Goal: Task Accomplishment & Management: Manage account settings

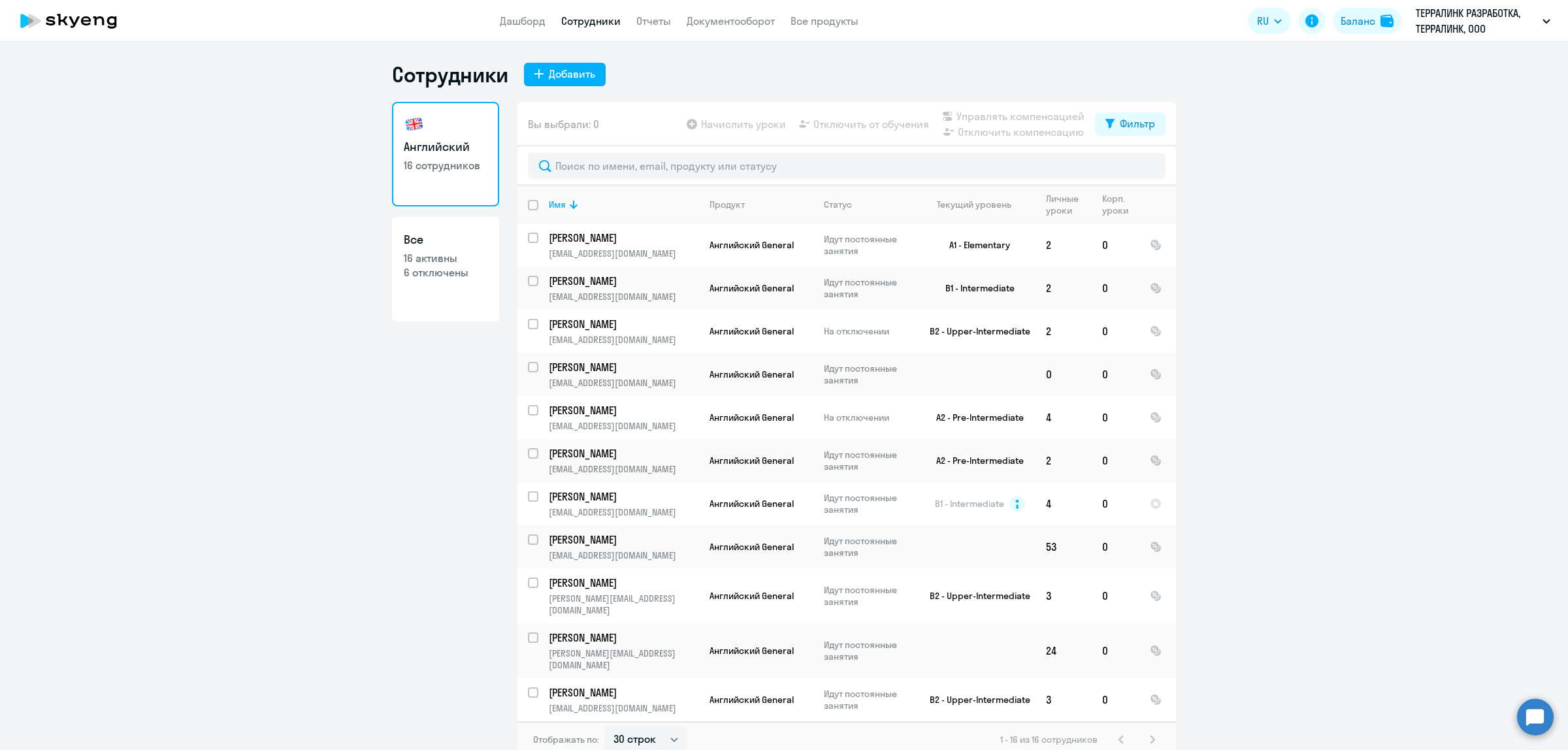
select select "30"
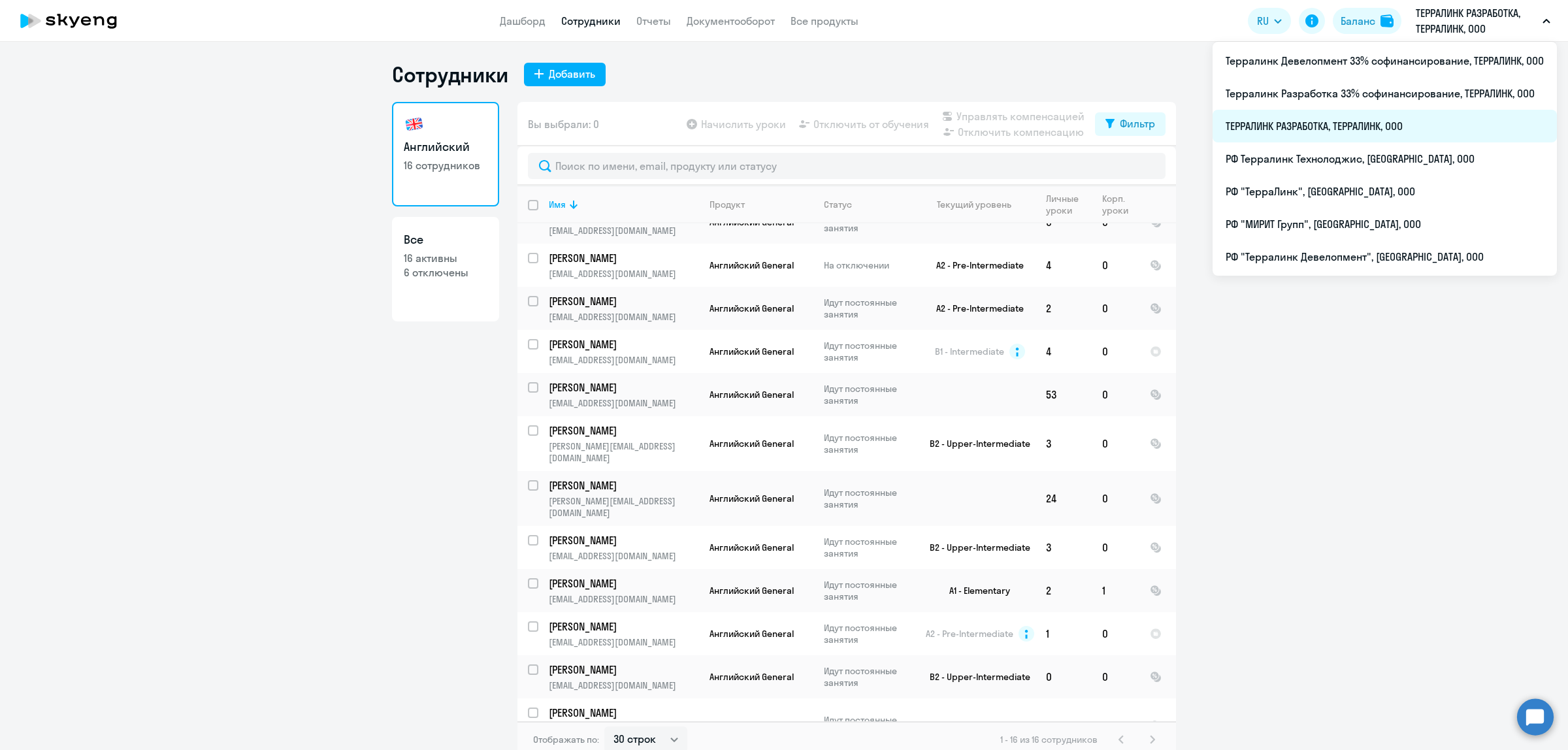
click at [1313, 125] on li "ТЕРРАЛИНК РАЗРАБОТКА, ТЕРРАЛИНК, ООО" at bounding box center [1384, 126] width 345 height 33
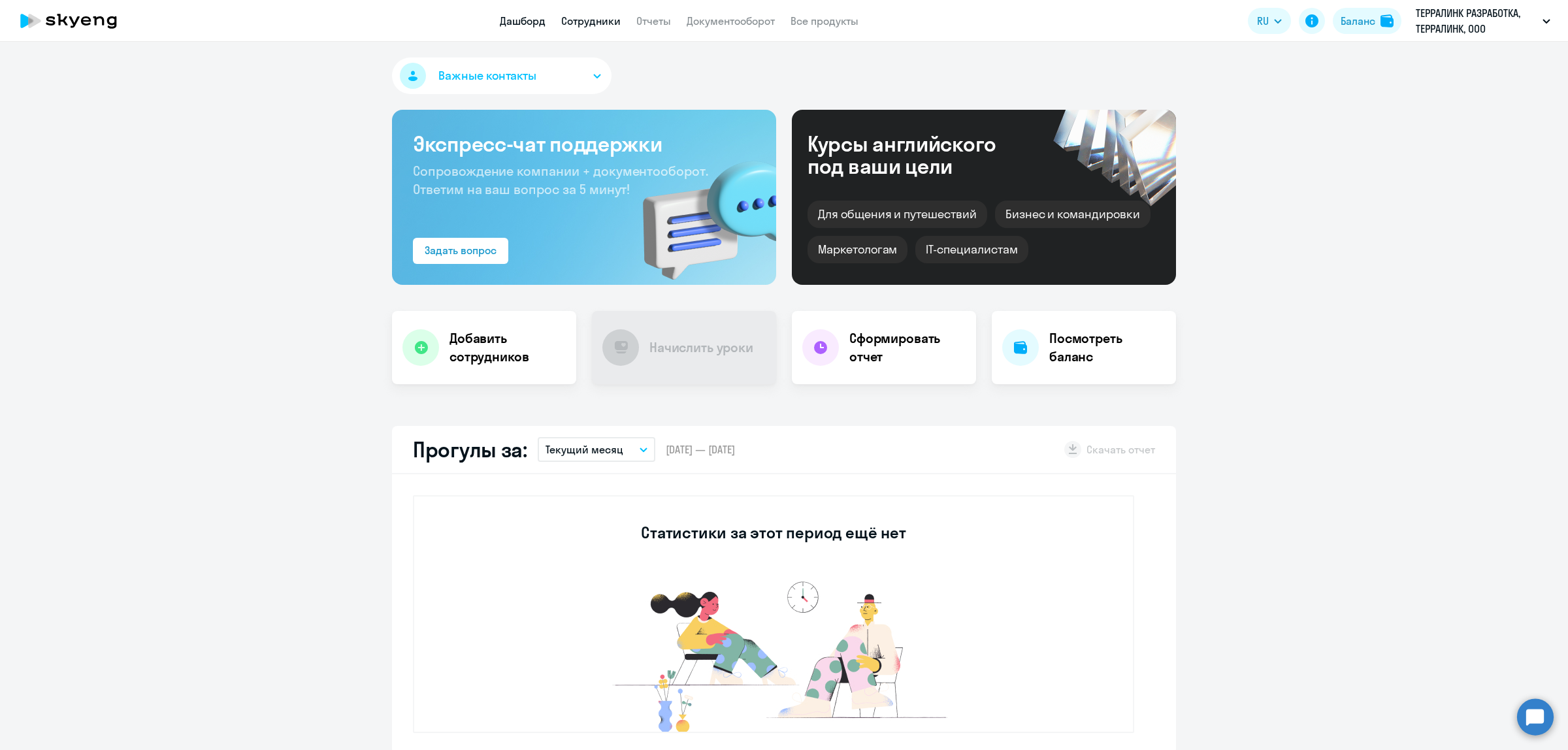
click at [586, 25] on link "Сотрудники" at bounding box center [590, 20] width 59 height 13
select select "30"
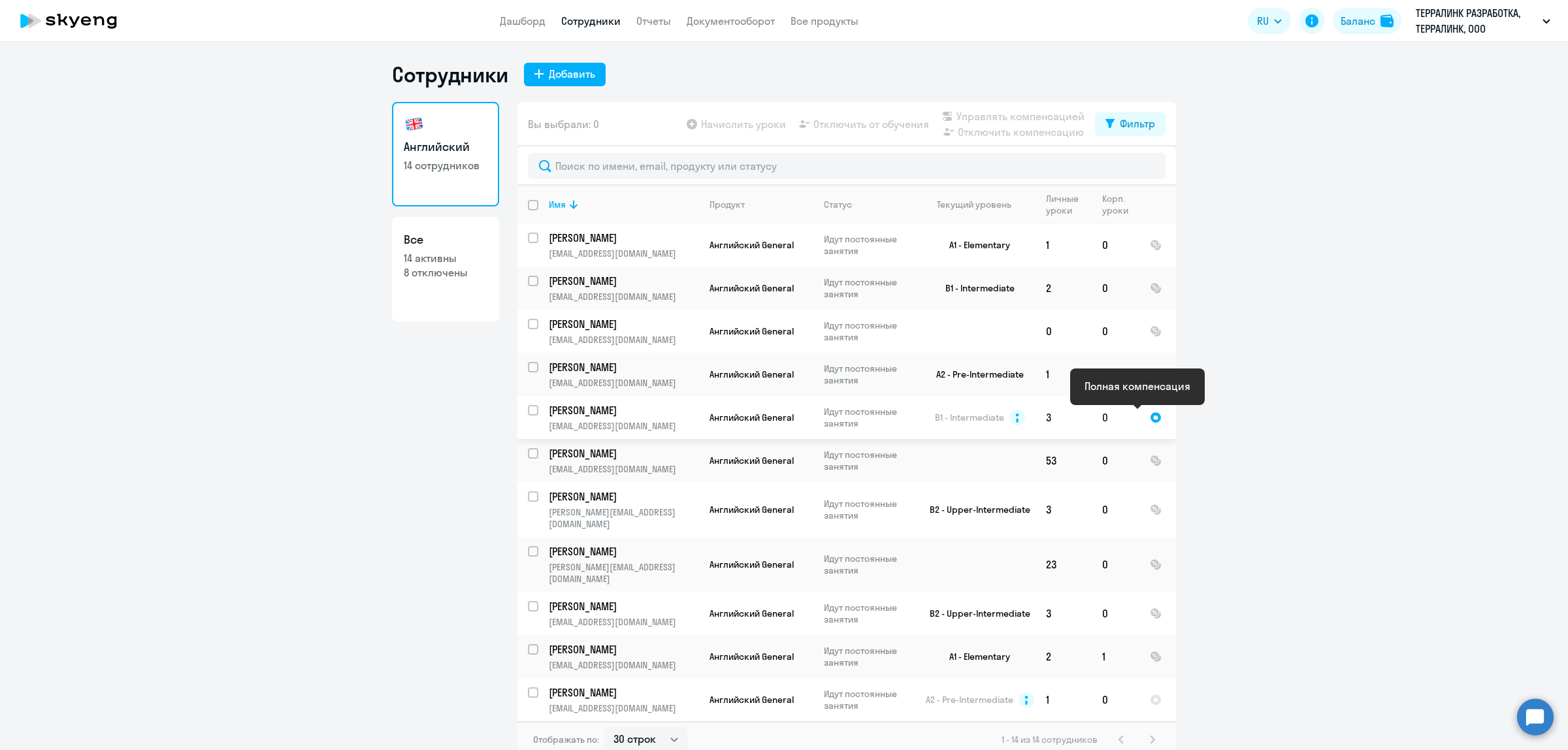
click at [1150, 417] on div at bounding box center [1155, 417] width 12 height 12
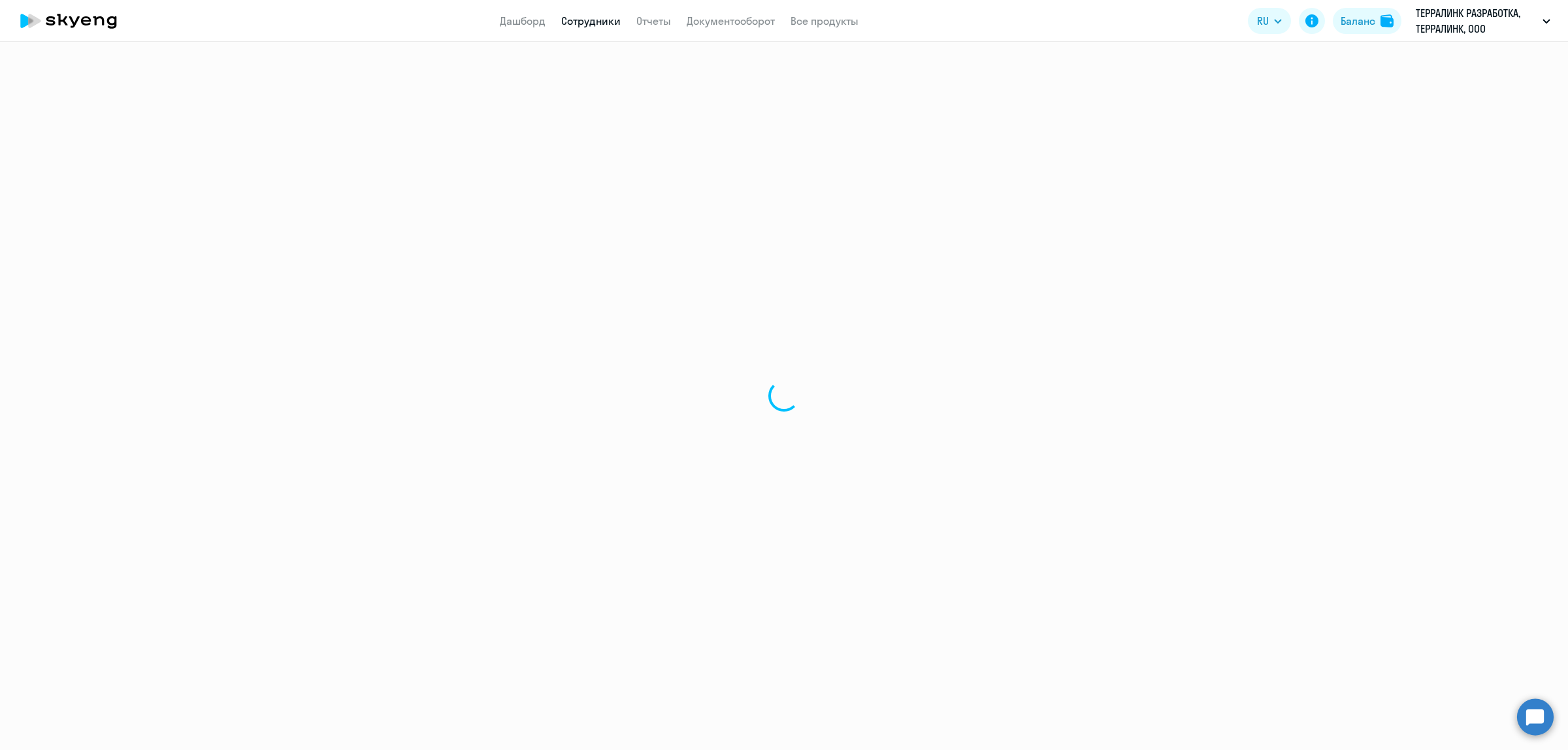
select select "english"
select select "30"
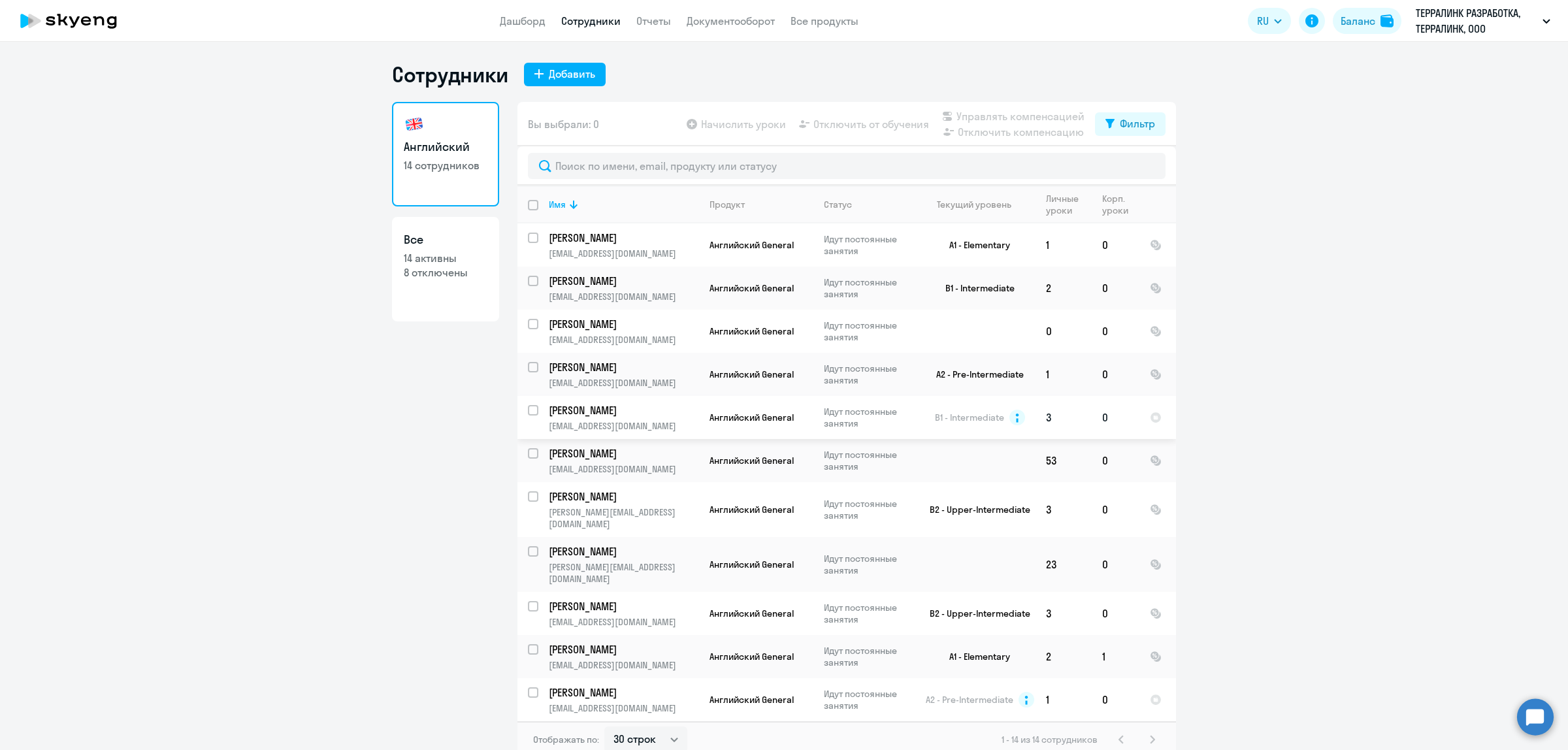
click at [538, 412] on td "[PERSON_NAME] [PERSON_NAME][EMAIL_ADDRESS][DOMAIN_NAME]" at bounding box center [619, 417] width 161 height 43
select select "english"
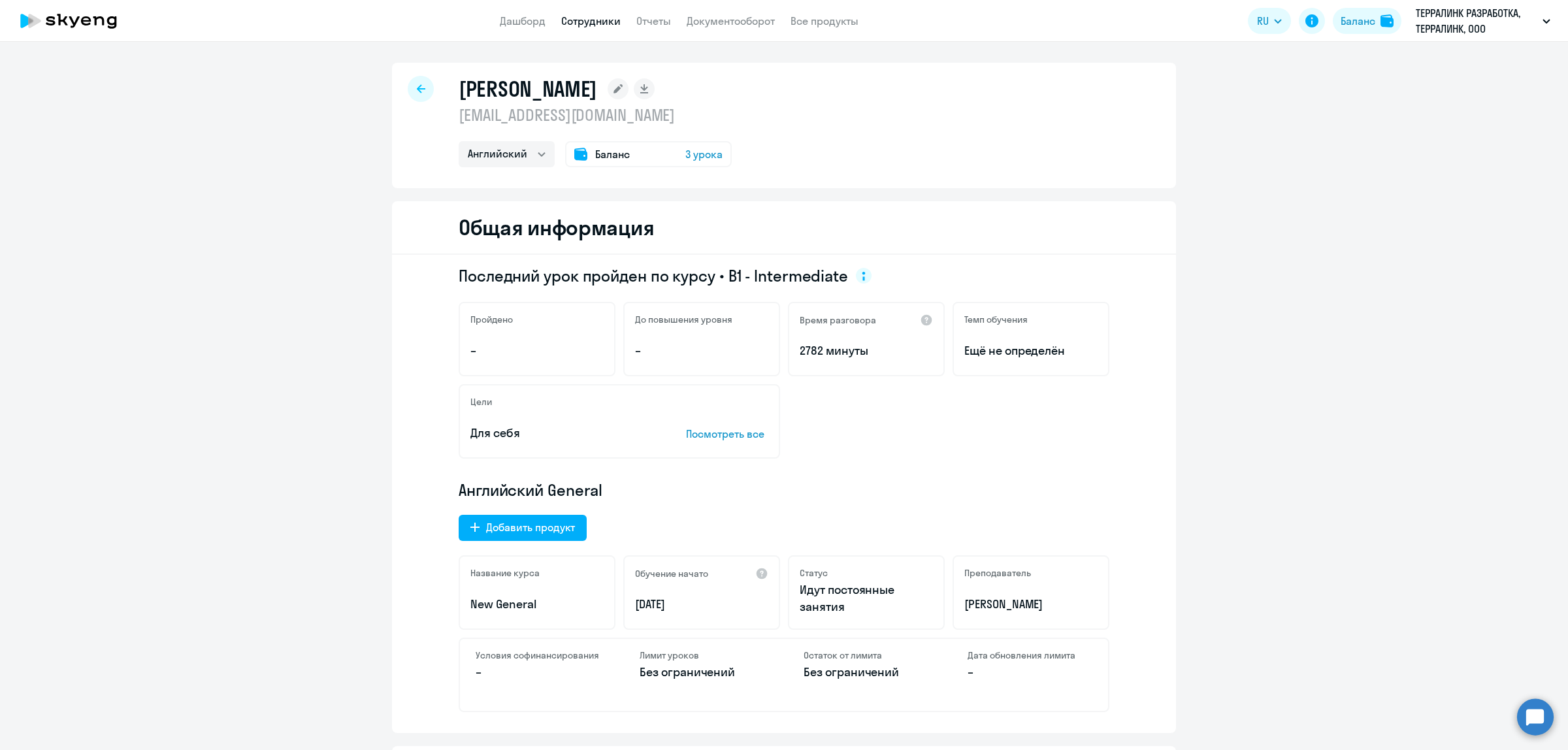
select select "30"
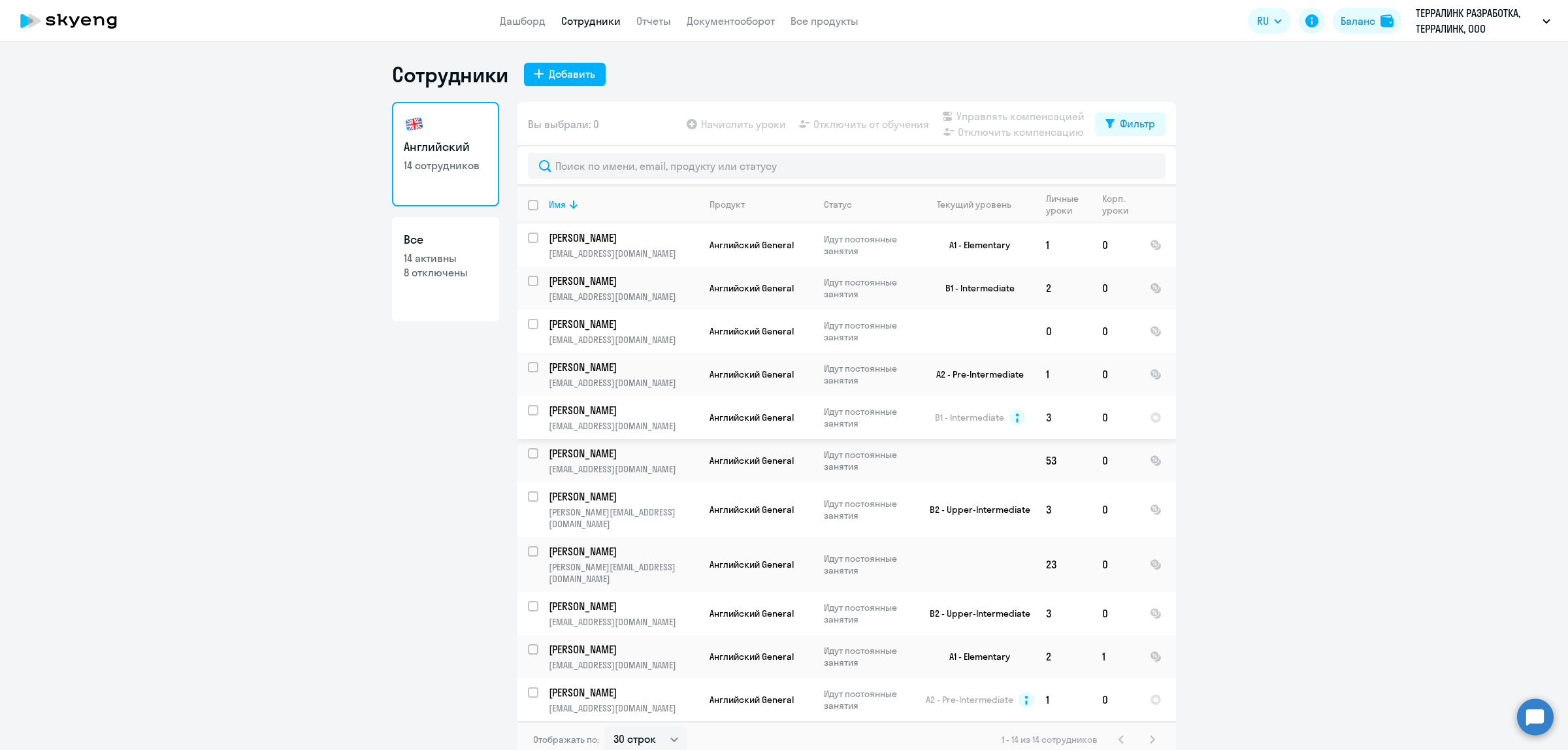
click at [529, 407] on input "select row 11821501" at bounding box center [541, 418] width 26 height 26
checkbox input "true"
click at [970, 118] on span "Управлять компенсацией" at bounding box center [1021, 116] width 128 height 16
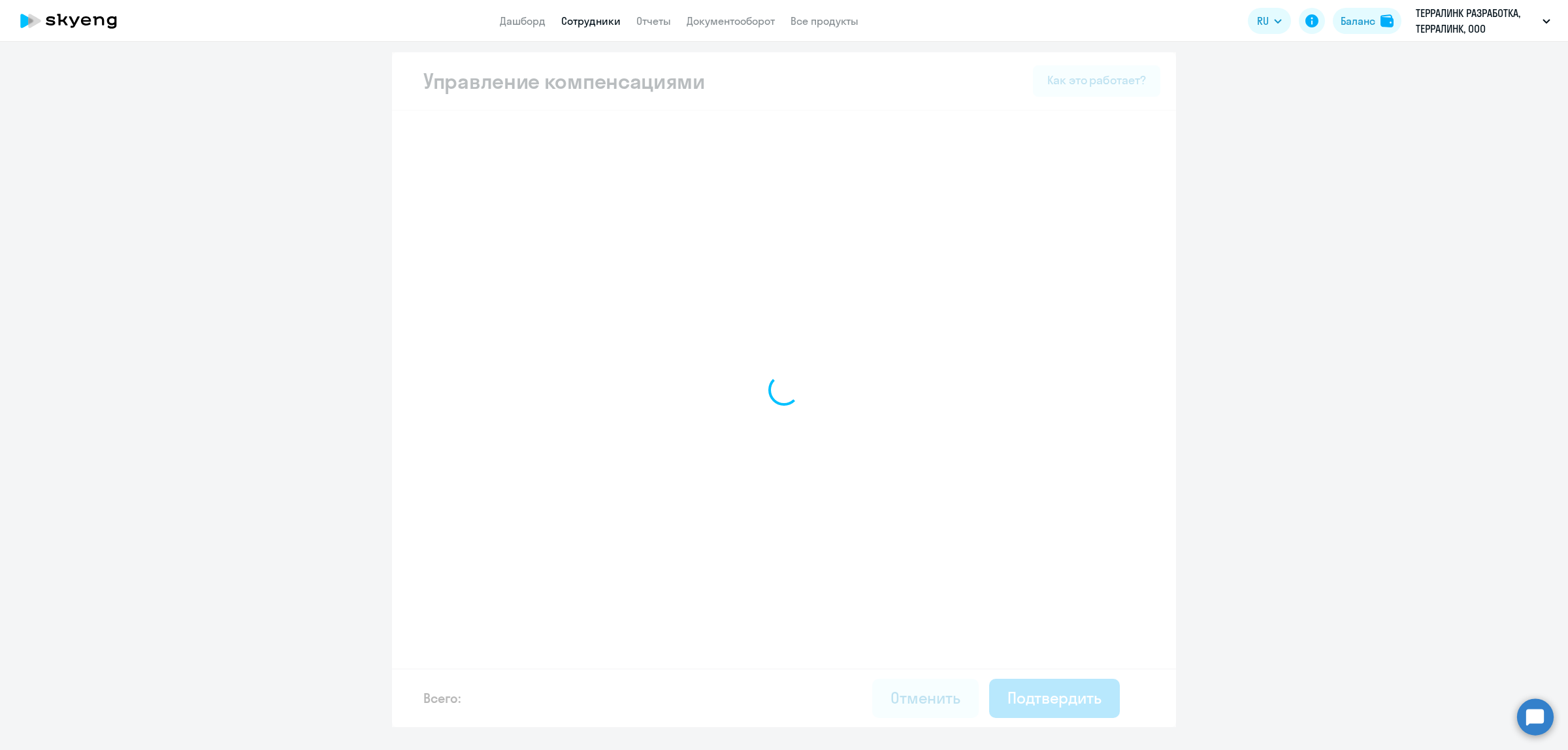
select select "MONTHLY"
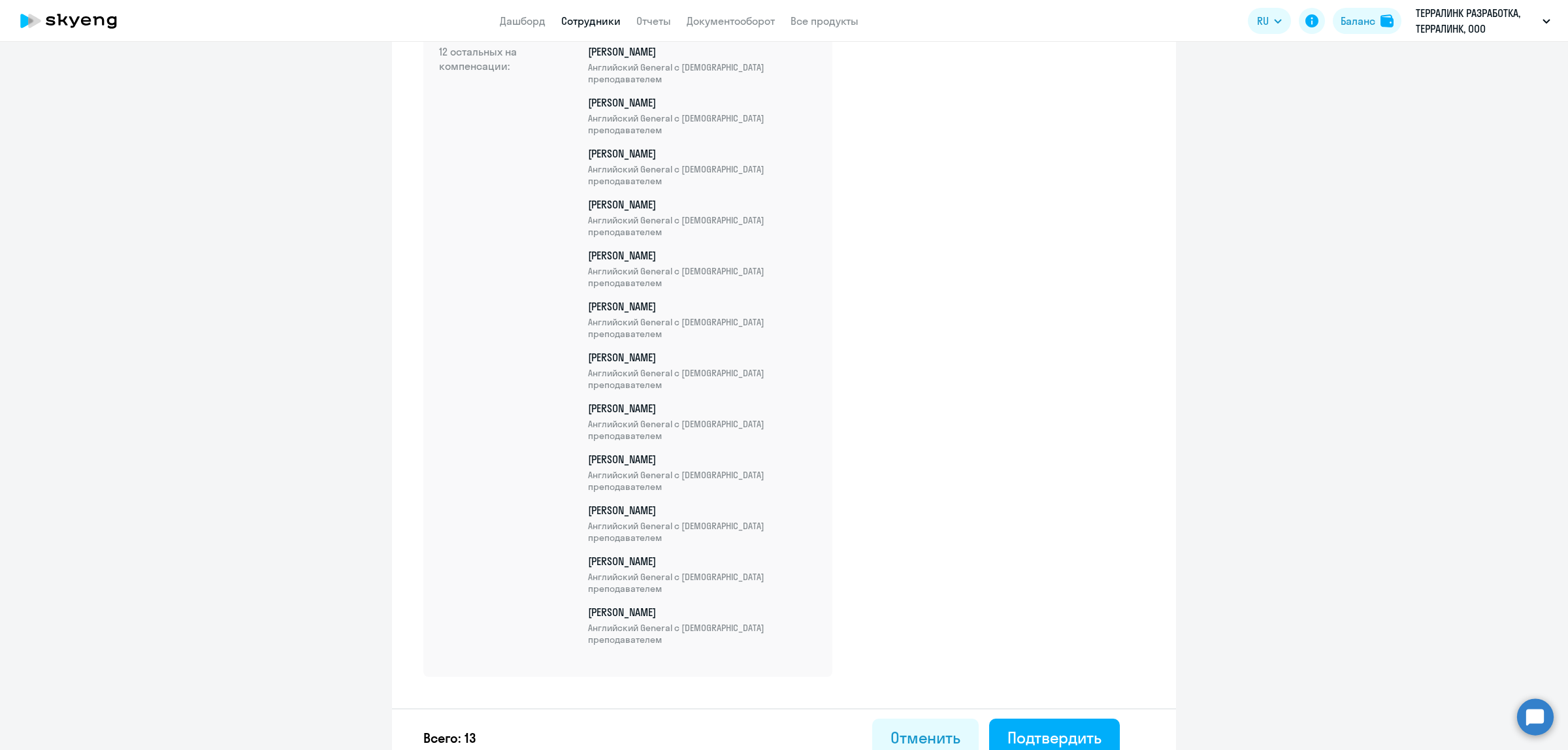
scroll to position [504, 0]
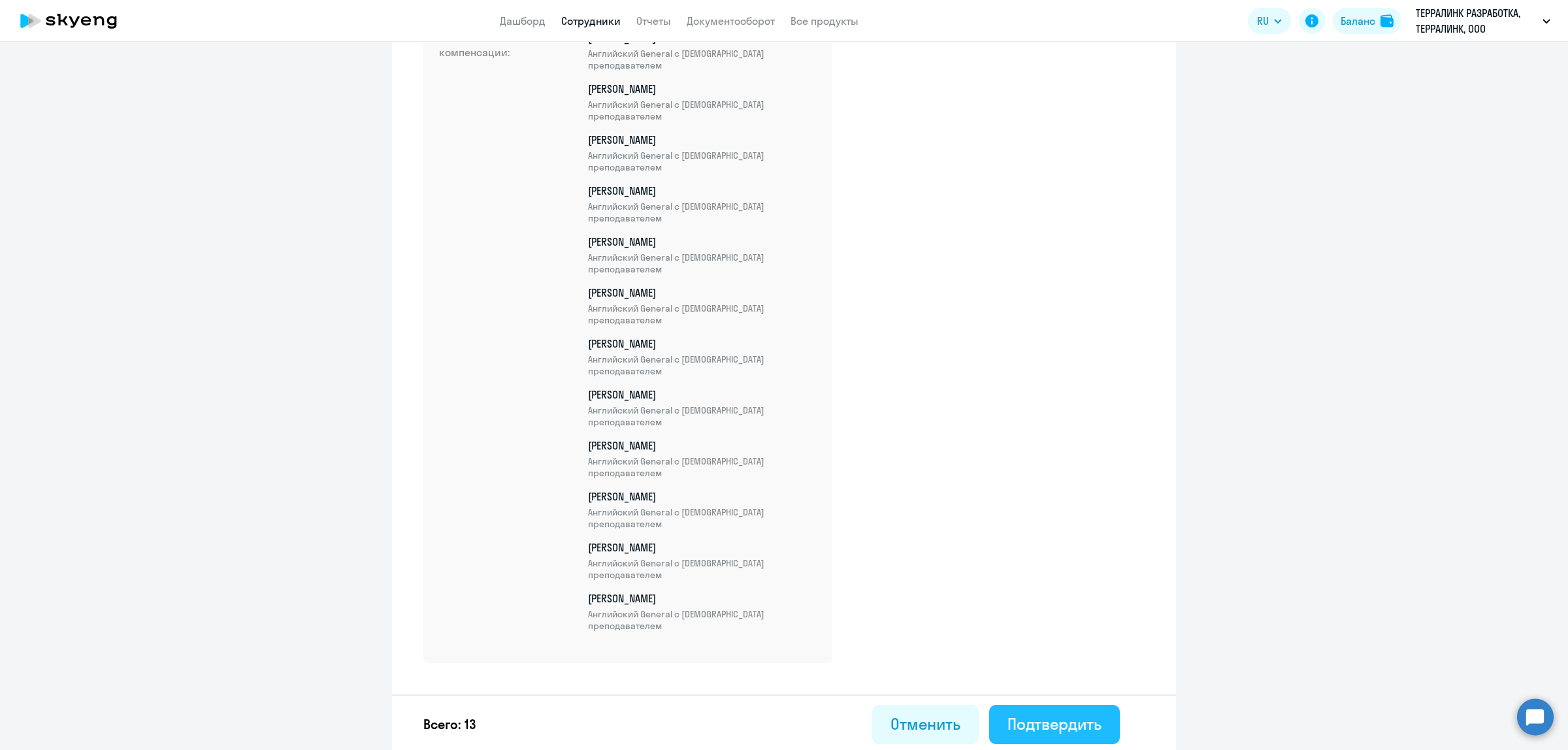
click at [1017, 716] on div "Подтвердить" at bounding box center [1054, 724] width 94 height 21
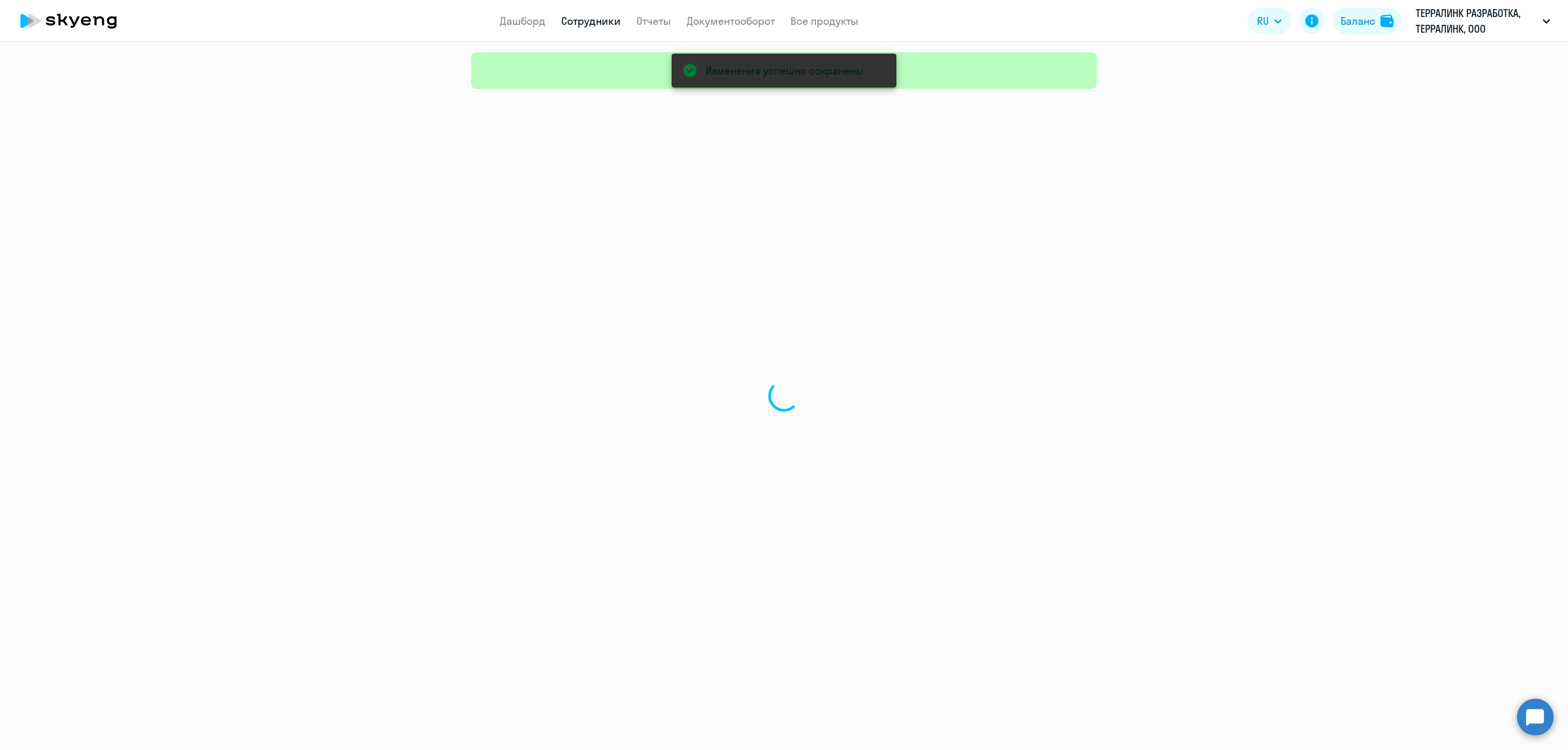
select select "30"
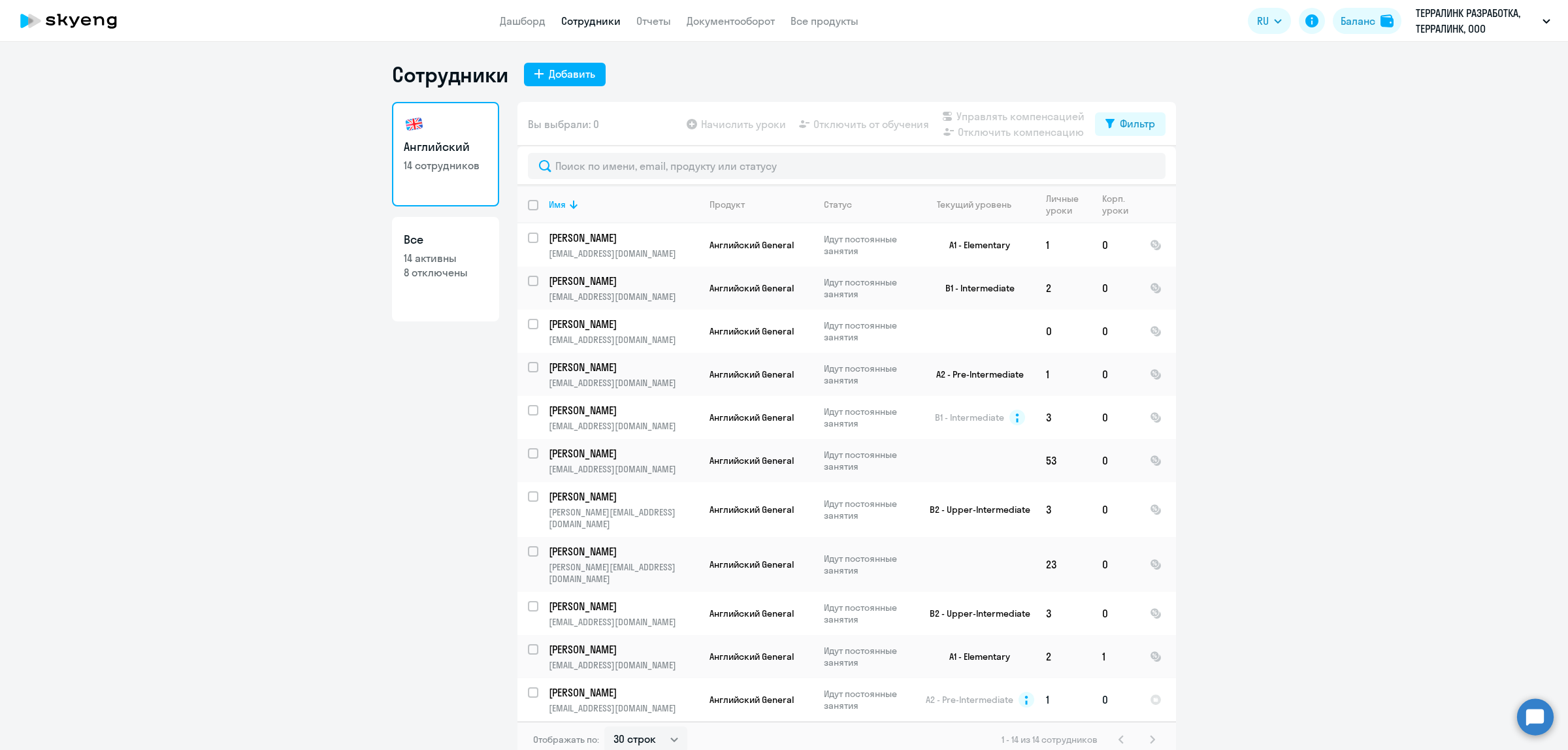
click at [529, 687] on input "select row 15831406" at bounding box center [541, 700] width 26 height 26
checkbox input "true"
click at [991, 115] on span "Управлять компенсацией" at bounding box center [1021, 116] width 128 height 16
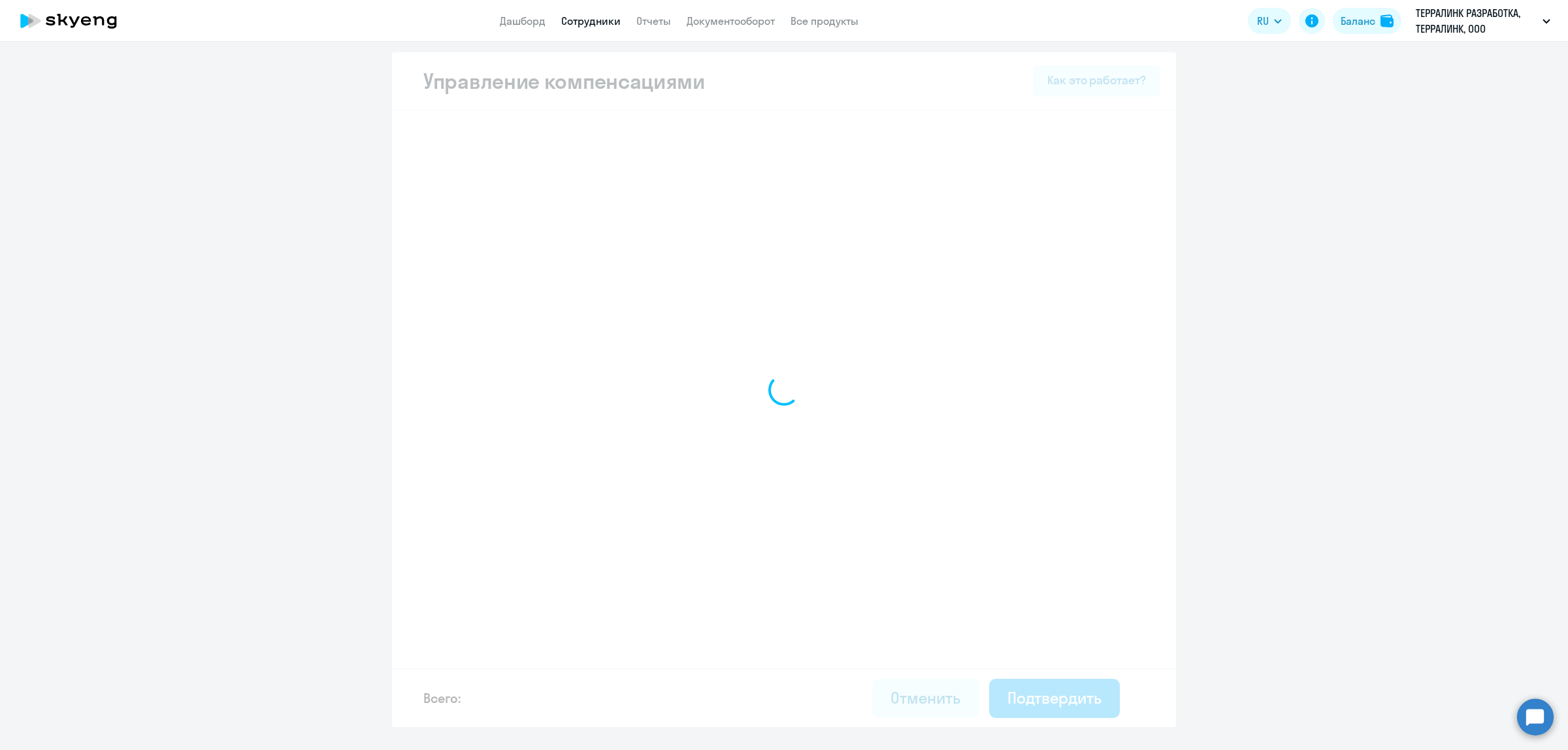
select select "MONTHLY"
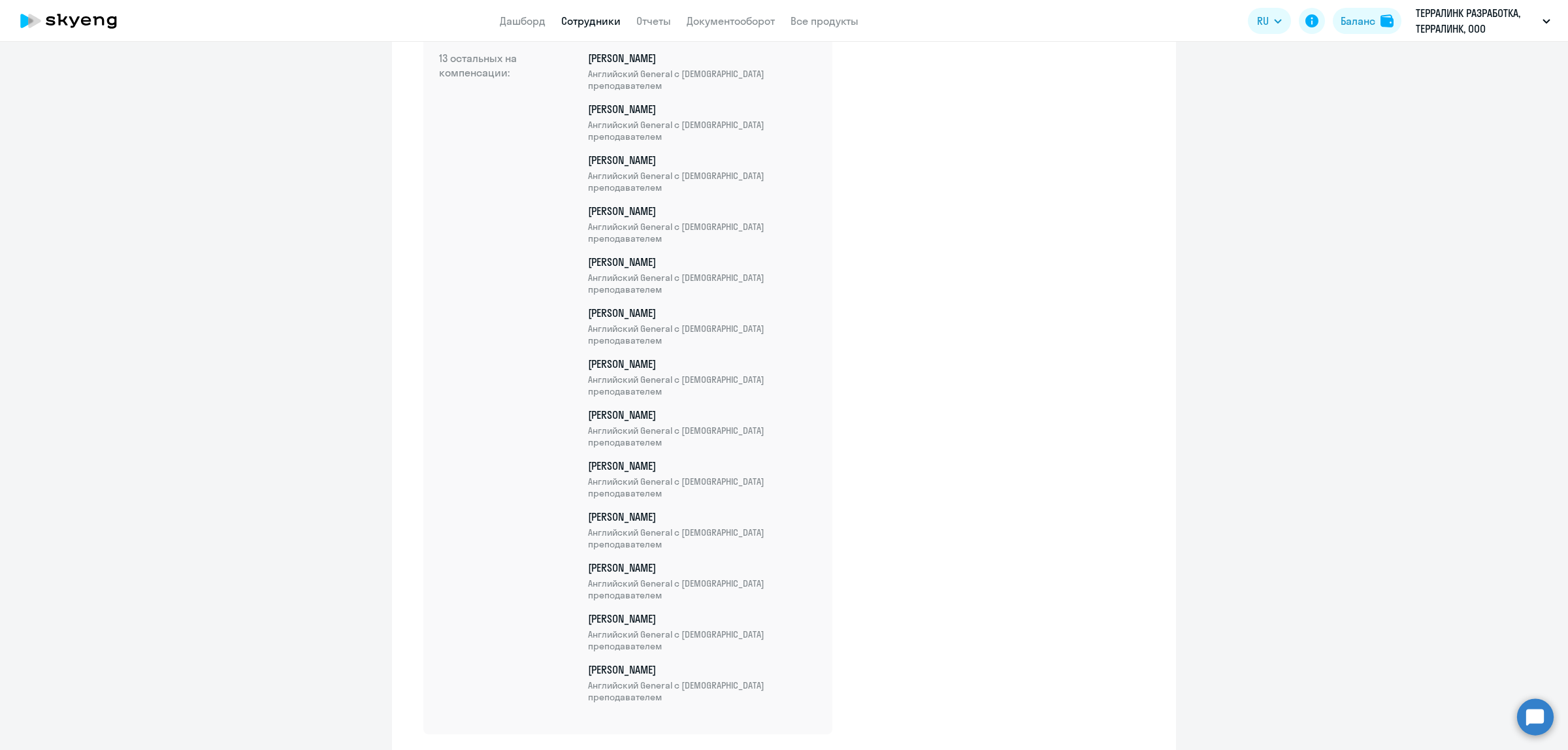
scroll to position [554, 0]
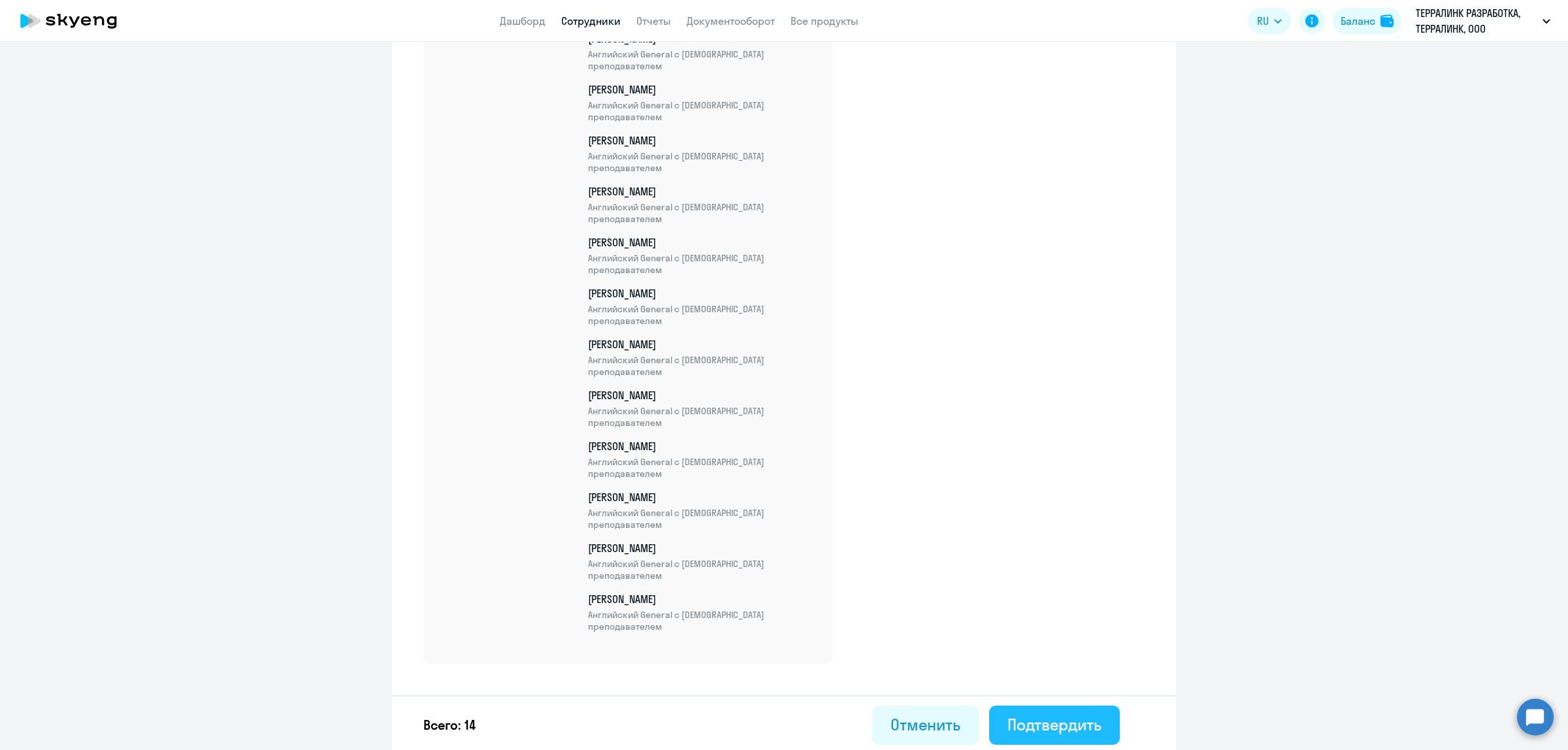
click at [1058, 715] on div "Подтвердить" at bounding box center [1054, 725] width 94 height 21
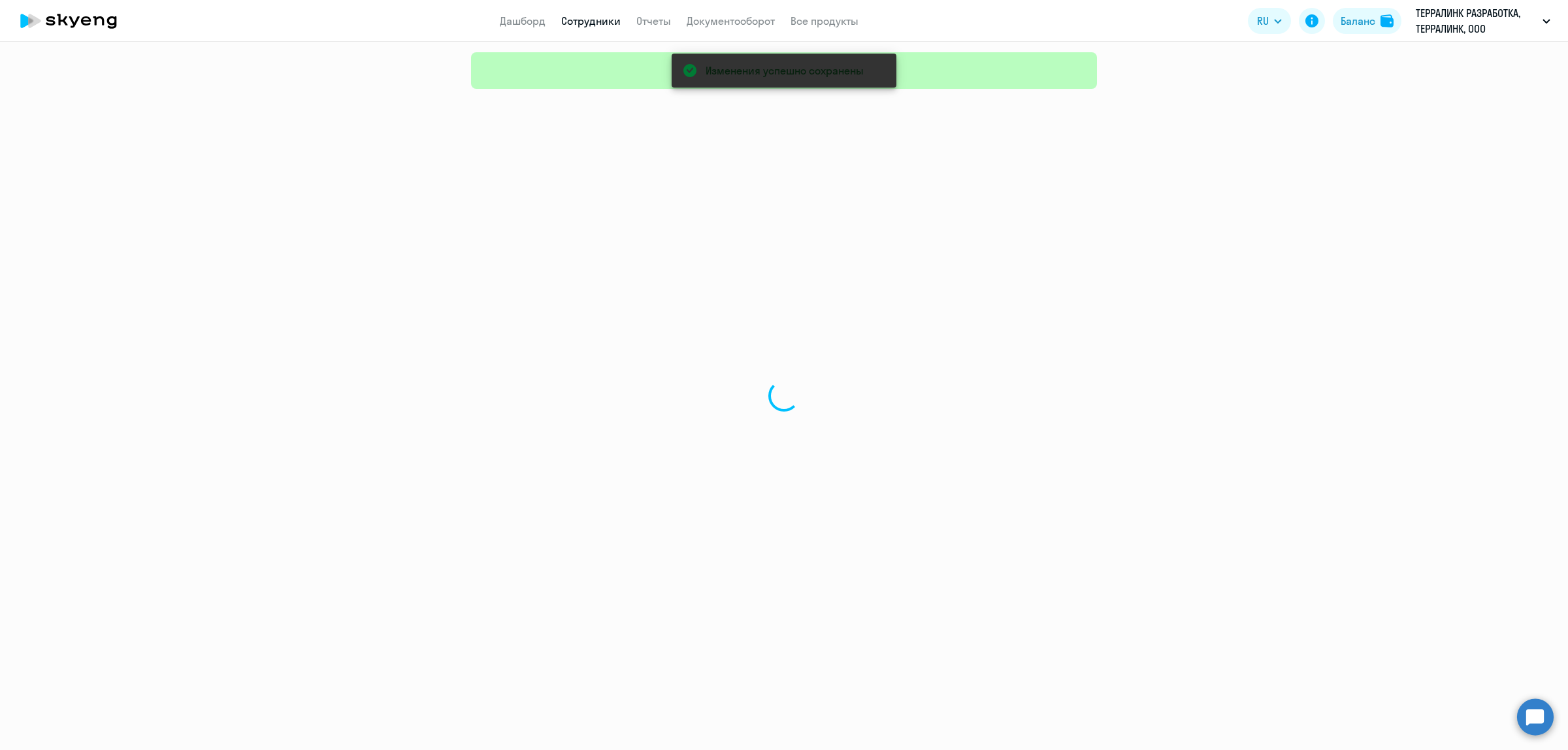
select select "30"
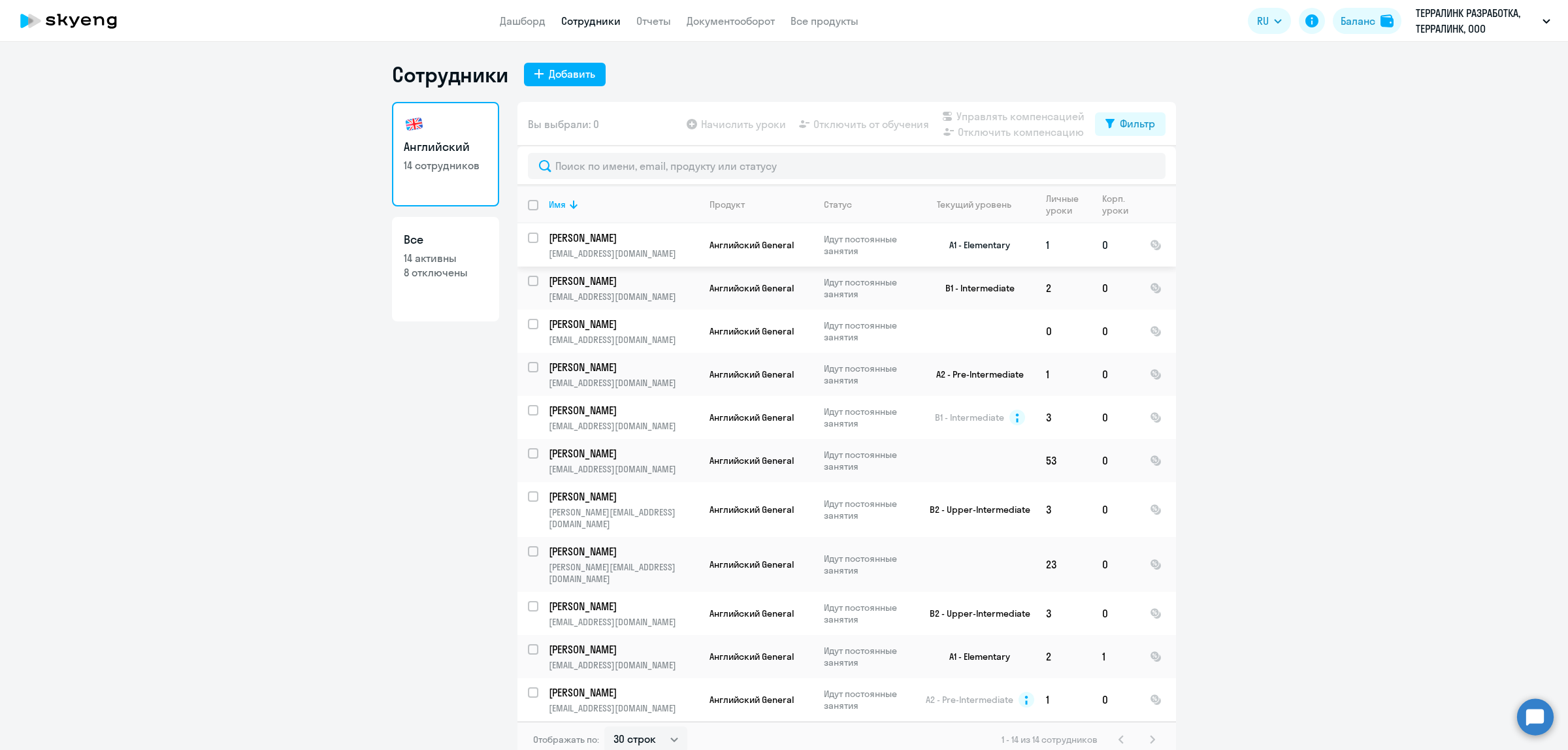
click at [572, 240] on p "[PERSON_NAME]" at bounding box center [622, 237] width 147 height 14
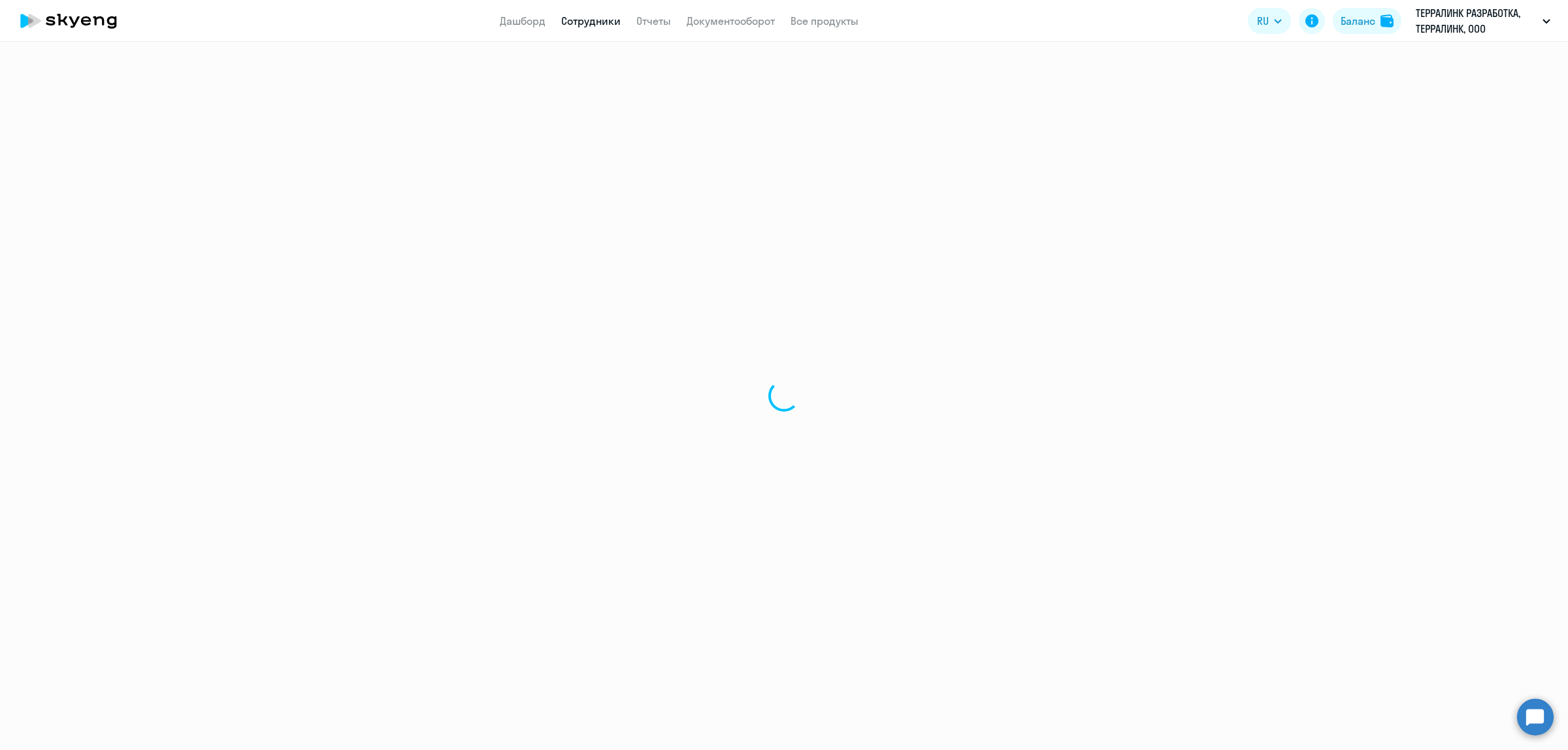
select select "english"
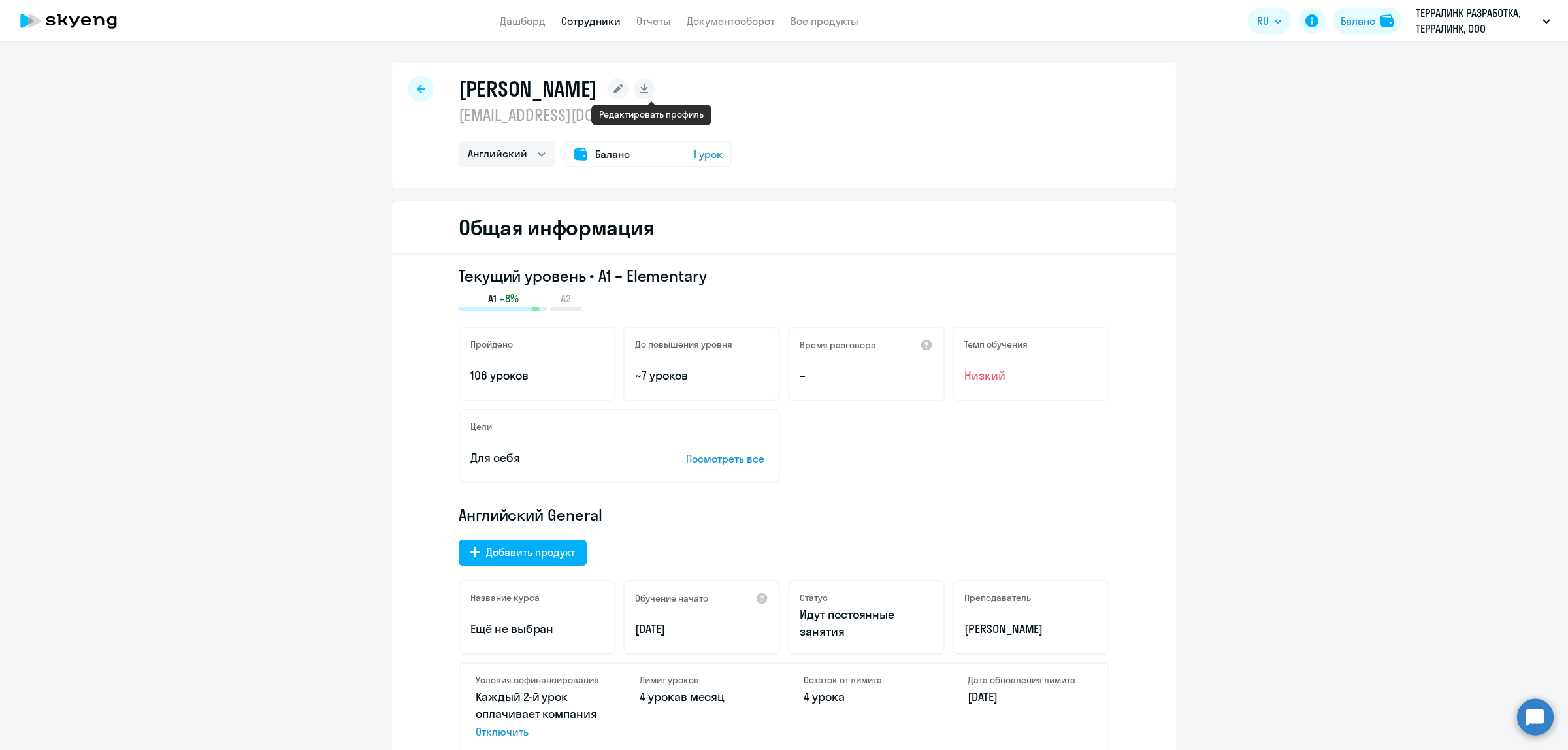
click at [628, 91] on rect at bounding box center [618, 89] width 21 height 21
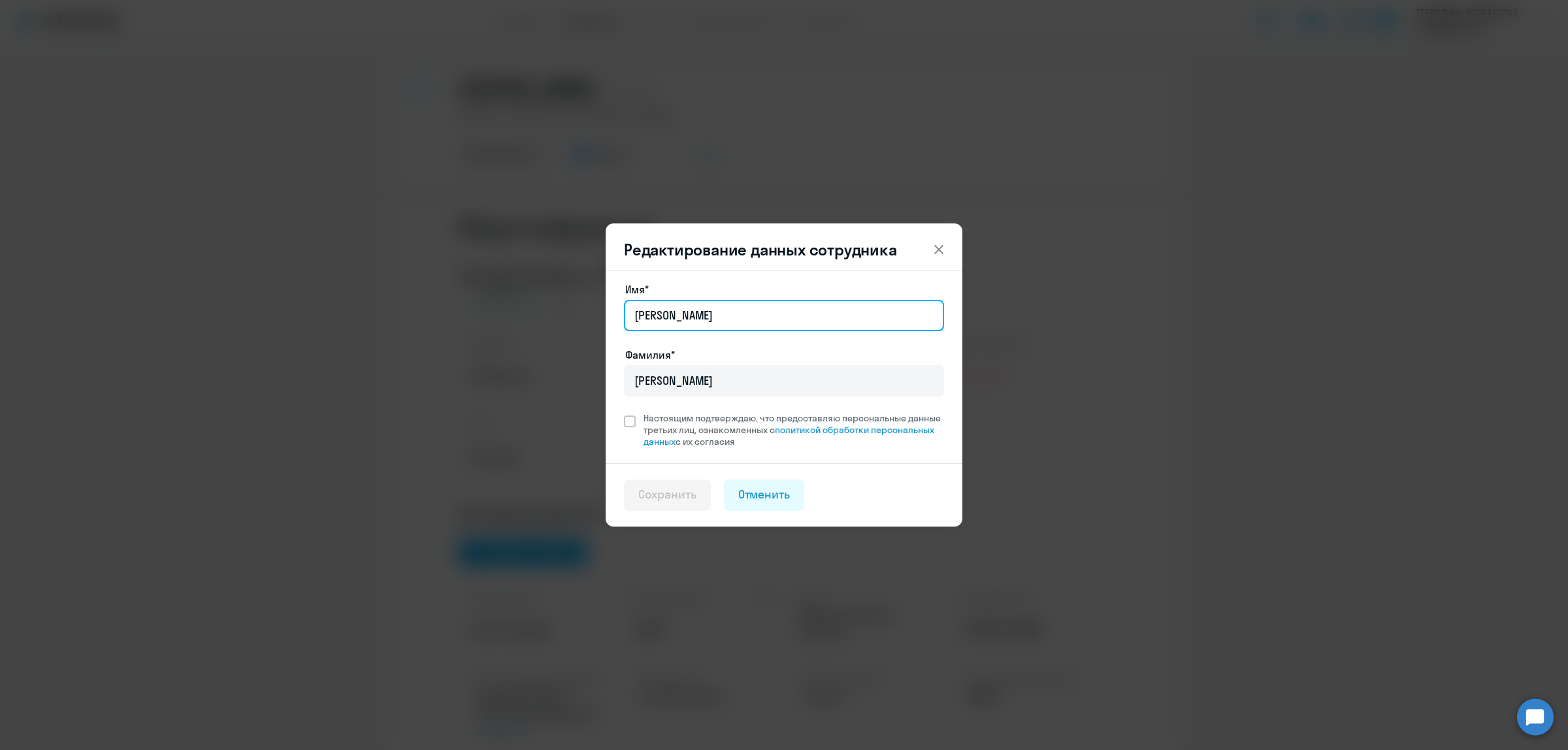
drag, startPoint x: 686, startPoint y: 315, endPoint x: 565, endPoint y: 320, distance: 121.1
click at [565, 320] on div "Редактирование данных сотрудника Имя* [PERSON_NAME]* [PERSON_NAME] Настоящим по…" at bounding box center [784, 375] width 633 height 366
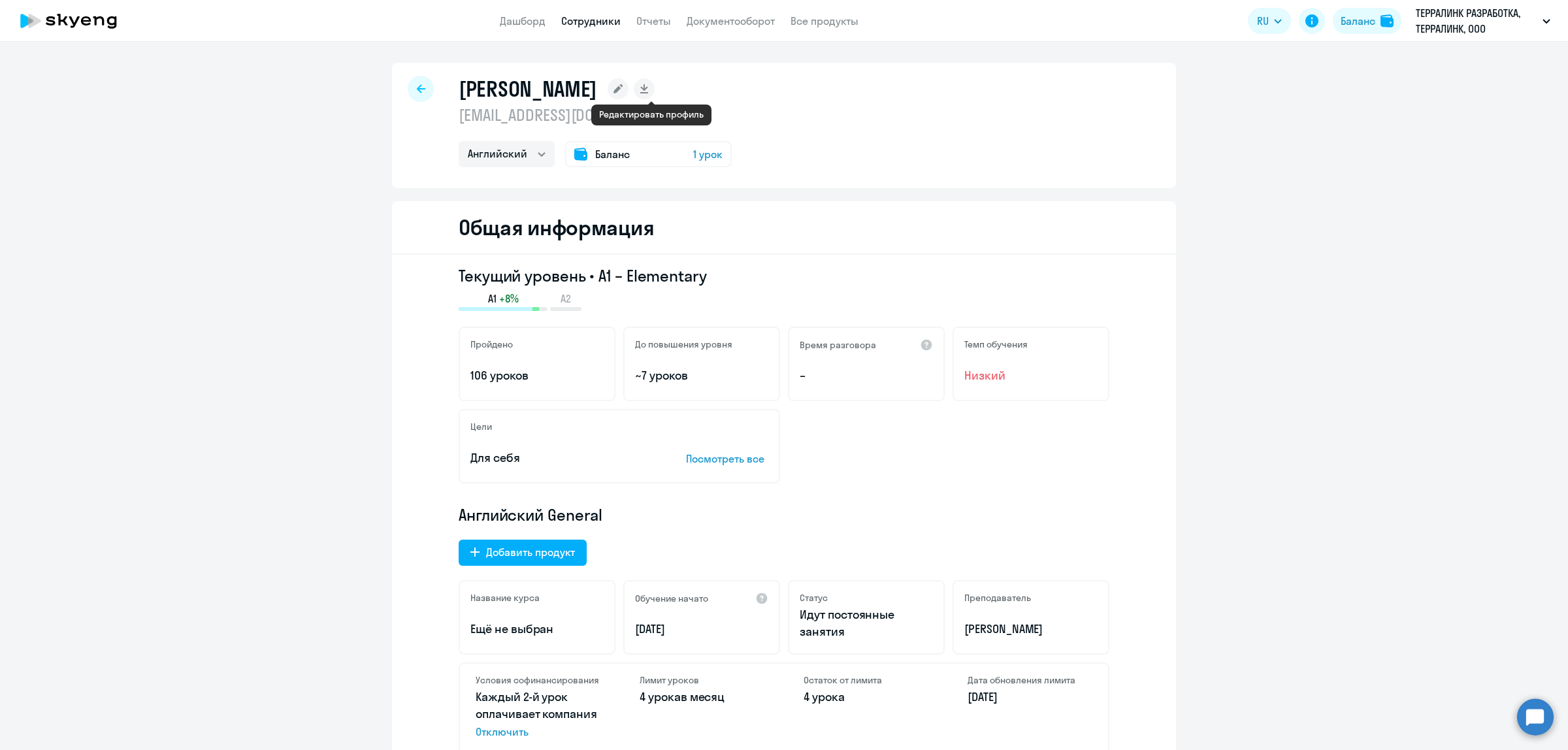
click at [622, 90] on icon at bounding box center [618, 89] width 9 height 9
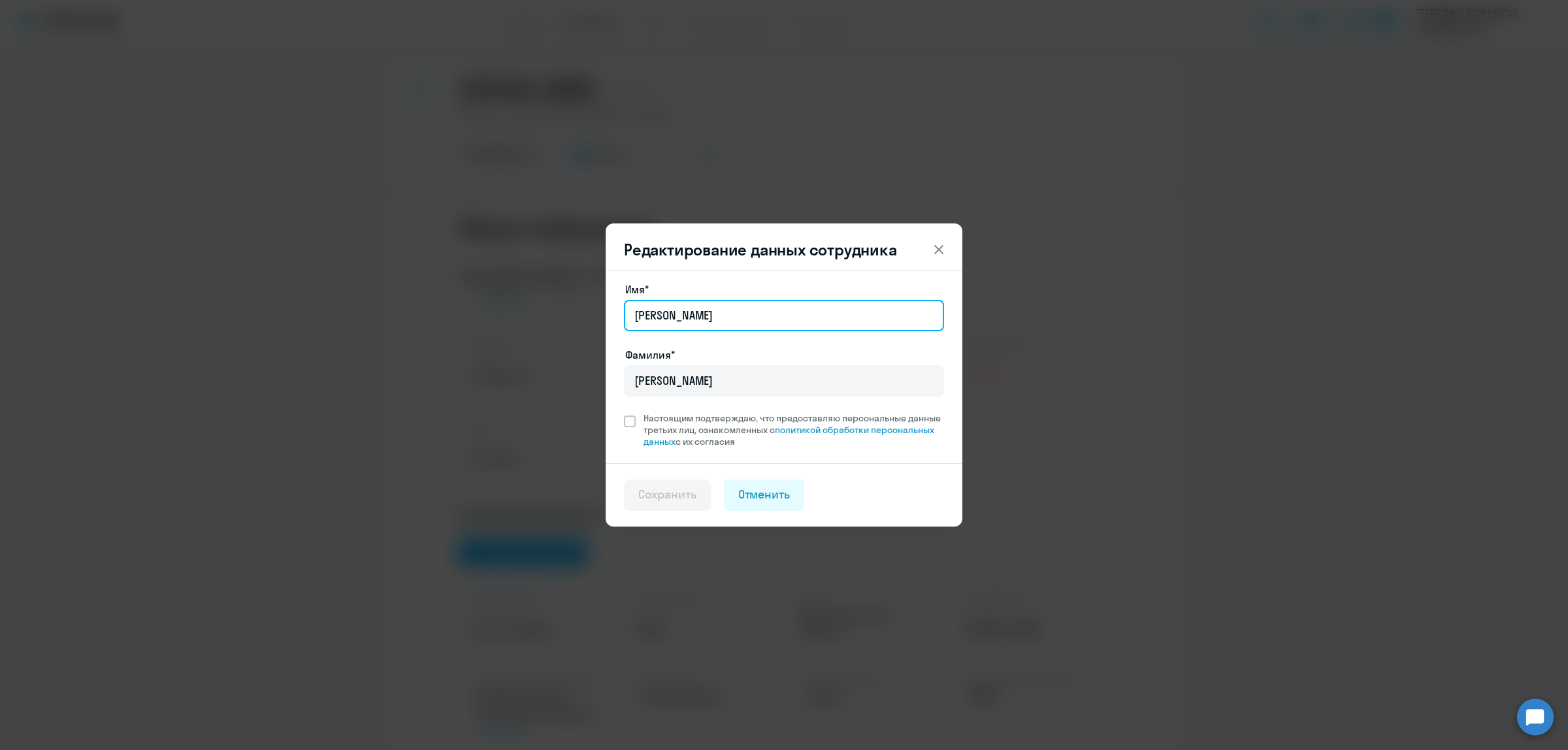
drag, startPoint x: 683, startPoint y: 315, endPoint x: 603, endPoint y: 318, distance: 80.1
click at [603, 318] on div "Редактирование данных сотрудника Имя* [PERSON_NAME]* [PERSON_NAME] Настоящим по…" at bounding box center [784, 375] width 633 height 366
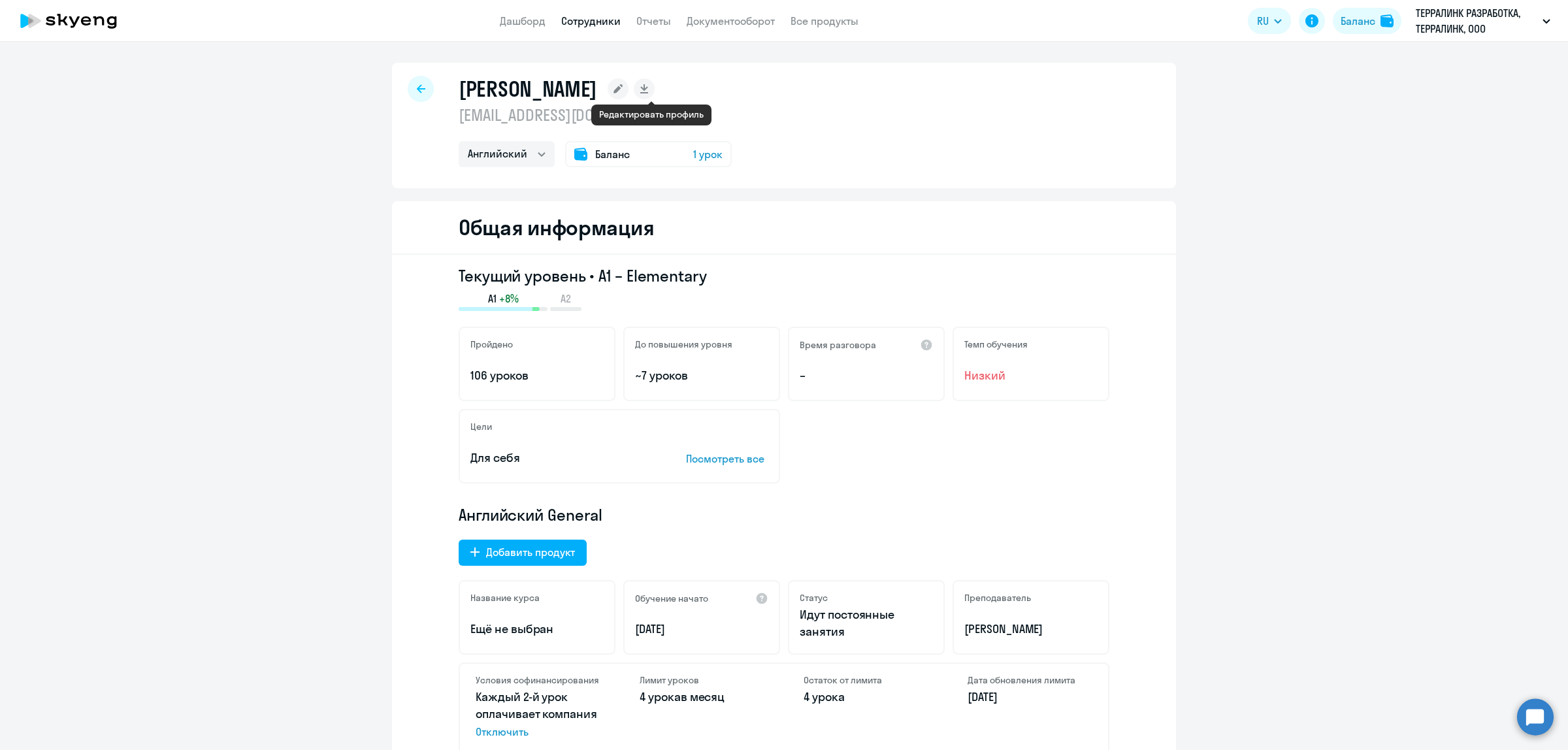
click at [628, 81] on rect at bounding box center [618, 89] width 21 height 21
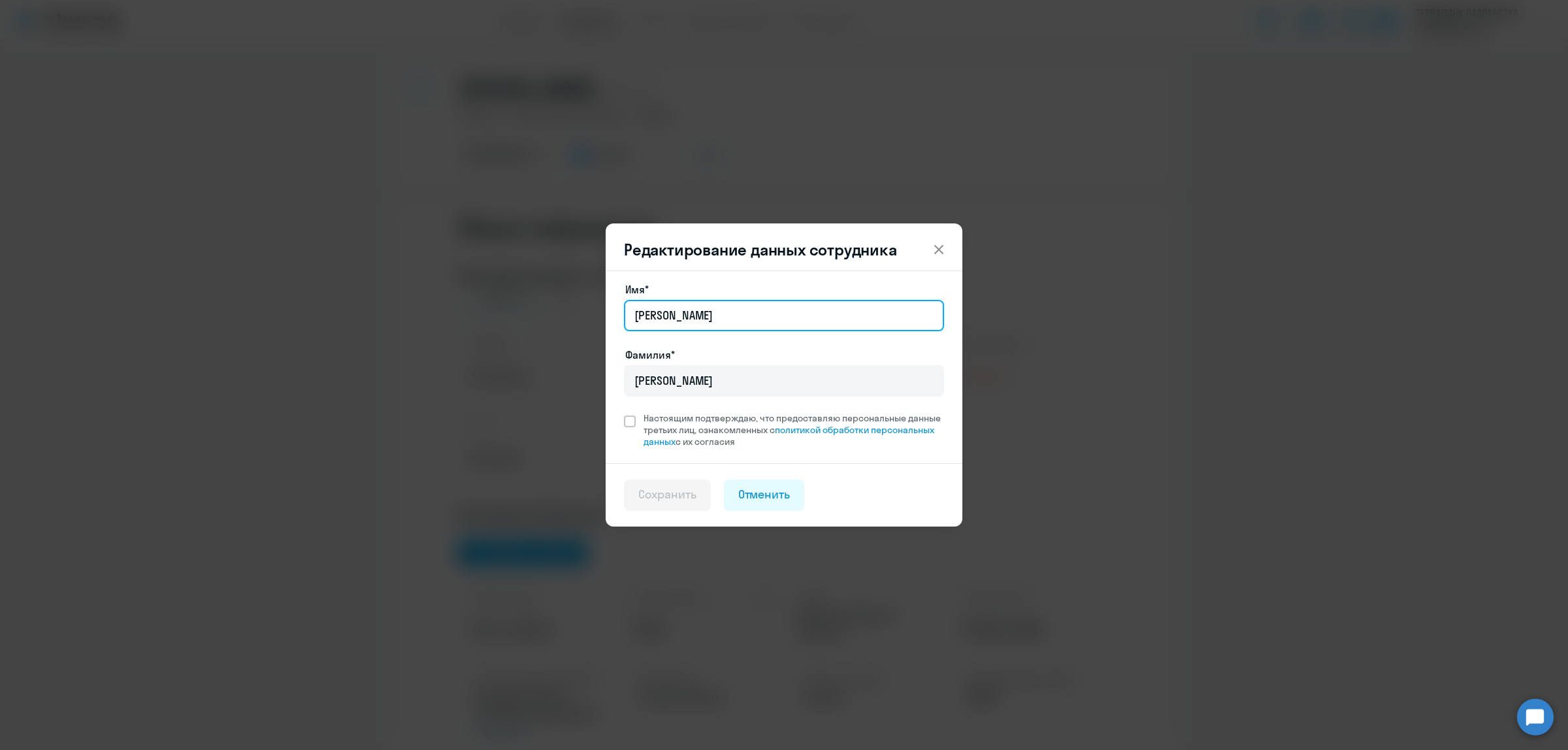
click at [737, 315] on input "[PERSON_NAME]" at bounding box center [783, 315] width 320 height 31
type input "[PERSON_NAME]"
click at [630, 422] on span at bounding box center [629, 421] width 12 height 12
click at [624, 412] on input "Настоящим подтверждаю, что предоставляю персональные данные третьих лиц, ознако…" at bounding box center [623, 412] width 1 height 1
checkbox input "true"
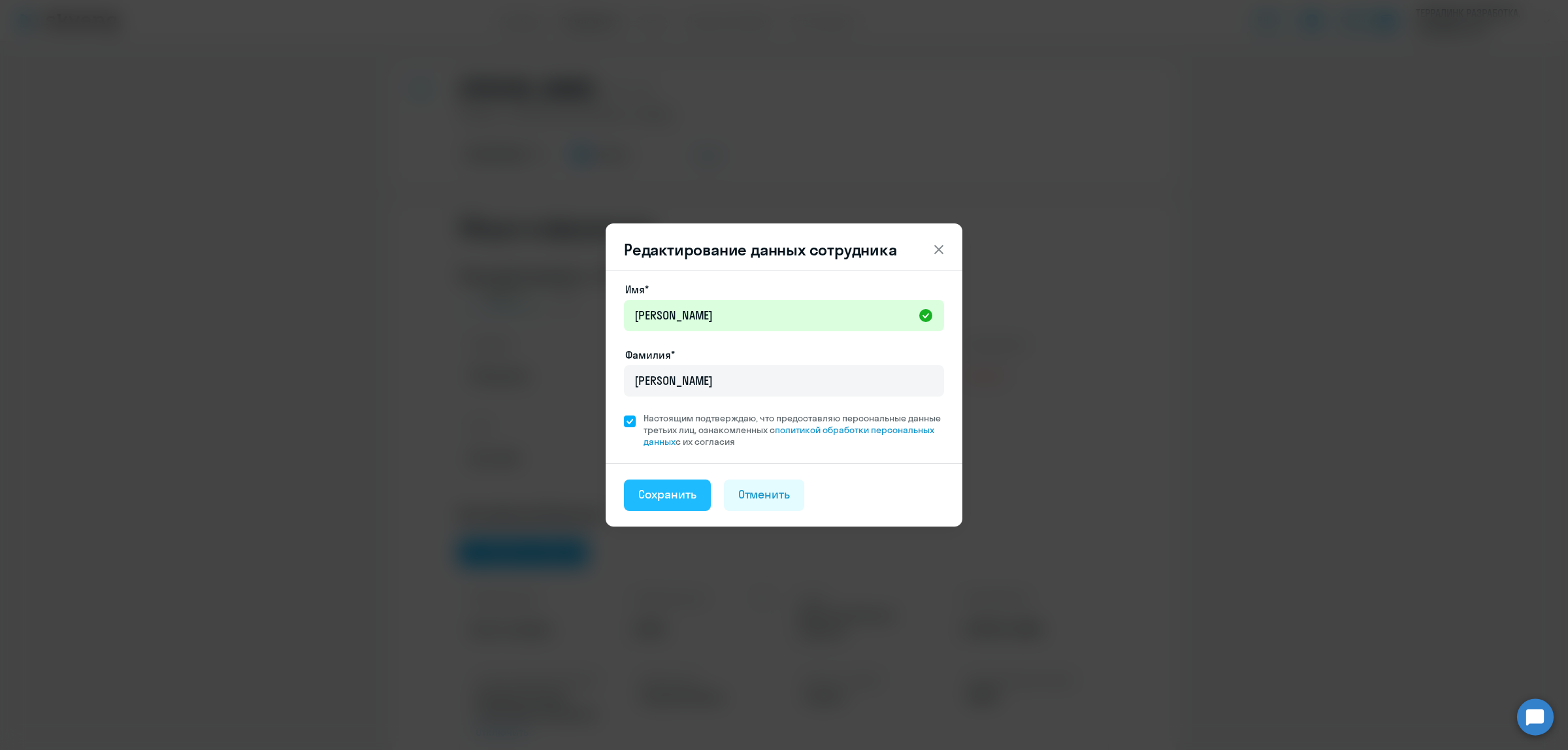
click at [669, 497] on div "Сохранить" at bounding box center [667, 494] width 58 height 17
select select "english"
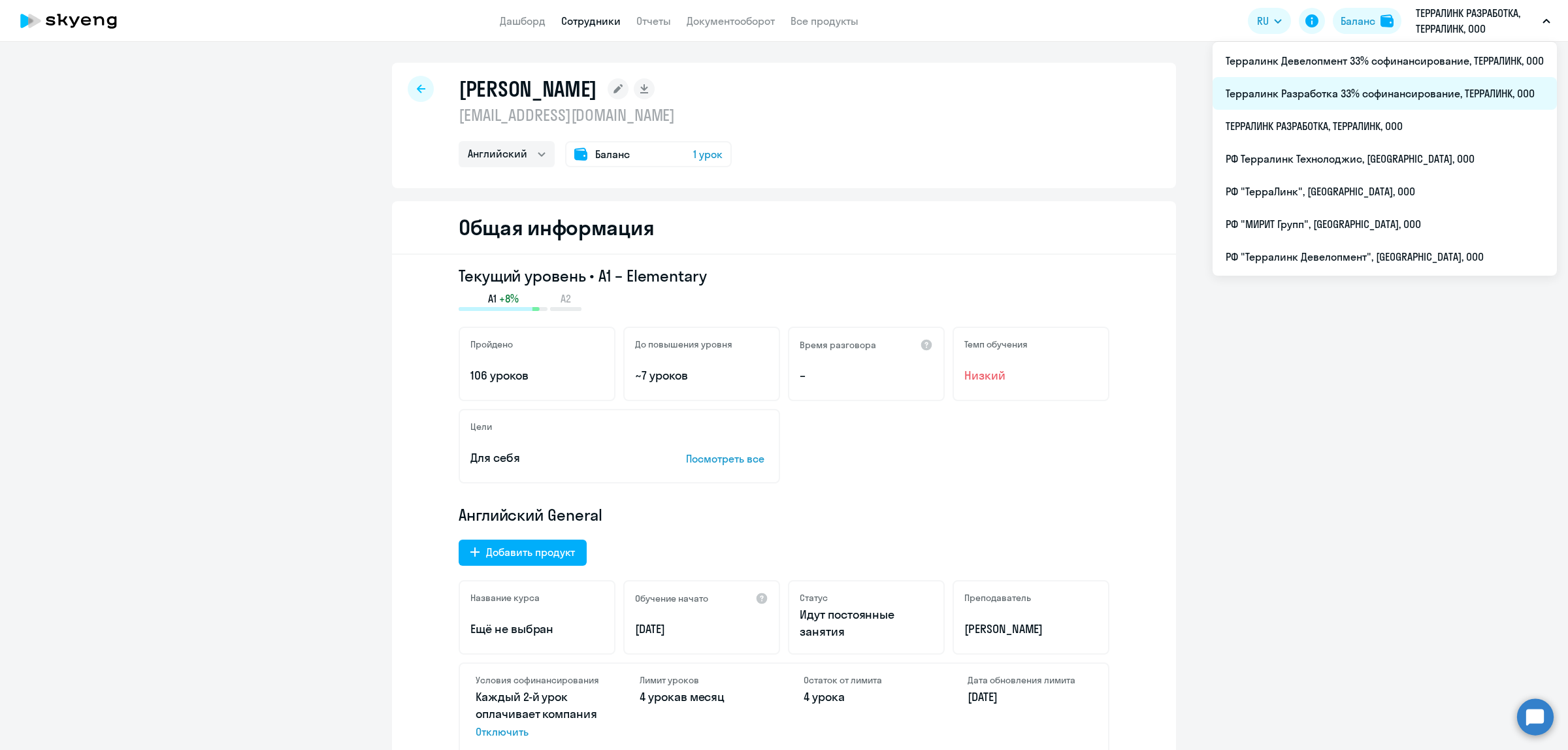
click at [1385, 91] on li "Терралинк Разработка 33% софинансирование, ТЕРРАЛИНК, ООО" at bounding box center [1384, 93] width 345 height 33
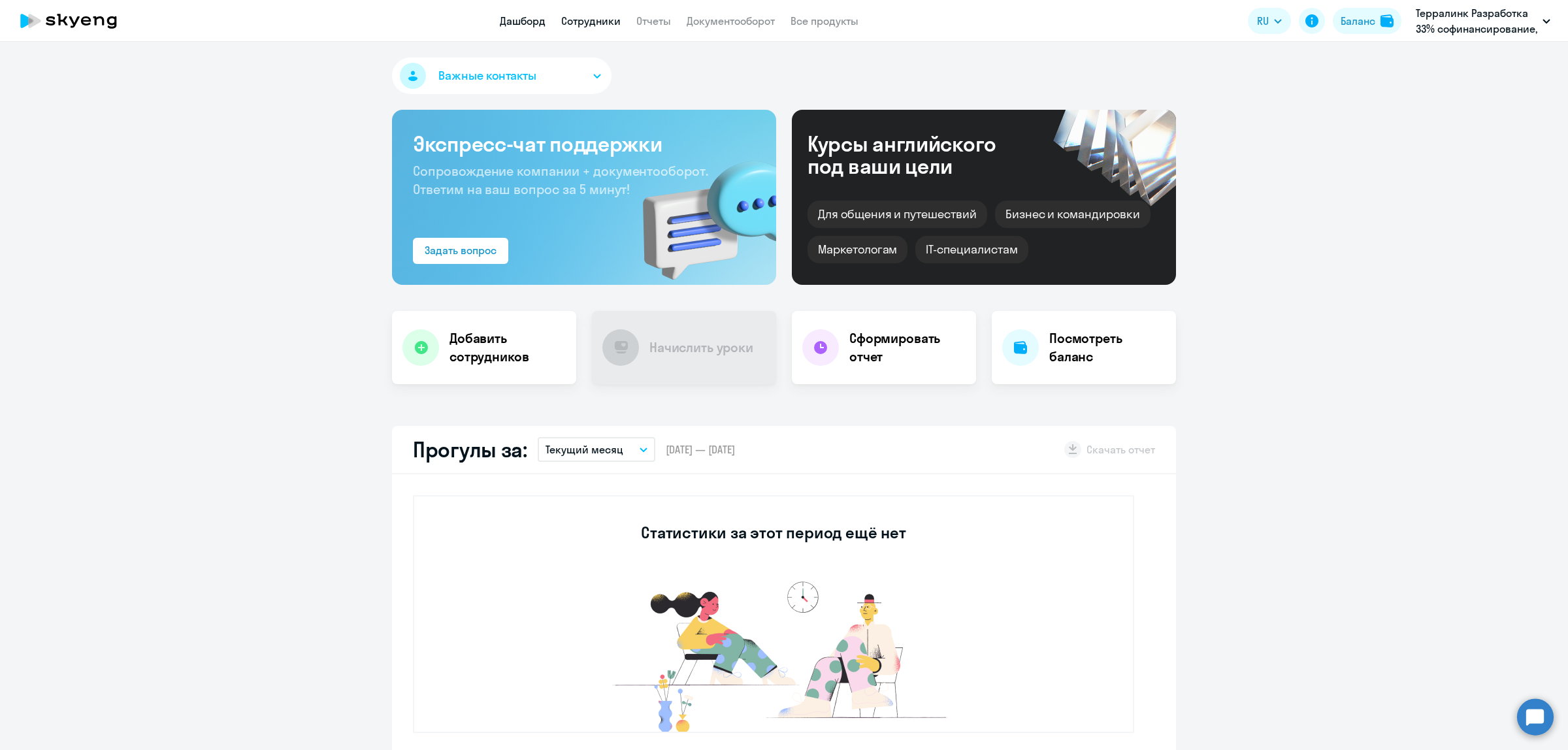
click at [611, 22] on link "Сотрудники" at bounding box center [590, 20] width 59 height 13
select select "30"
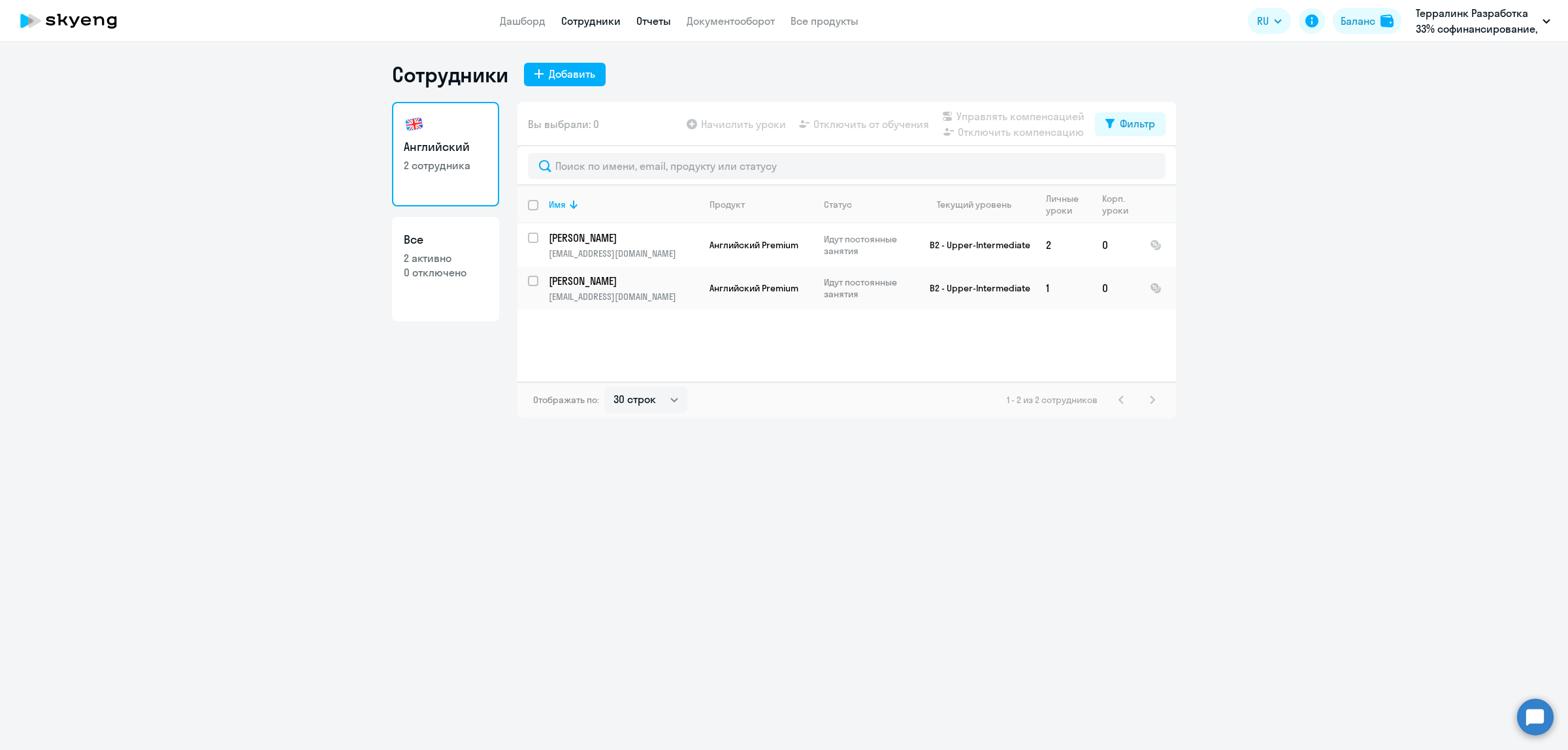
click at [651, 18] on link "Отчеты" at bounding box center [654, 20] width 35 height 13
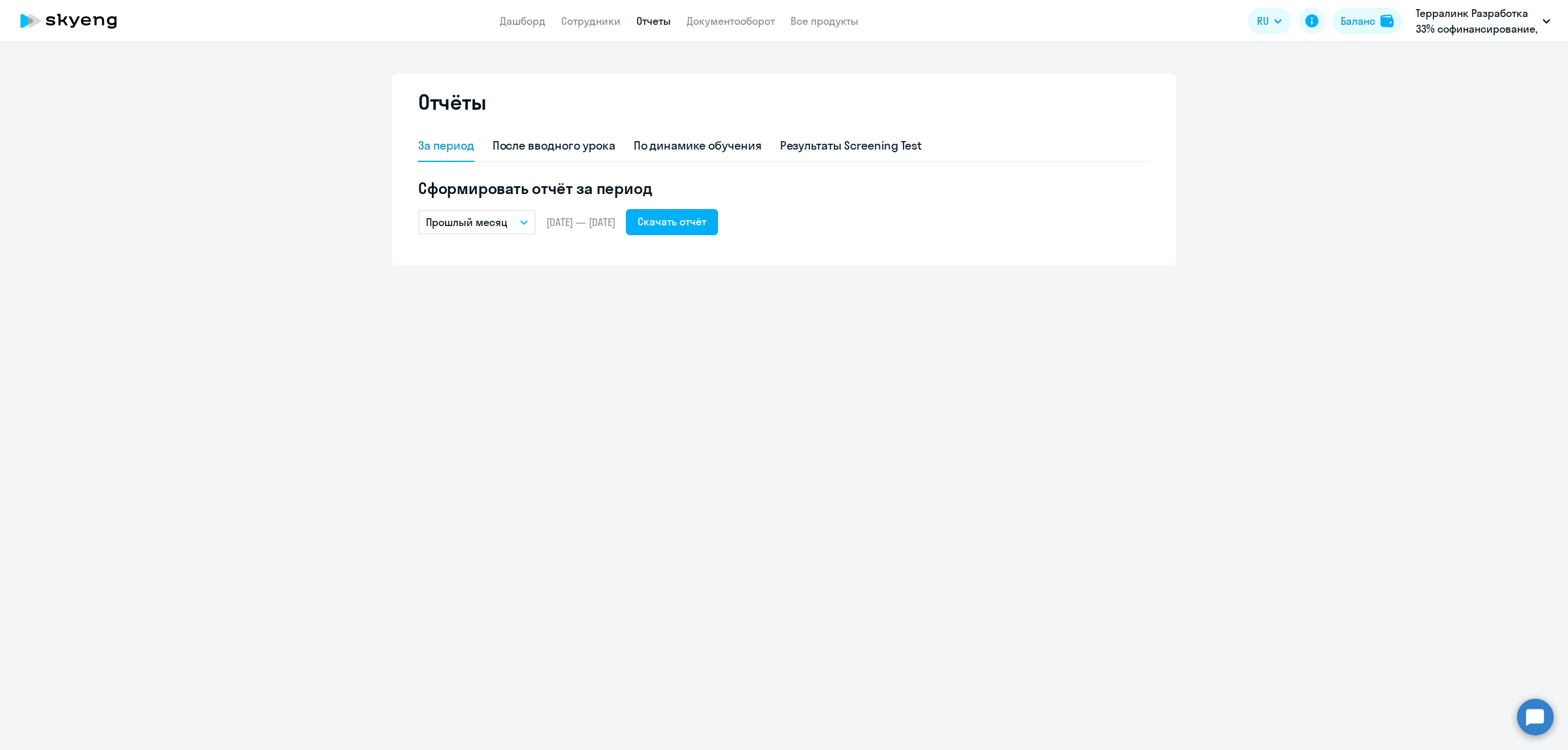
click at [527, 231] on button "Прошлый месяц" at bounding box center [477, 222] width 117 height 25
click at [514, 253] on li "Текущий месяц" at bounding box center [487, 259] width 138 height 33
click at [695, 222] on div "Скачать отчёт" at bounding box center [671, 221] width 69 height 16
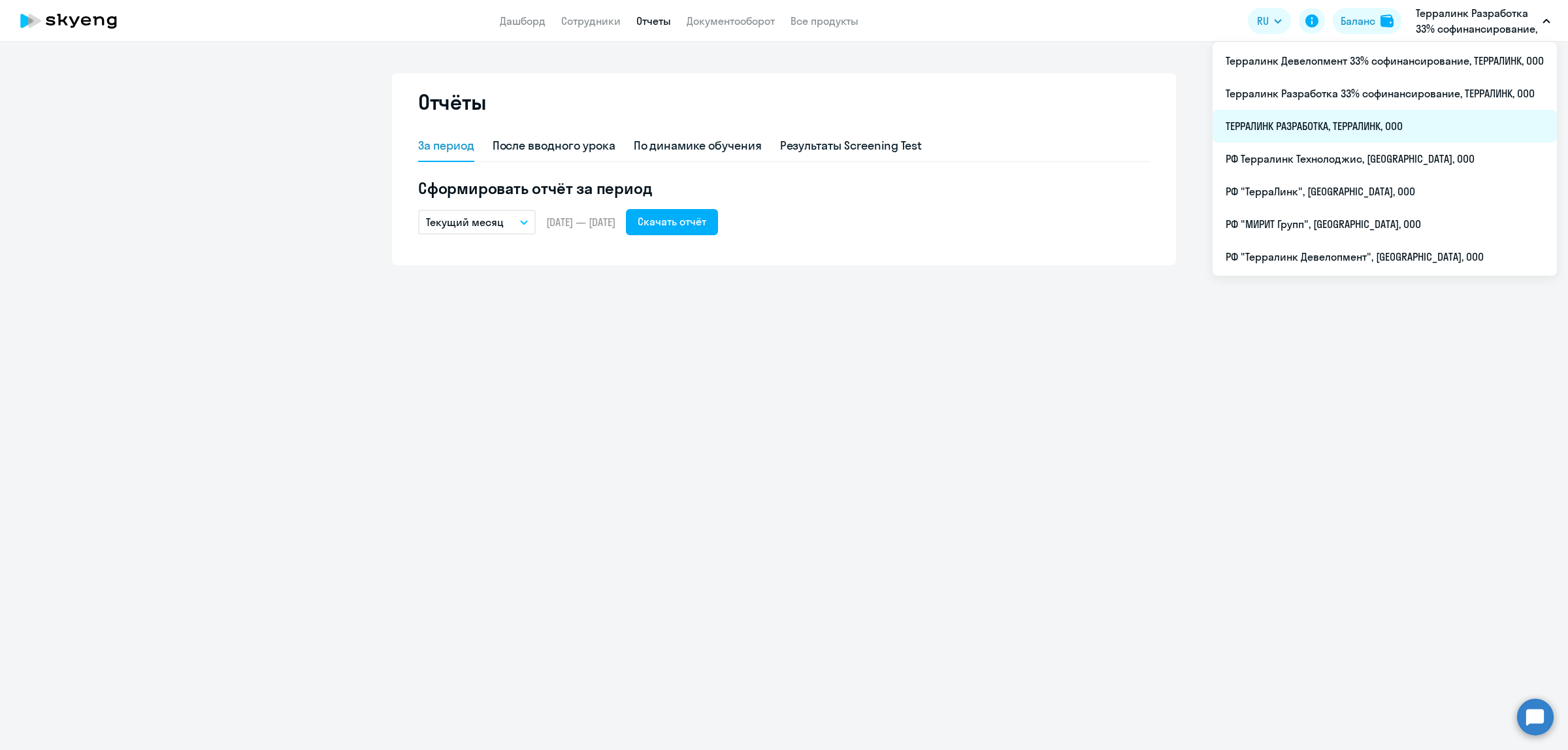
click at [1358, 116] on li "ТЕРРАЛИНК РАЗРАБОТКА, ТЕРРАЛИНК, ООО" at bounding box center [1384, 126] width 345 height 33
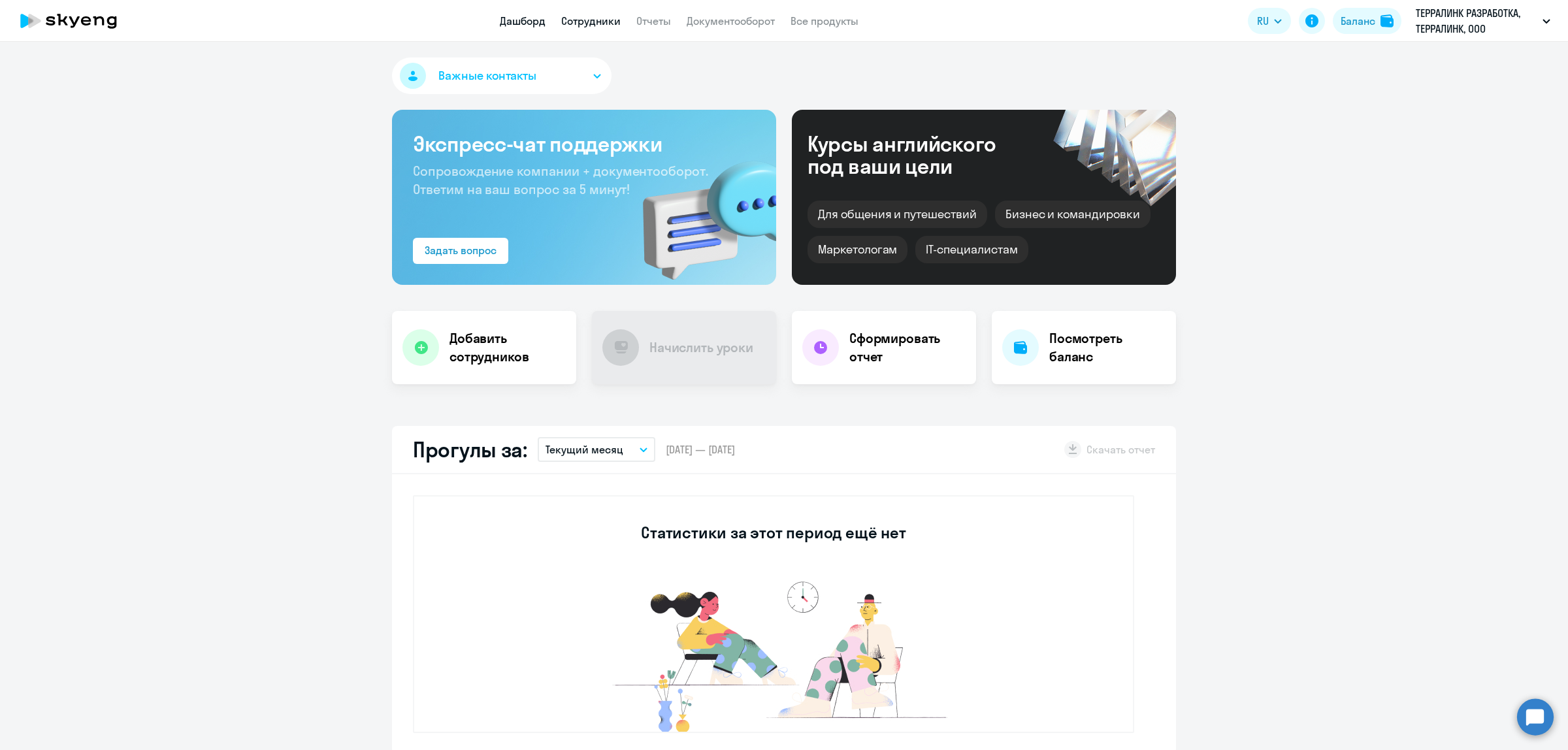
click at [589, 22] on link "Сотрудники" at bounding box center [590, 20] width 59 height 13
select select "30"
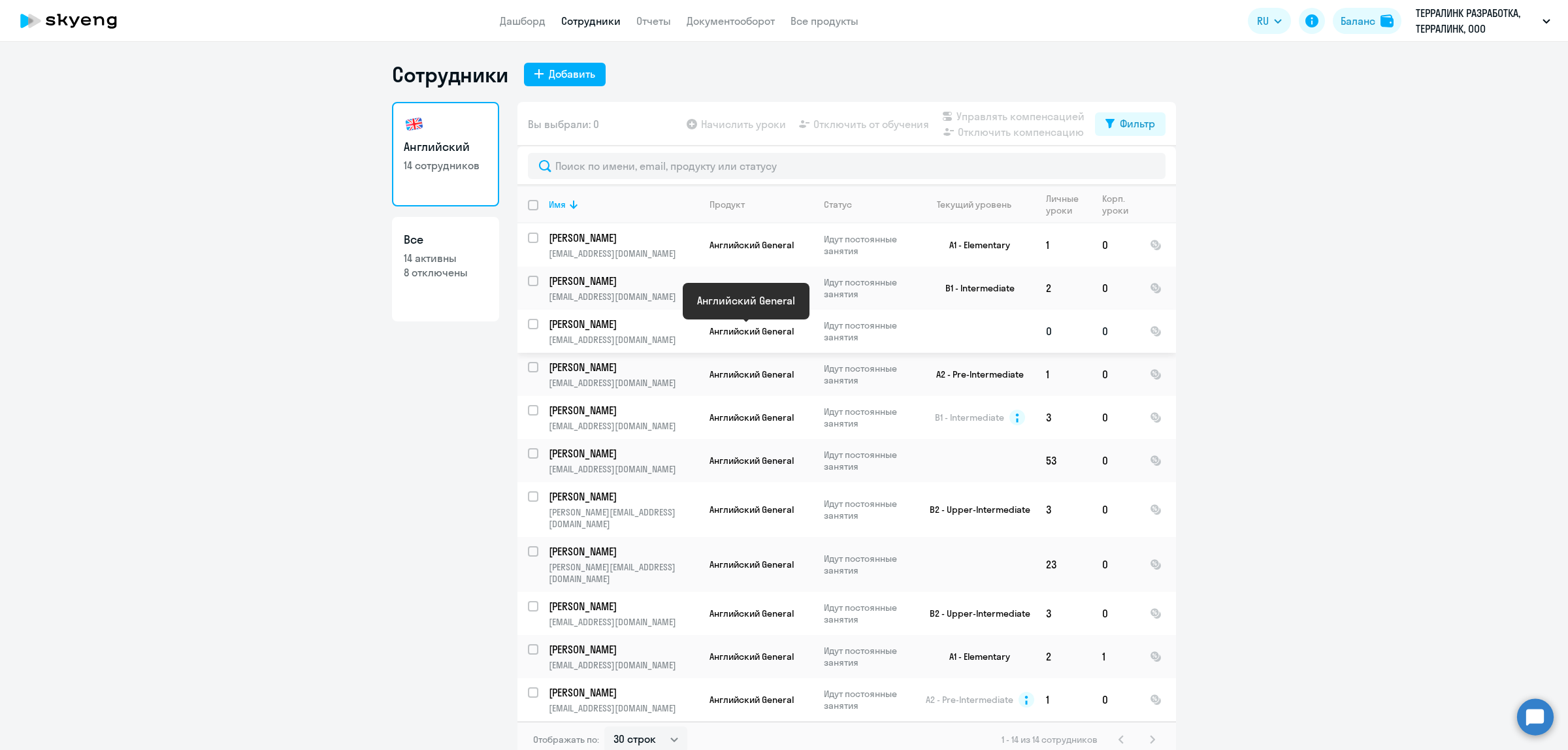
drag, startPoint x: 802, startPoint y: 333, endPoint x: 756, endPoint y: 332, distance: 46.0
click at [756, 332] on app-product-badge "Английский General" at bounding box center [761, 331] width 103 height 12
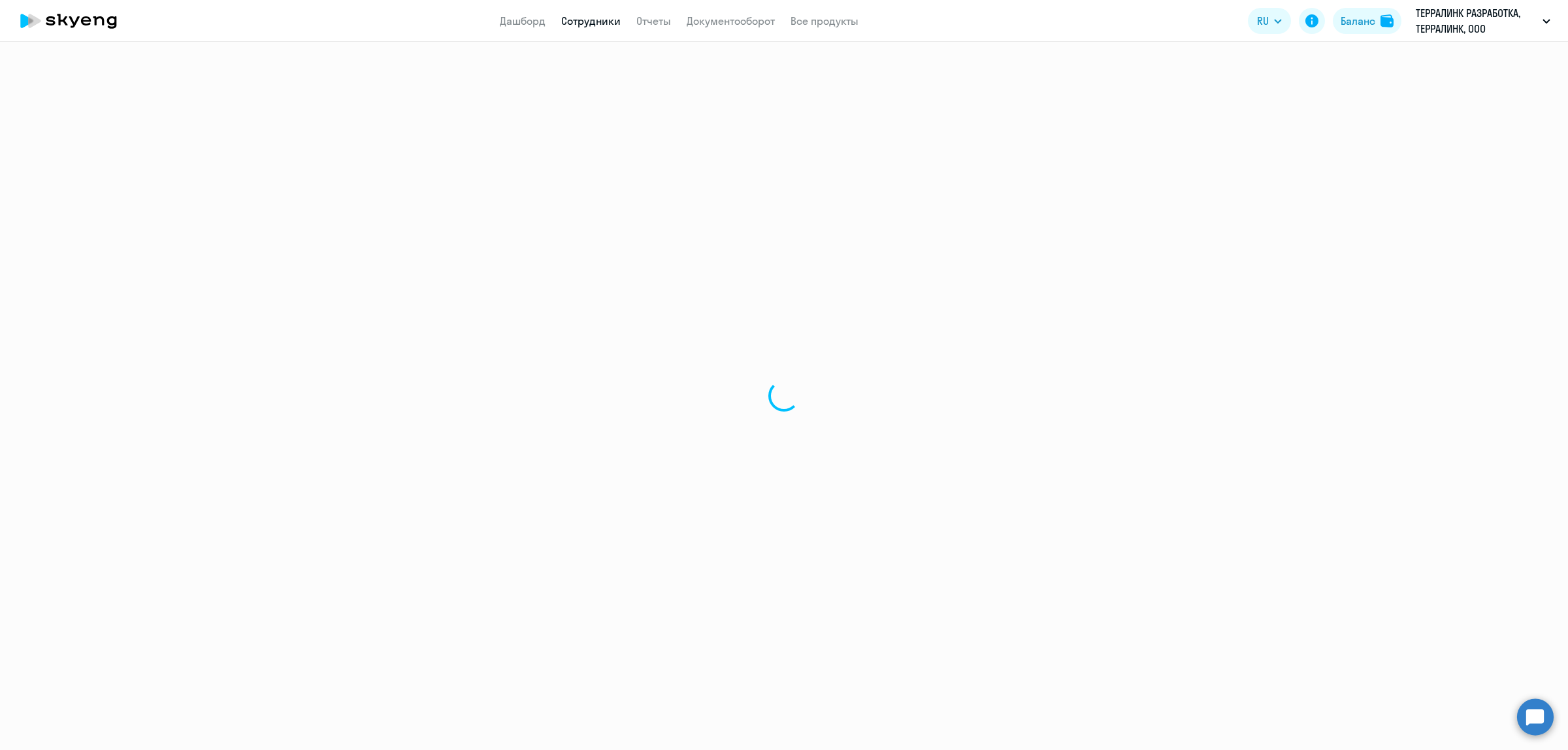
select select "english"
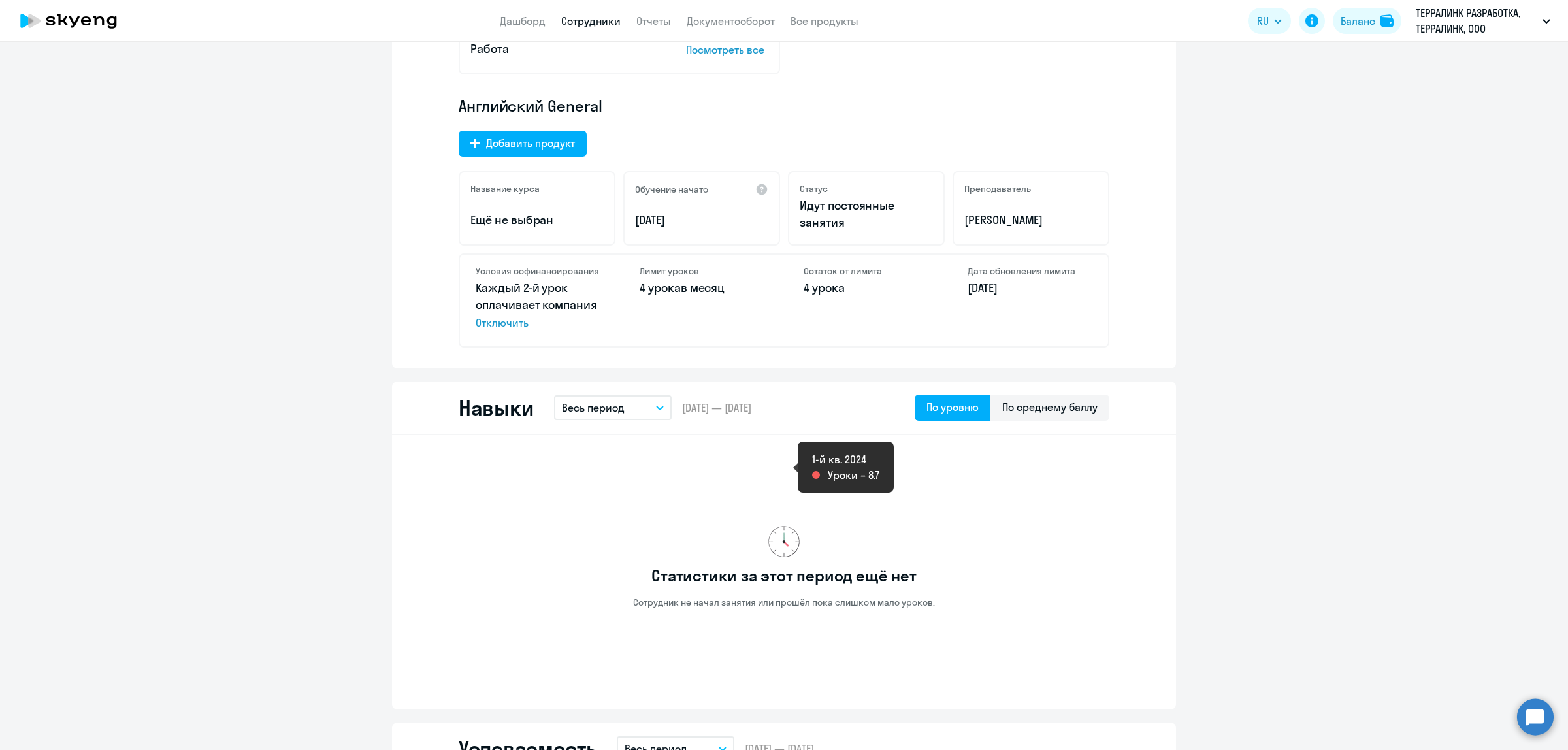
scroll to position [163, 0]
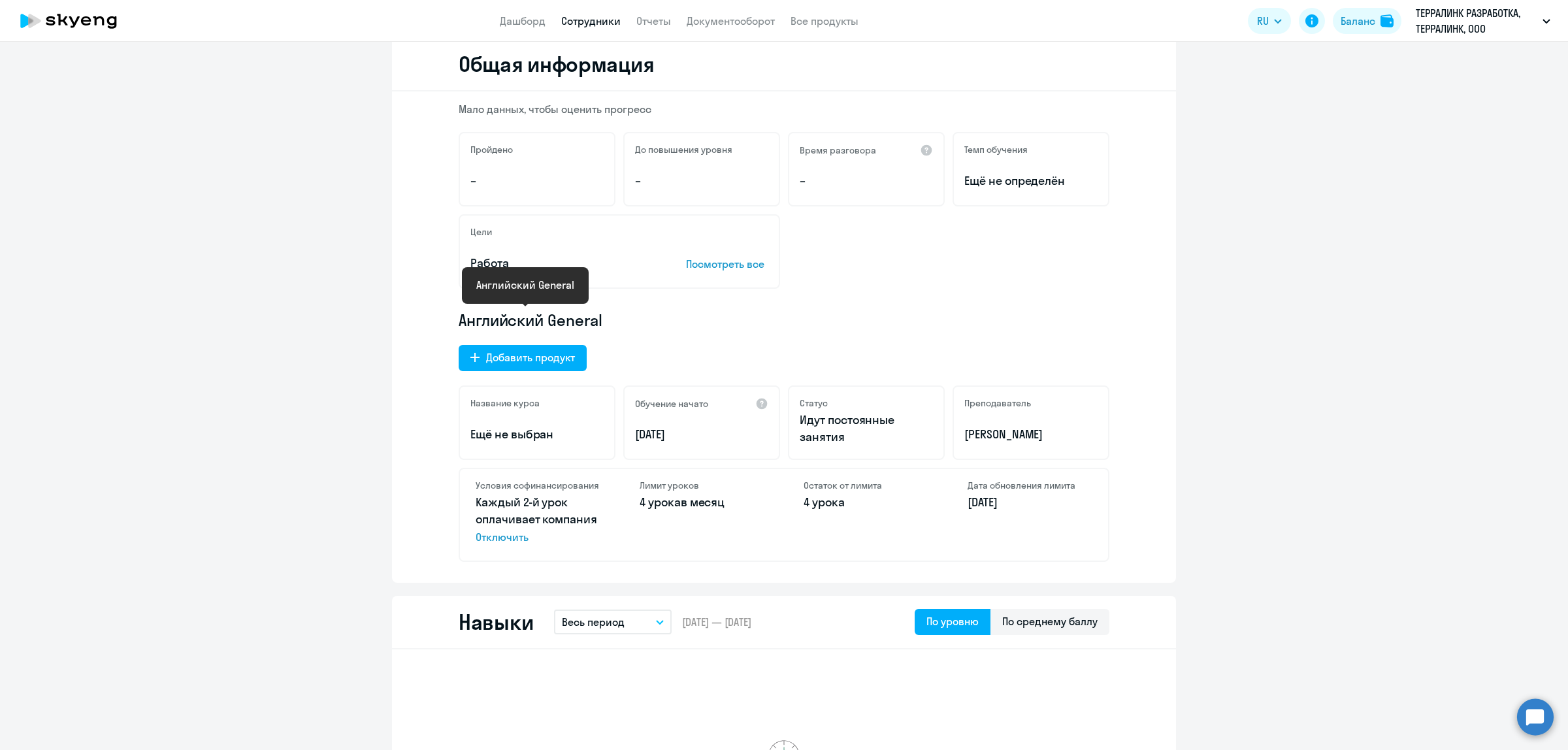
drag, startPoint x: 608, startPoint y: 318, endPoint x: 454, endPoint y: 326, distance: 154.2
click at [459, 326] on p "Английский General" at bounding box center [784, 320] width 651 height 21
copy span "Английский General"
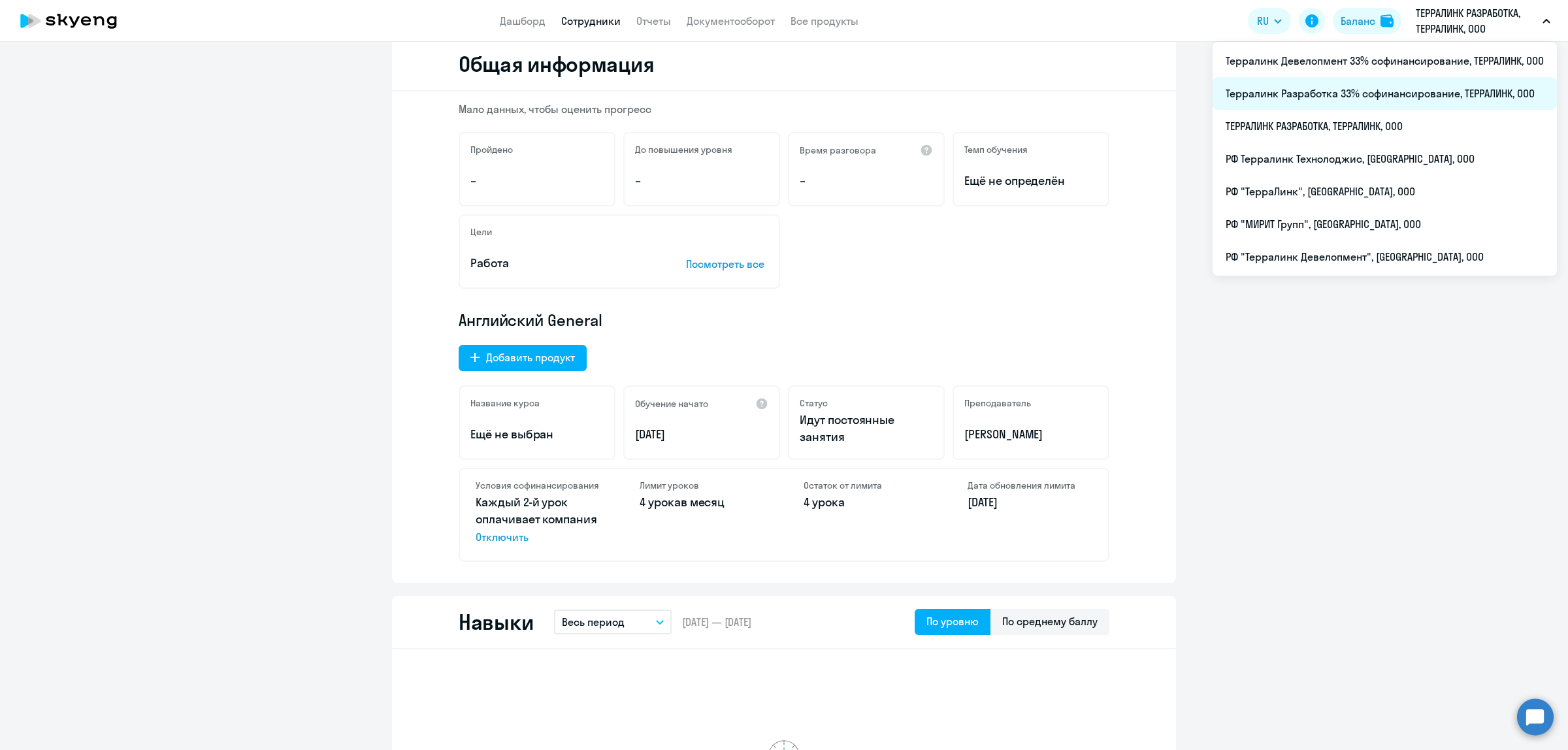
click at [1417, 93] on li "Терралинк Разработка 33% софинансирование, ТЕРРАЛИНК, ООО" at bounding box center [1384, 93] width 345 height 33
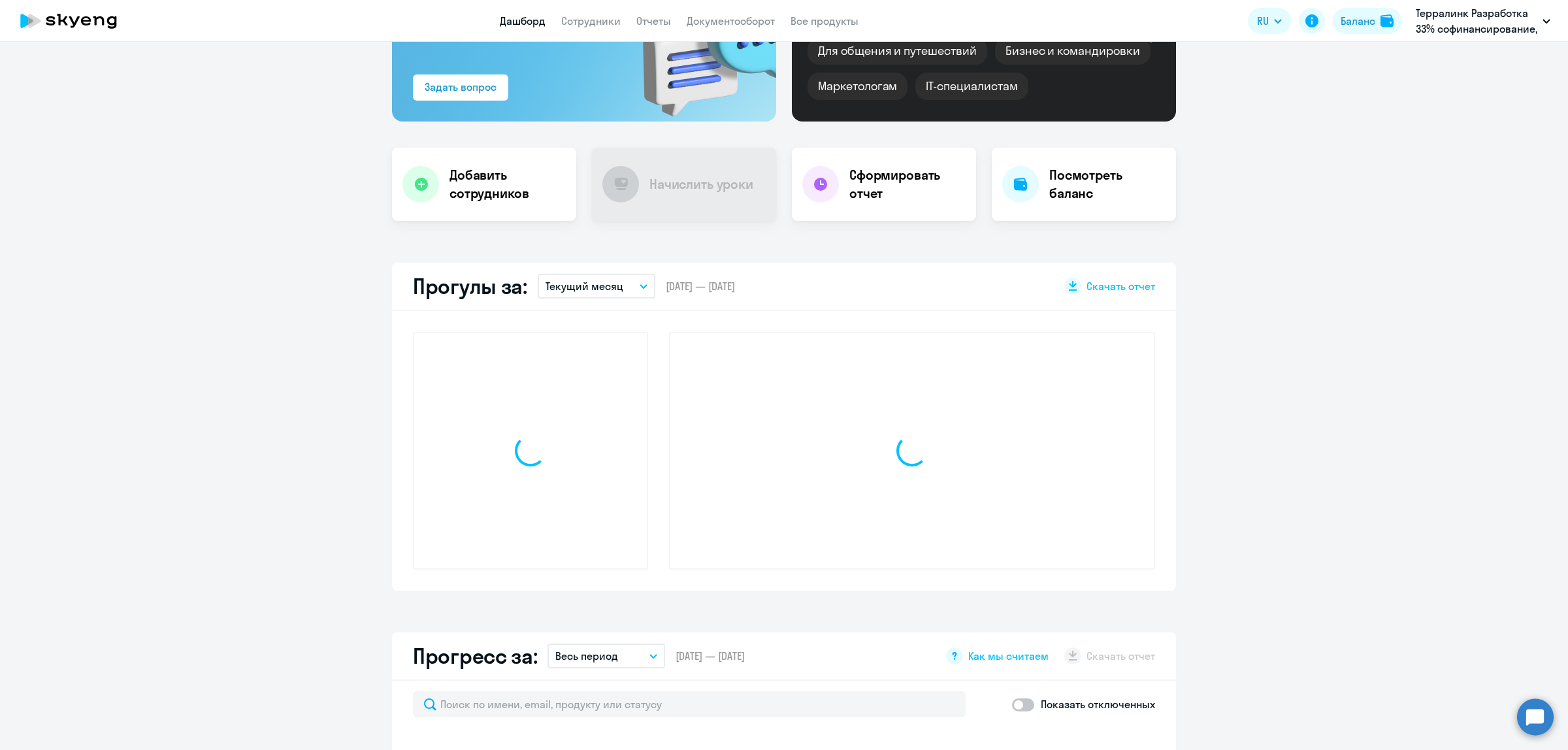
scroll to position [281, 0]
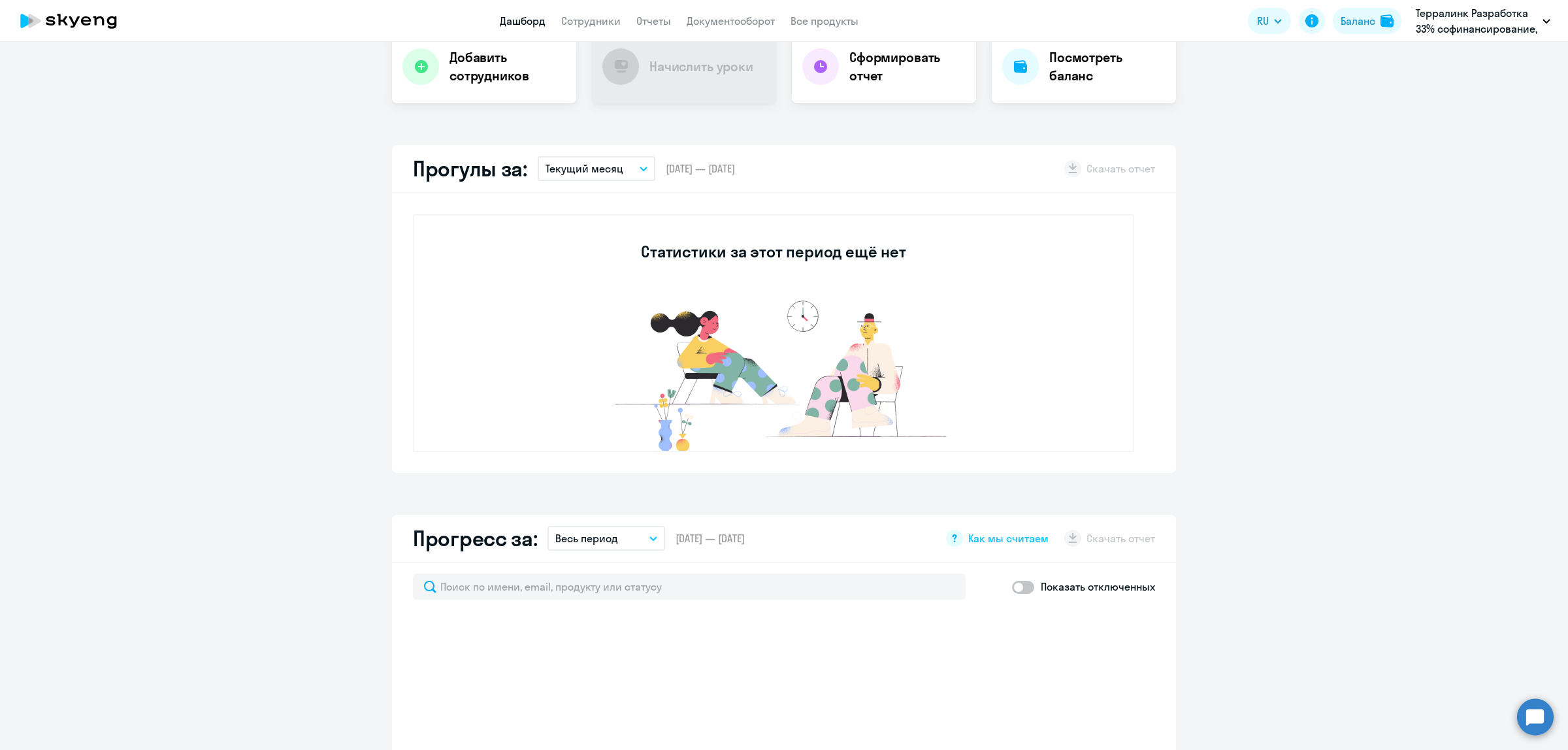
select select "30"
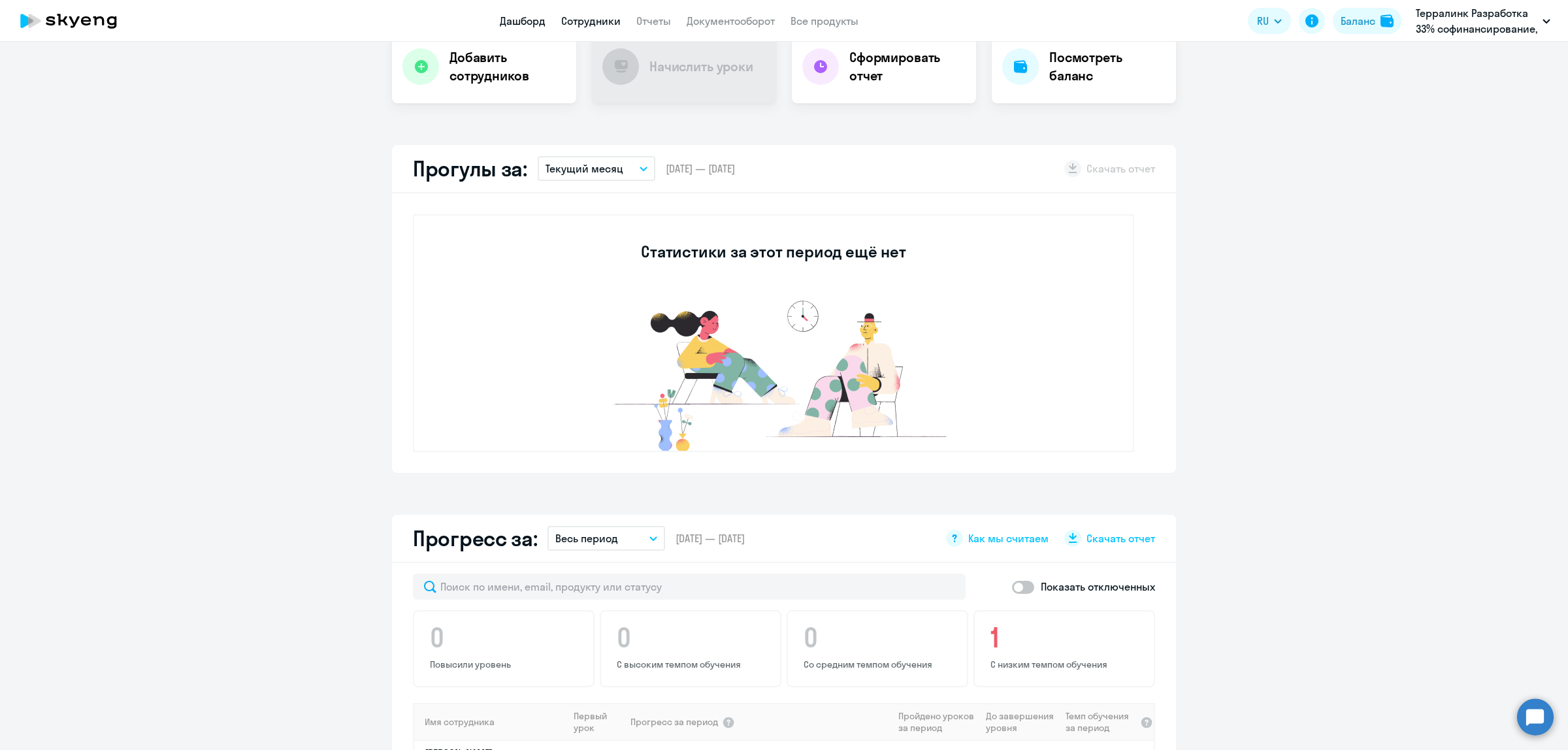
click at [602, 17] on link "Сотрудники" at bounding box center [590, 20] width 59 height 13
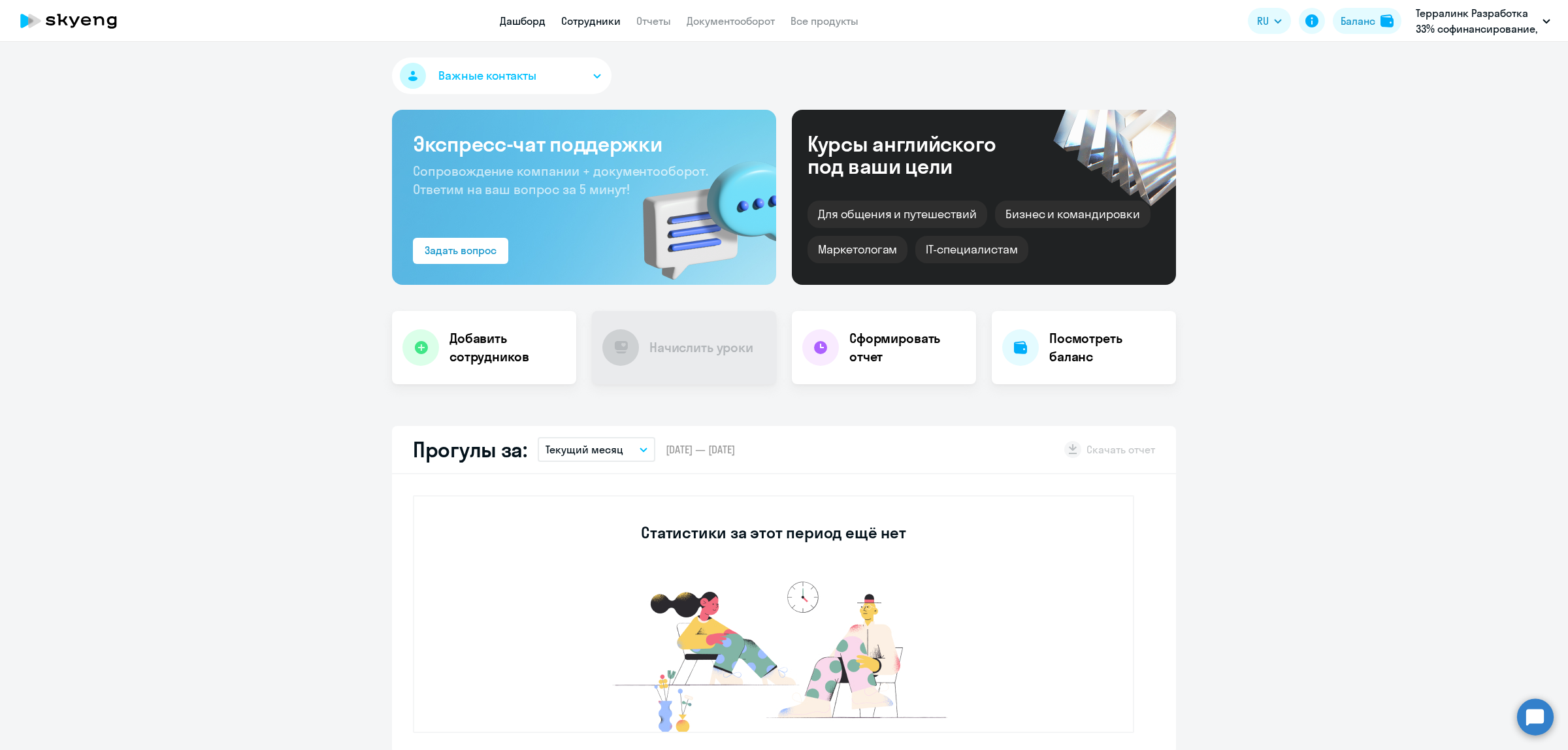
select select "30"
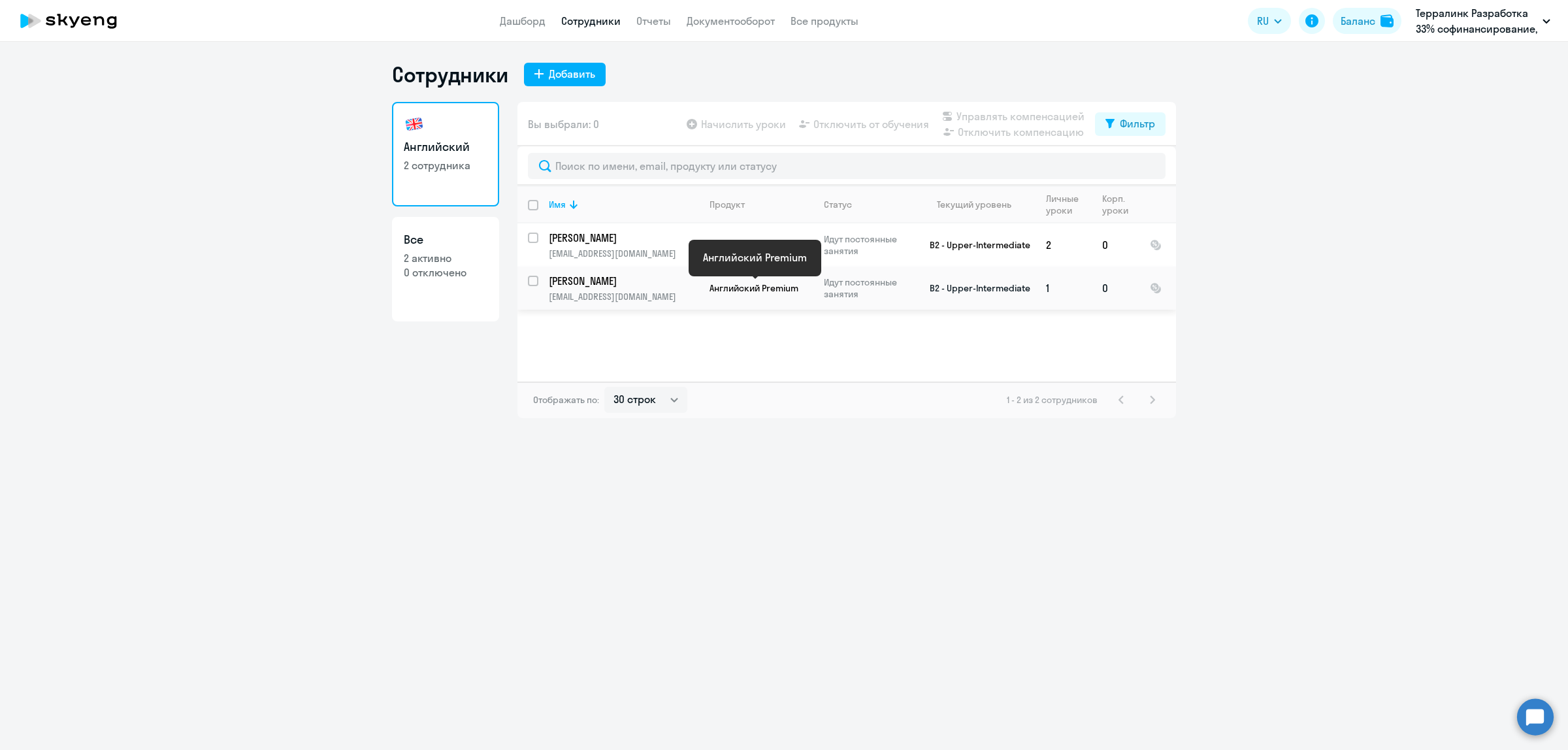
drag, startPoint x: 804, startPoint y: 291, endPoint x: 710, endPoint y: 283, distance: 94.3
click at [710, 283] on app-product-badge "Английский Premium" at bounding box center [761, 288] width 103 height 12
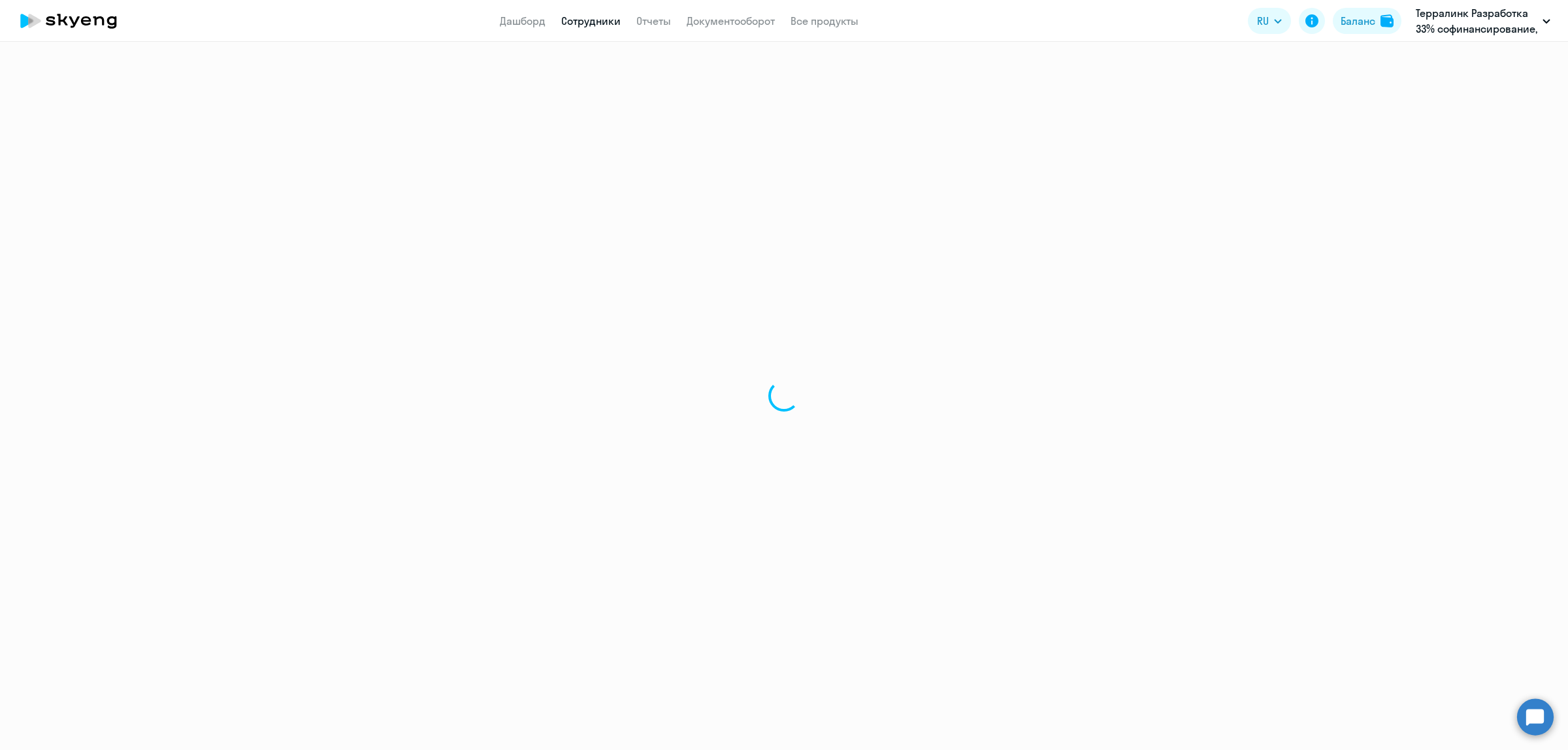
select select "english"
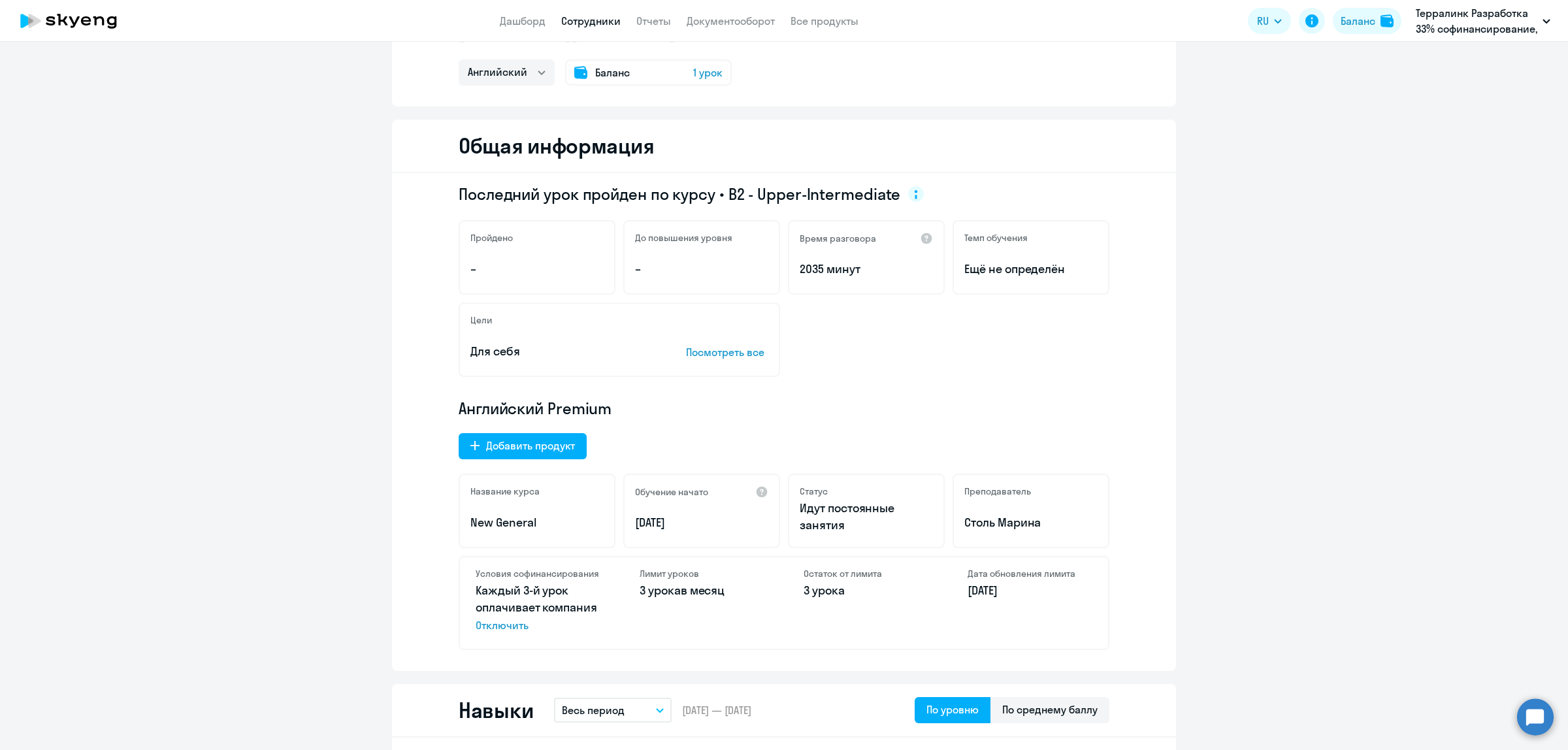
scroll to position [163, 0]
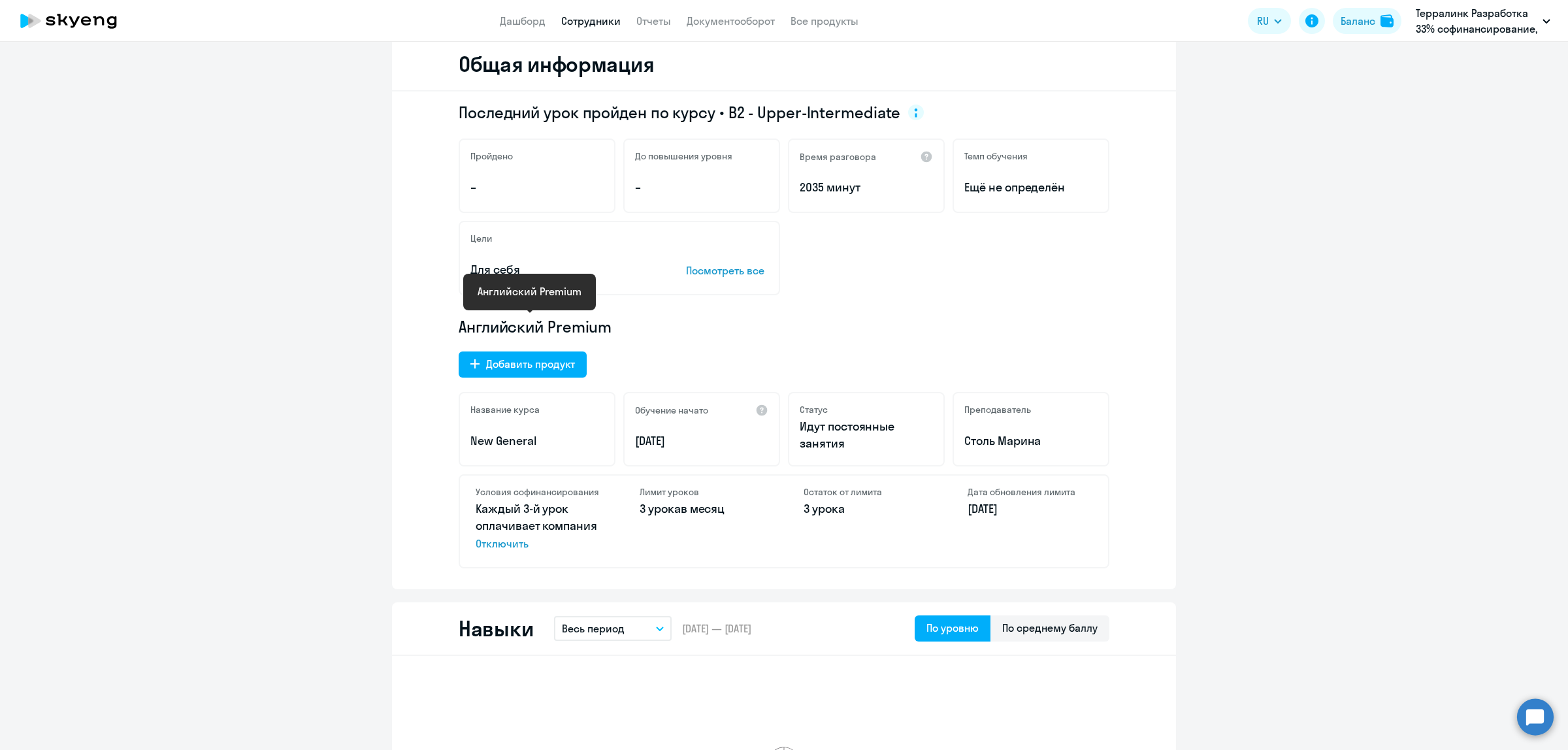
drag, startPoint x: 616, startPoint y: 328, endPoint x: 454, endPoint y: 321, distance: 162.2
click at [459, 321] on p "Английский Premium" at bounding box center [784, 326] width 651 height 21
copy span "Английский Premium"
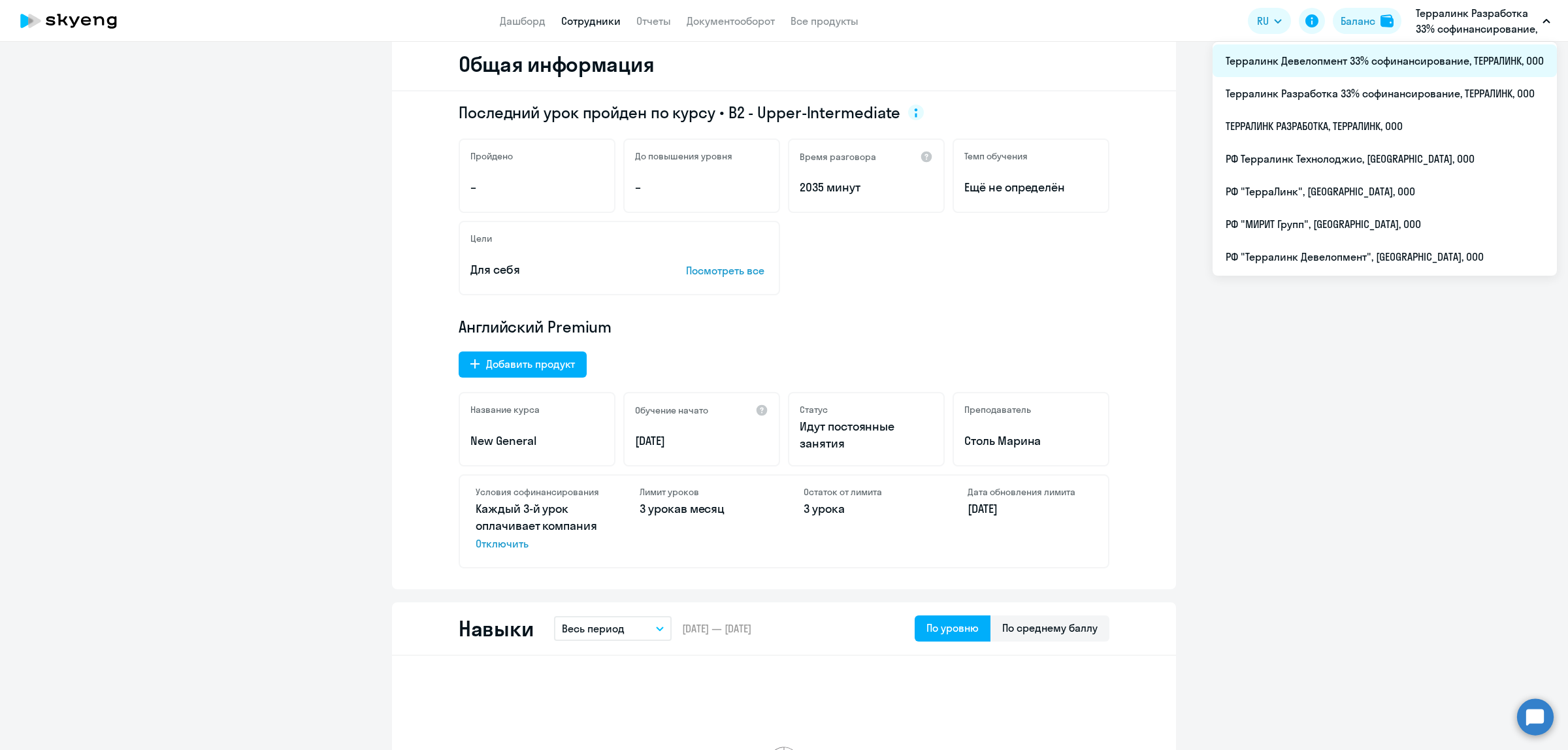
click at [1439, 63] on li "Терралинк Девелопмент 33% софинансирование, ТЕРРАЛИНК, ООО" at bounding box center [1384, 61] width 345 height 33
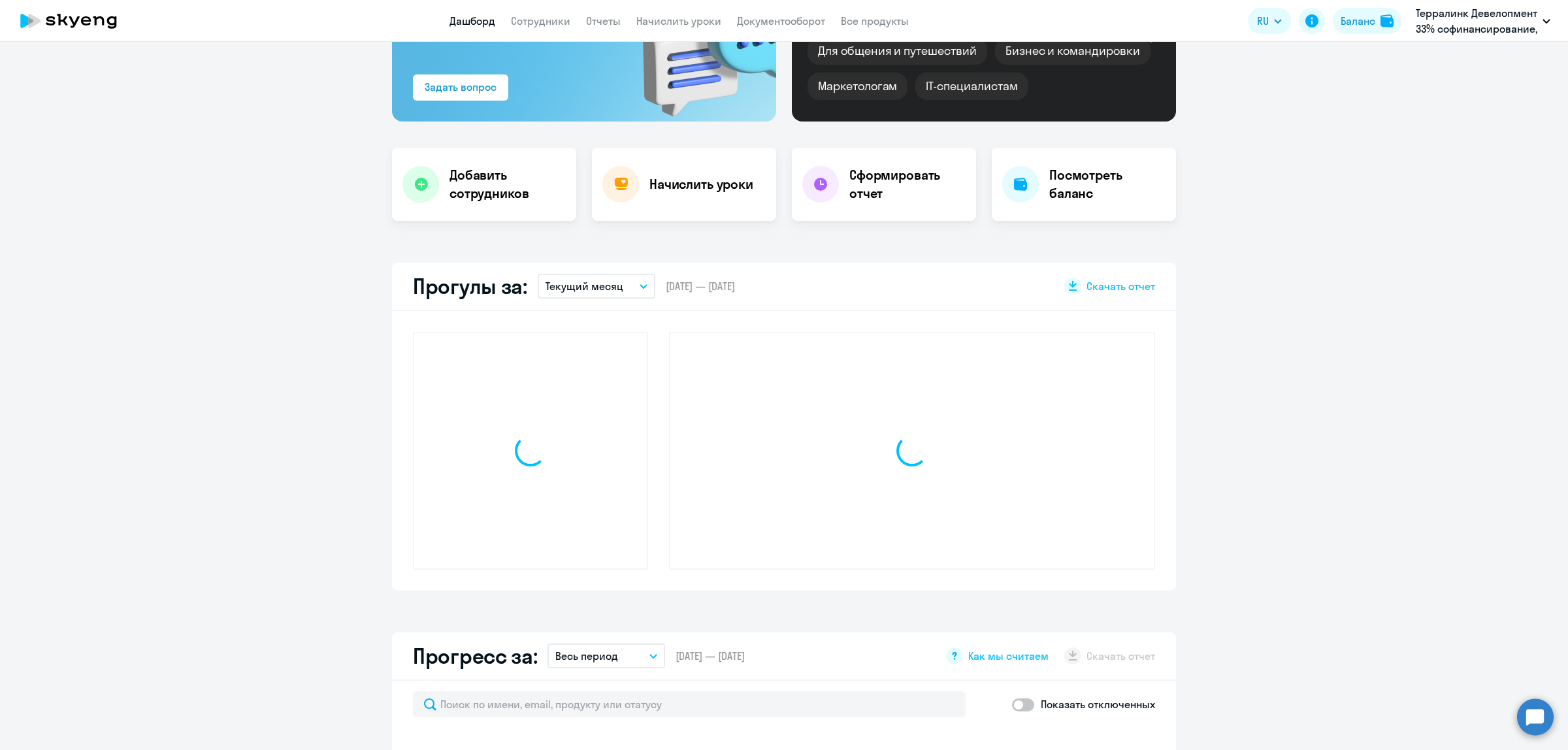
scroll to position [281, 0]
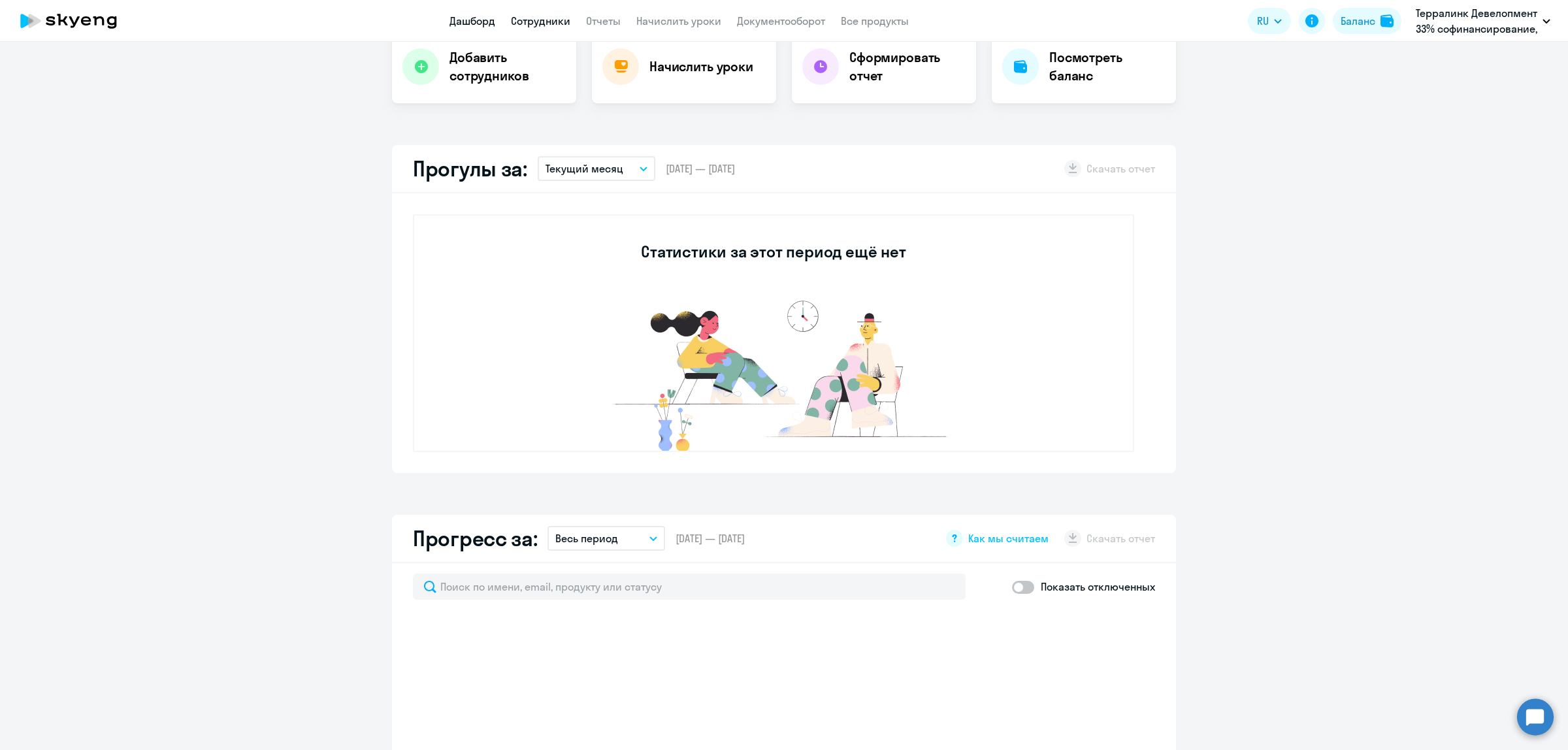
click at [542, 16] on link "Сотрудники" at bounding box center [540, 20] width 59 height 13
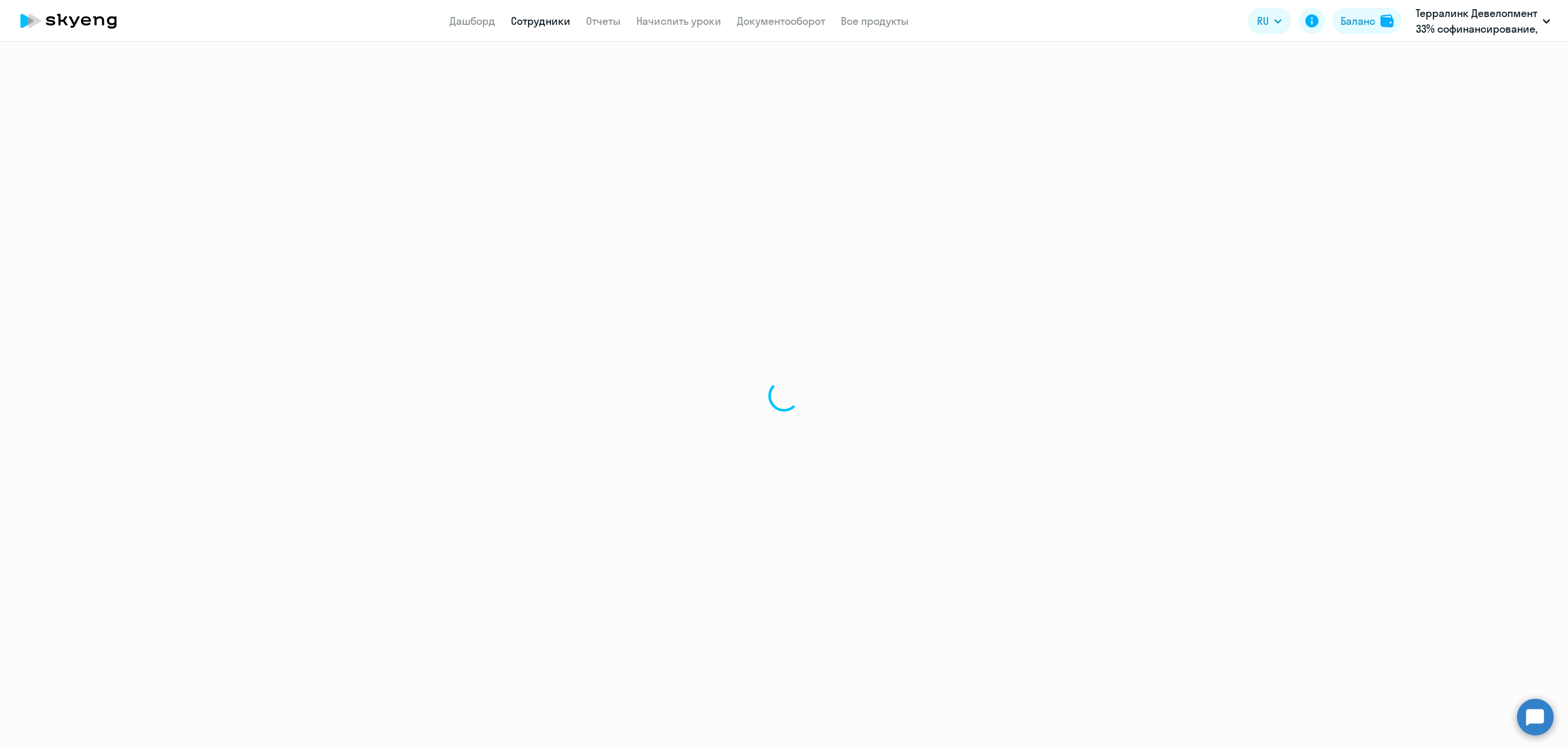
select select "30"
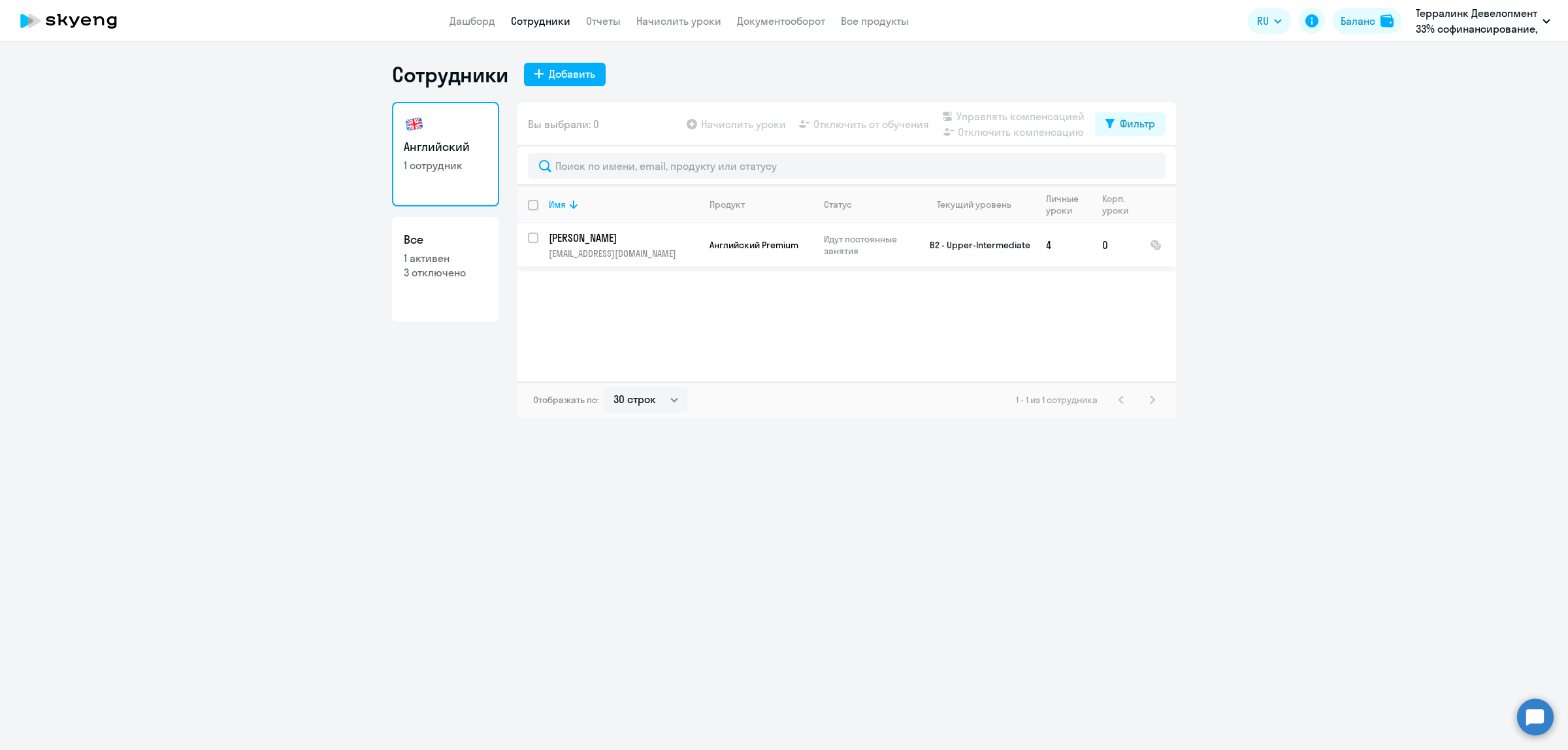
click at [583, 252] on p "[EMAIL_ADDRESS][DOMAIN_NAME]" at bounding box center [623, 253] width 149 height 12
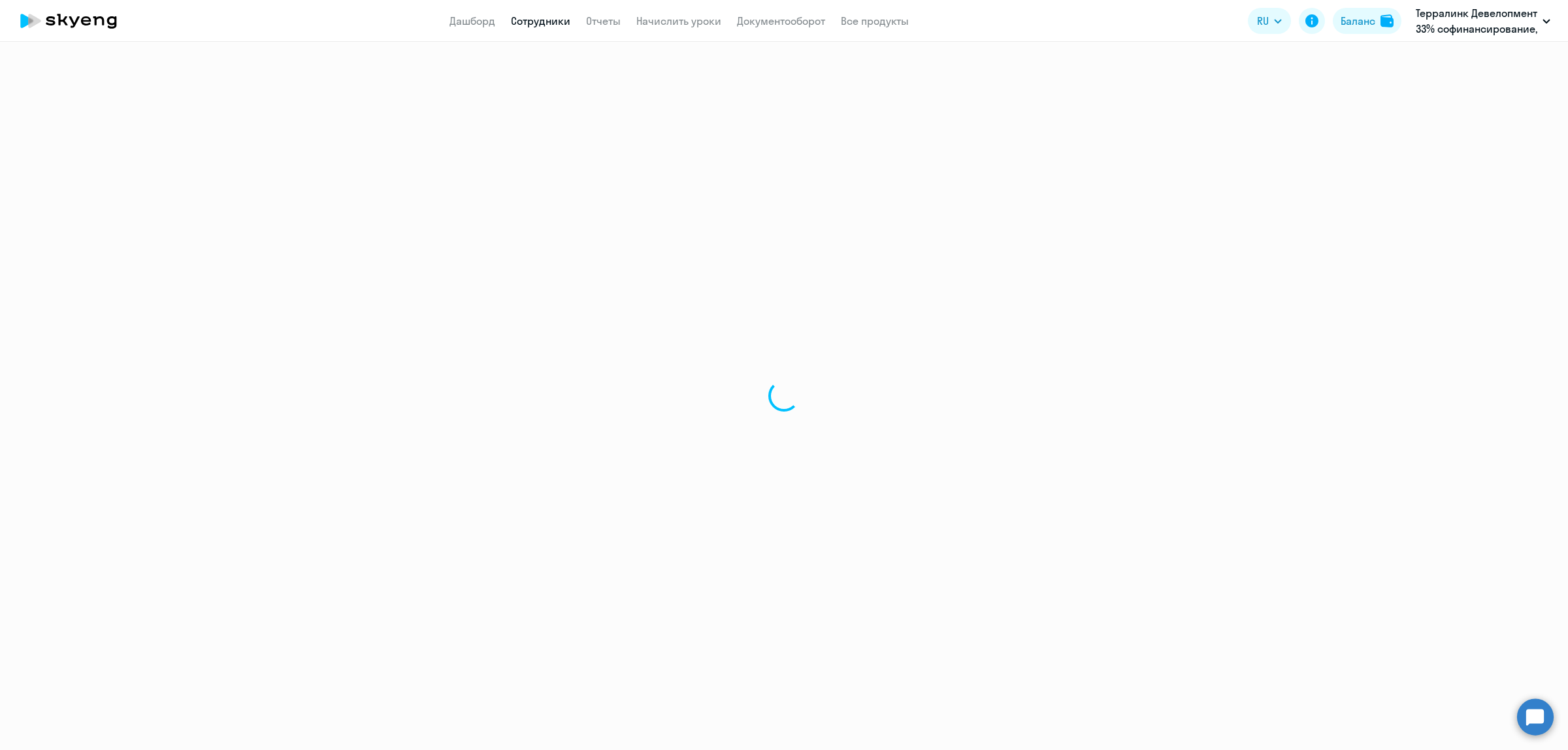
select select "english"
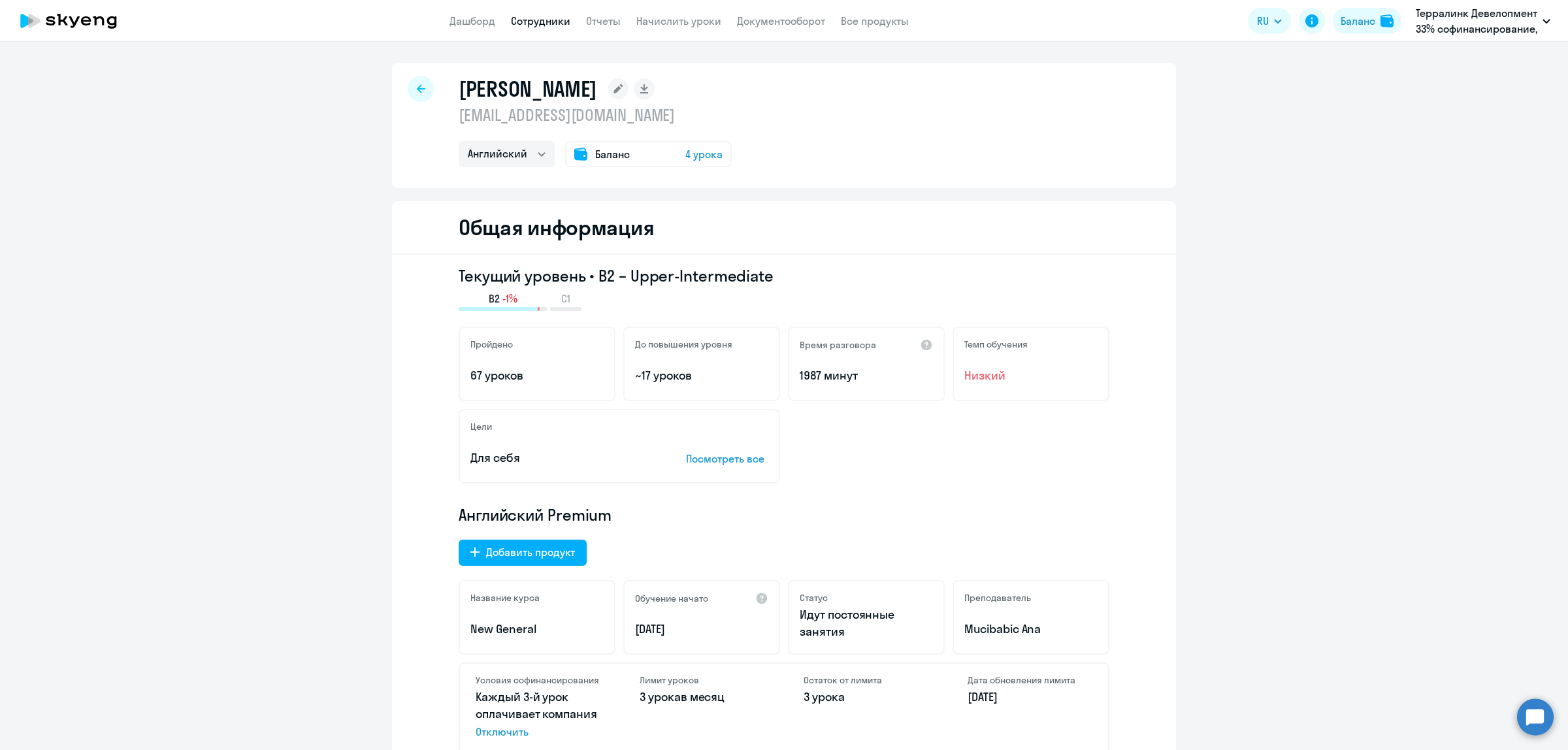
drag, startPoint x: 698, startPoint y: 116, endPoint x: 455, endPoint y: 93, distance: 244.1
click at [459, 93] on div "[PERSON_NAME] [EMAIL_ADDRESS][DOMAIN_NAME] Английский Баланс 4 урока" at bounding box center [595, 121] width 273 height 91
copy div "[PERSON_NAME] [PERSON_NAME][EMAIL_ADDRESS][DOMAIN_NAME]"
click at [534, 152] on select "Английский" at bounding box center [506, 154] width 96 height 26
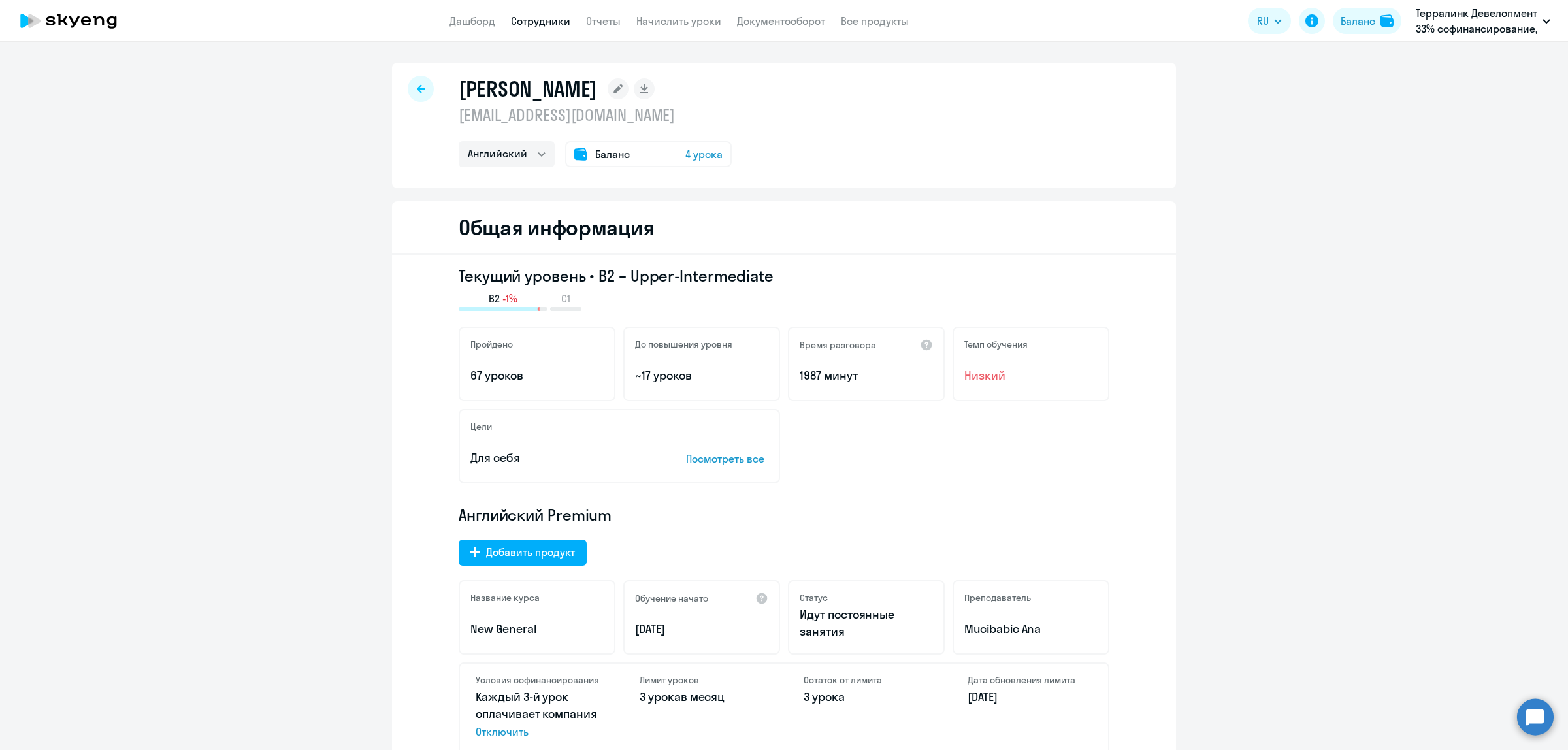
click at [529, 25] on link "Сотрудники" at bounding box center [540, 20] width 59 height 13
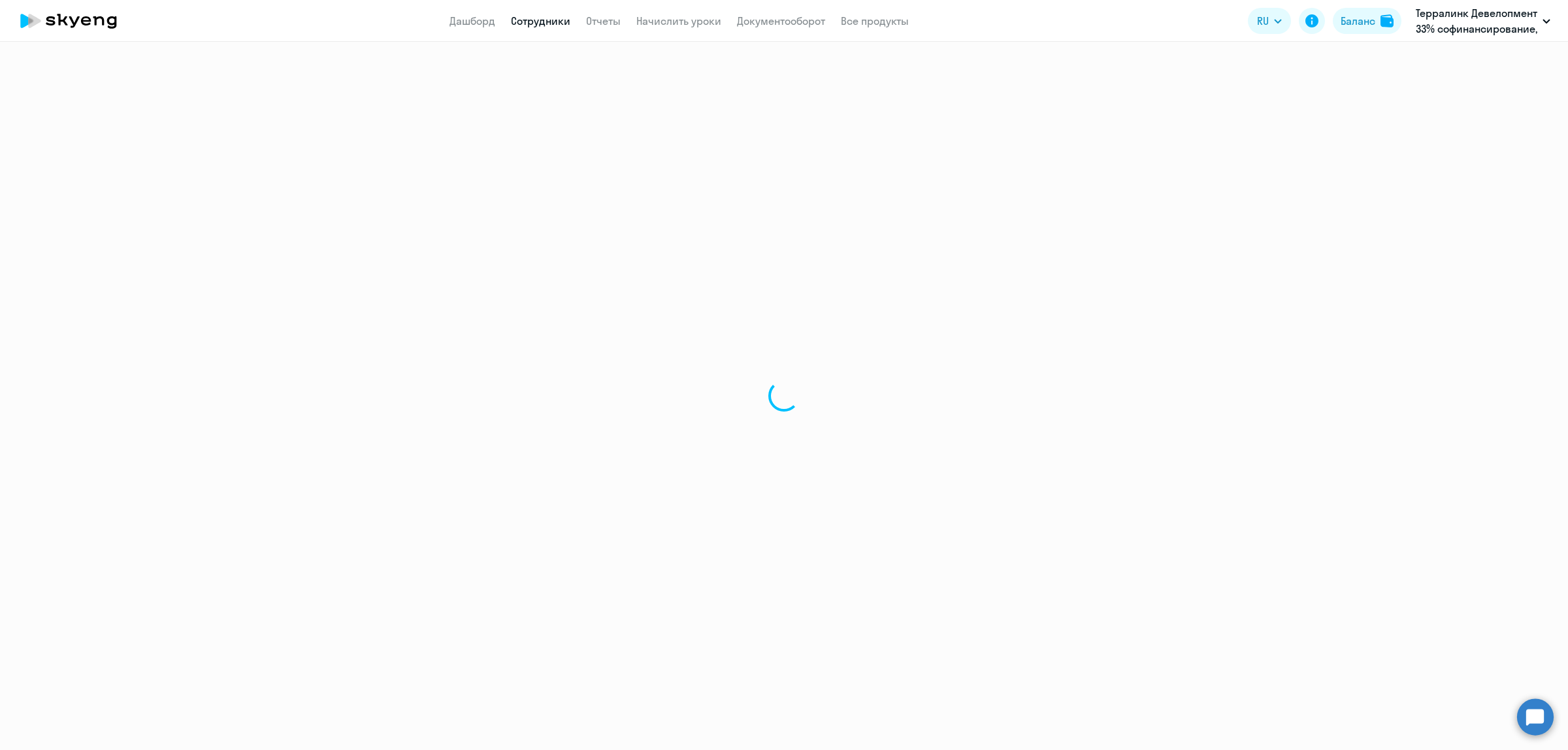
select select "30"
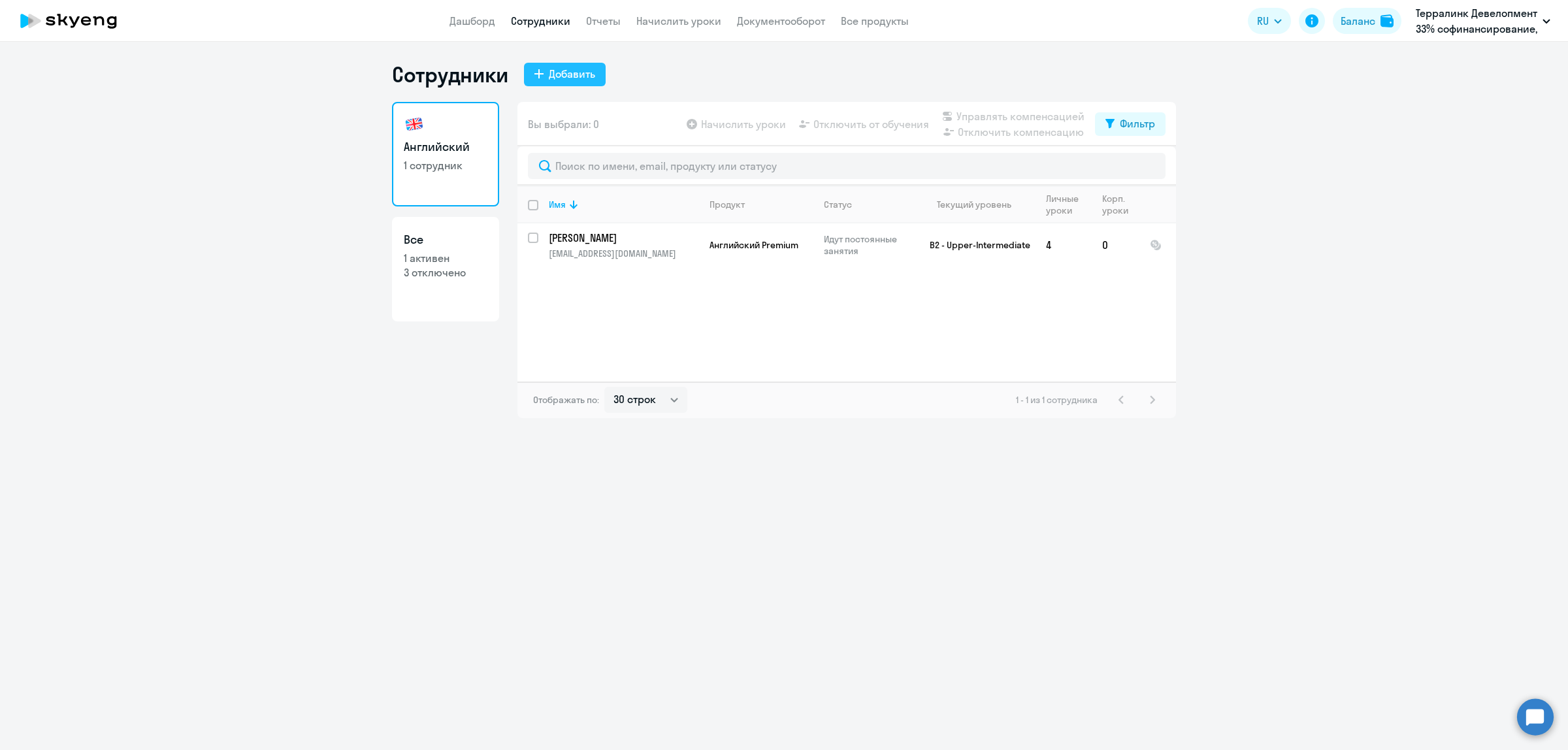
click at [582, 72] on div "Добавить" at bounding box center [572, 74] width 46 height 16
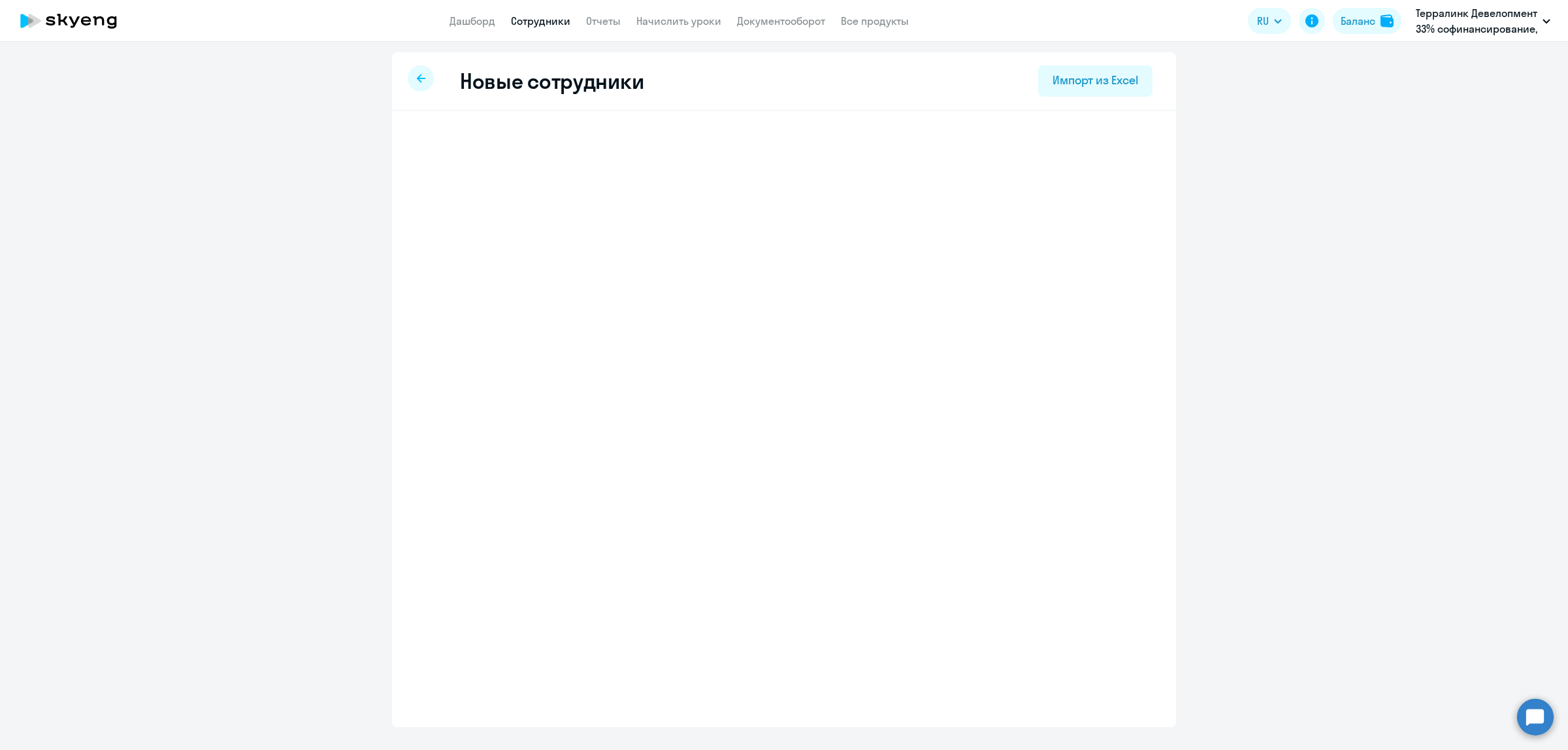
select select "english_adult_not_native_speaker"
select select "3"
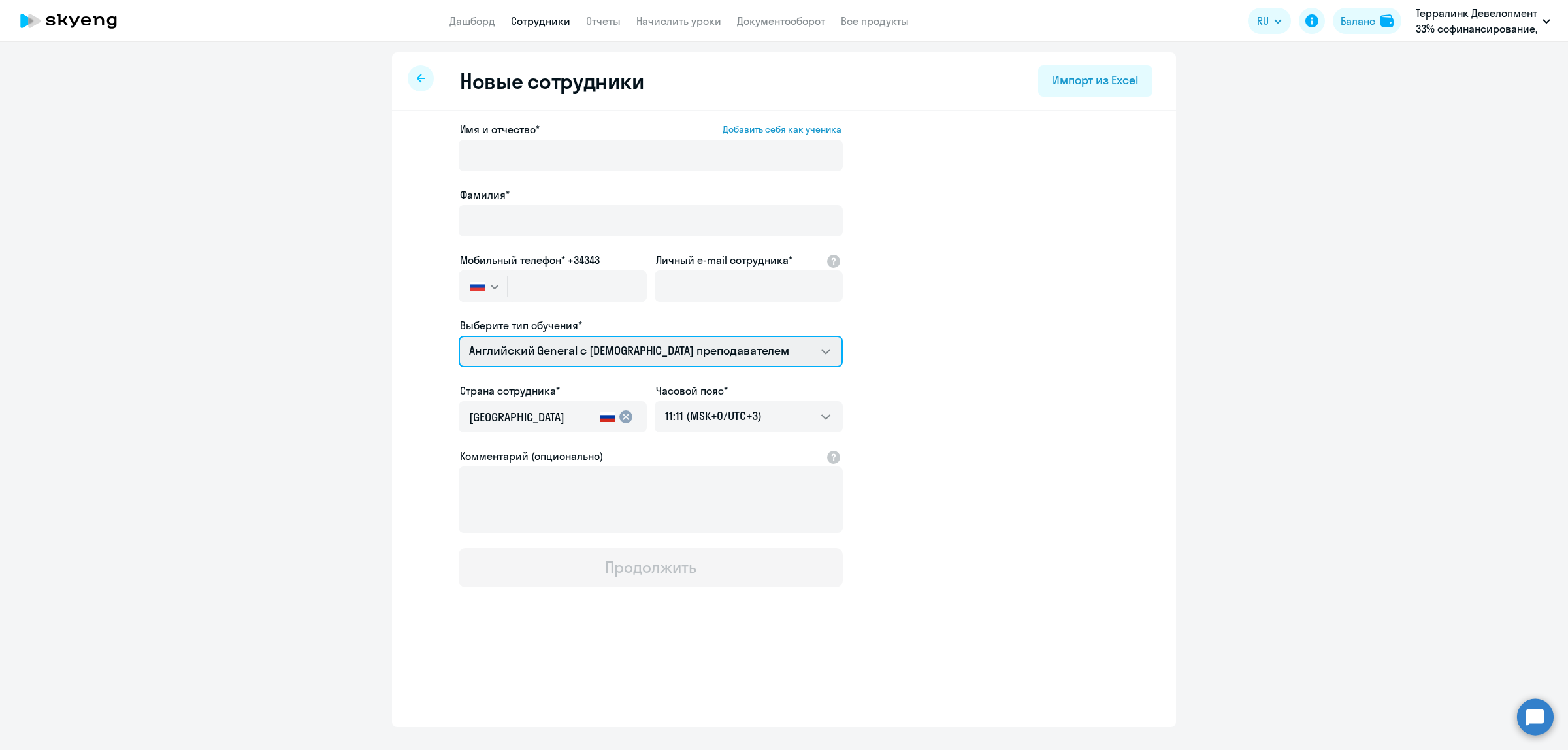
click at [828, 351] on select "Английский General с [DEMOGRAPHIC_DATA] преподавателем Английский General с [DE…" at bounding box center [650, 351] width 384 height 31
click at [951, 351] on app-new-student-form "Имя и отчество* Добавить себя как ученика [PERSON_NAME]* Мобильный телефон* +34…" at bounding box center [784, 354] width 742 height 466
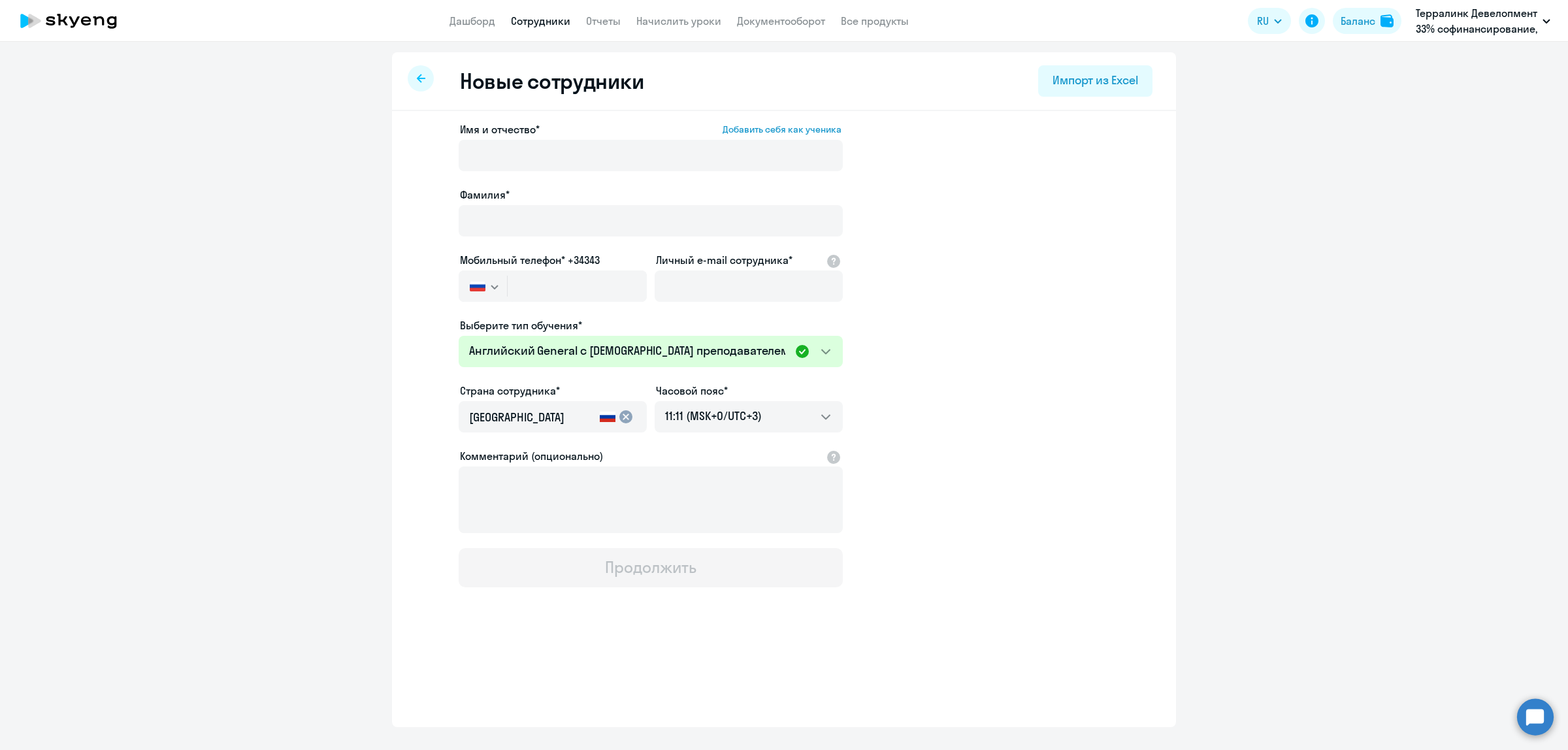
click at [545, 17] on link "Сотрудники" at bounding box center [540, 20] width 59 height 13
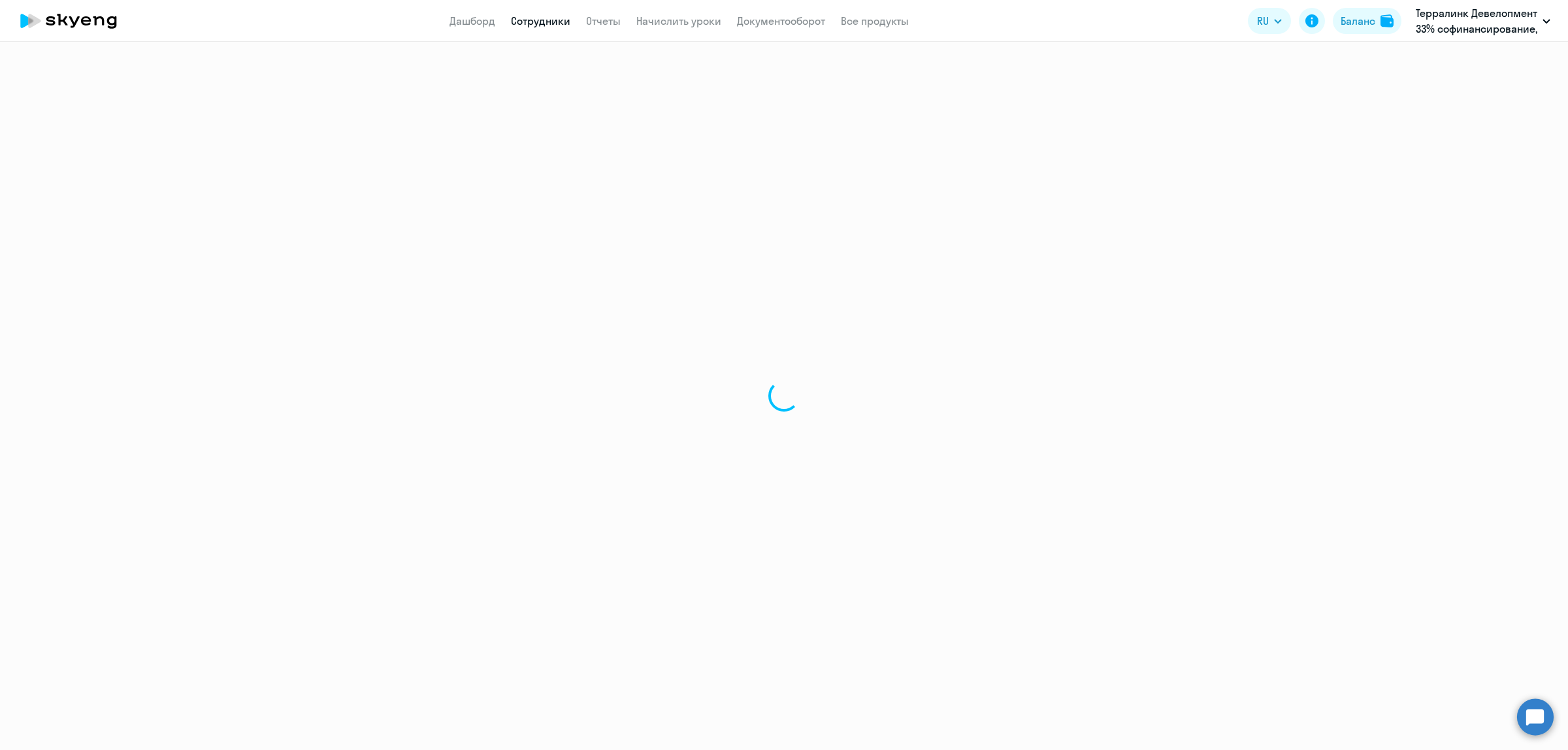
select select "30"
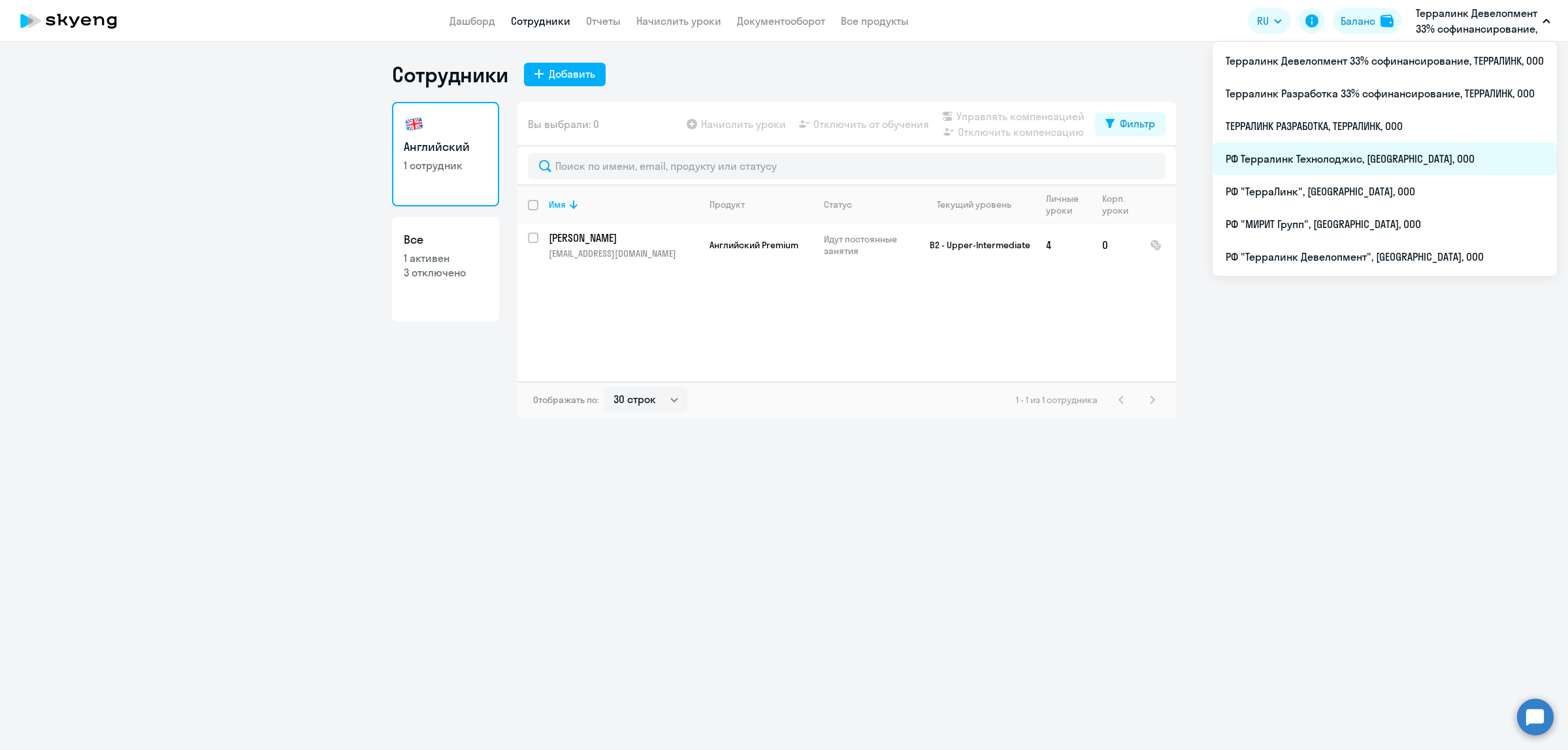
click at [1350, 149] on li "РФ Терралинк Технолоджис, [GEOGRAPHIC_DATA], ООО" at bounding box center [1384, 159] width 345 height 33
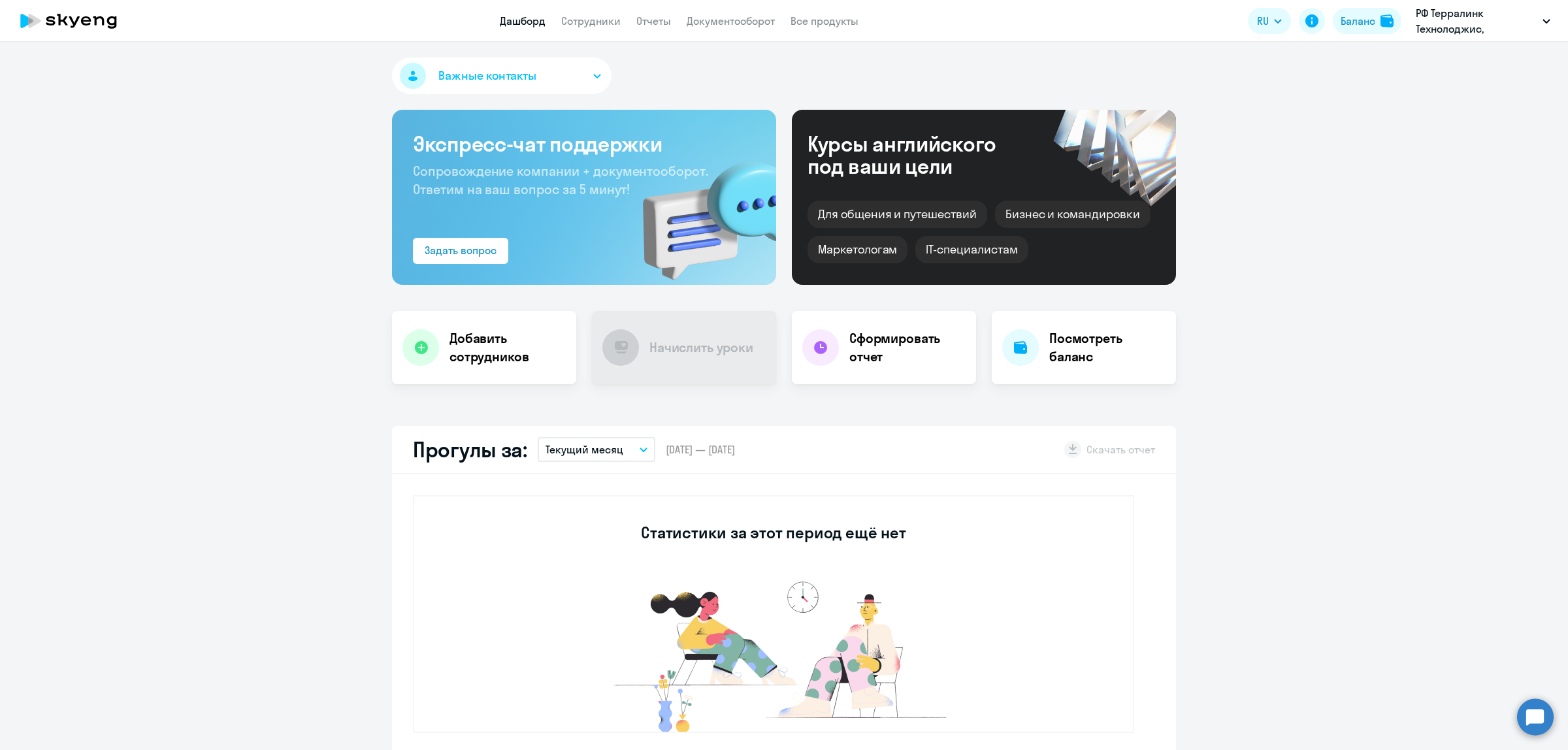
click at [590, 28] on app-menu-item-link "Сотрудники" at bounding box center [590, 21] width 59 height 16
click at [590, 23] on link "Сотрудники" at bounding box center [590, 20] width 59 height 13
select select "30"
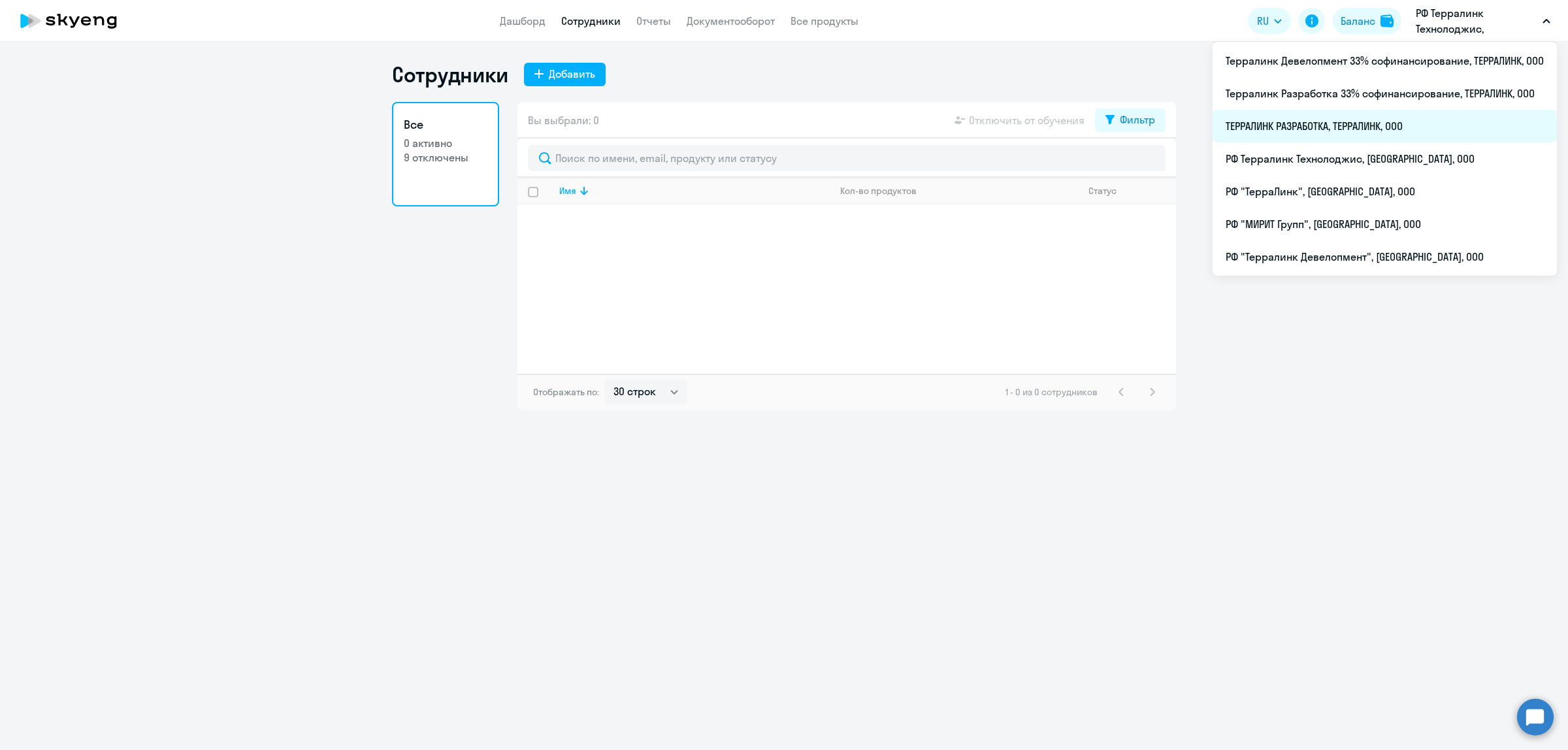
click at [1298, 124] on li "ТЕРРАЛИНК РАЗРАБОТКА, ТЕРРАЛИНК, ООО" at bounding box center [1384, 126] width 345 height 33
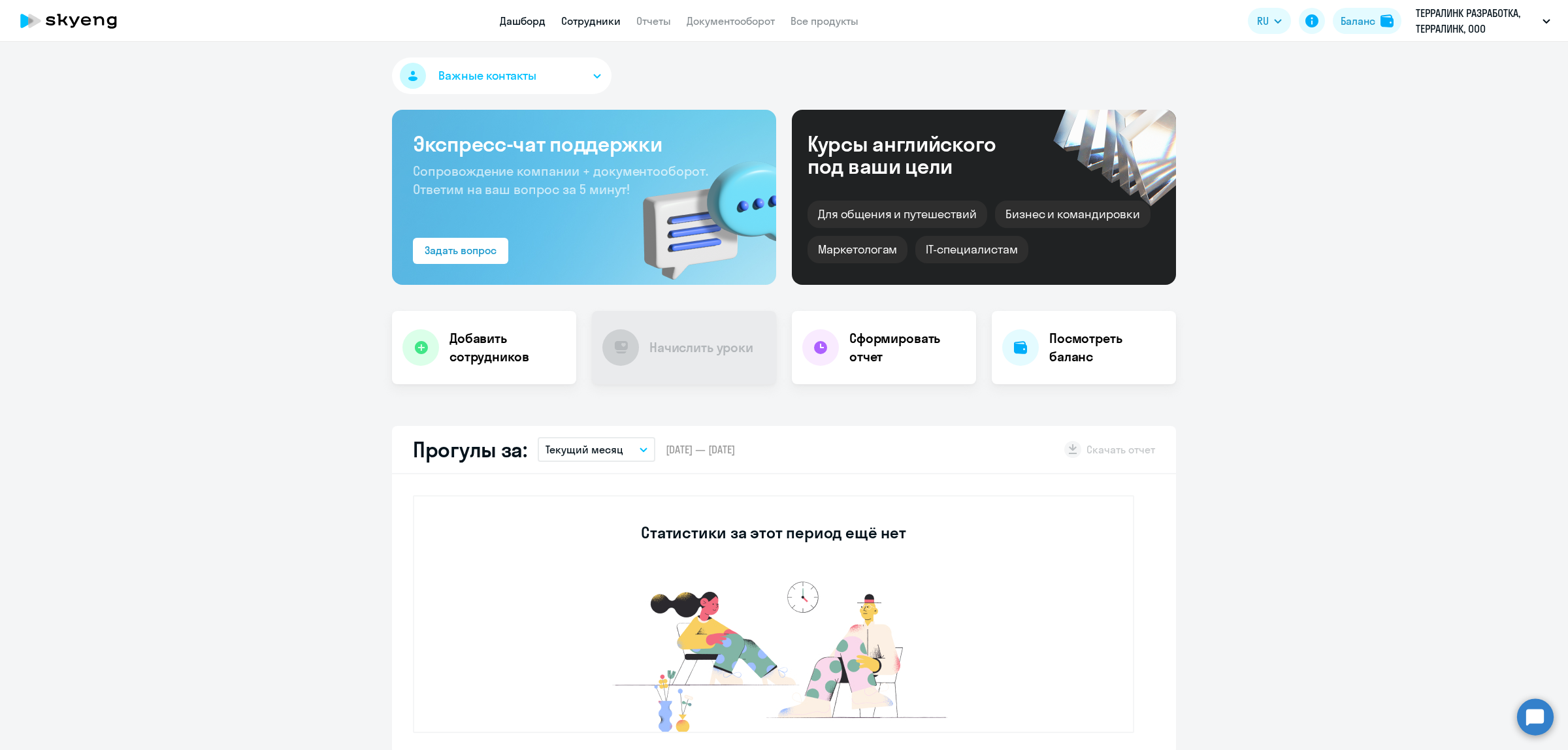
click at [579, 14] on link "Сотрудники" at bounding box center [590, 20] width 59 height 13
select select "30"
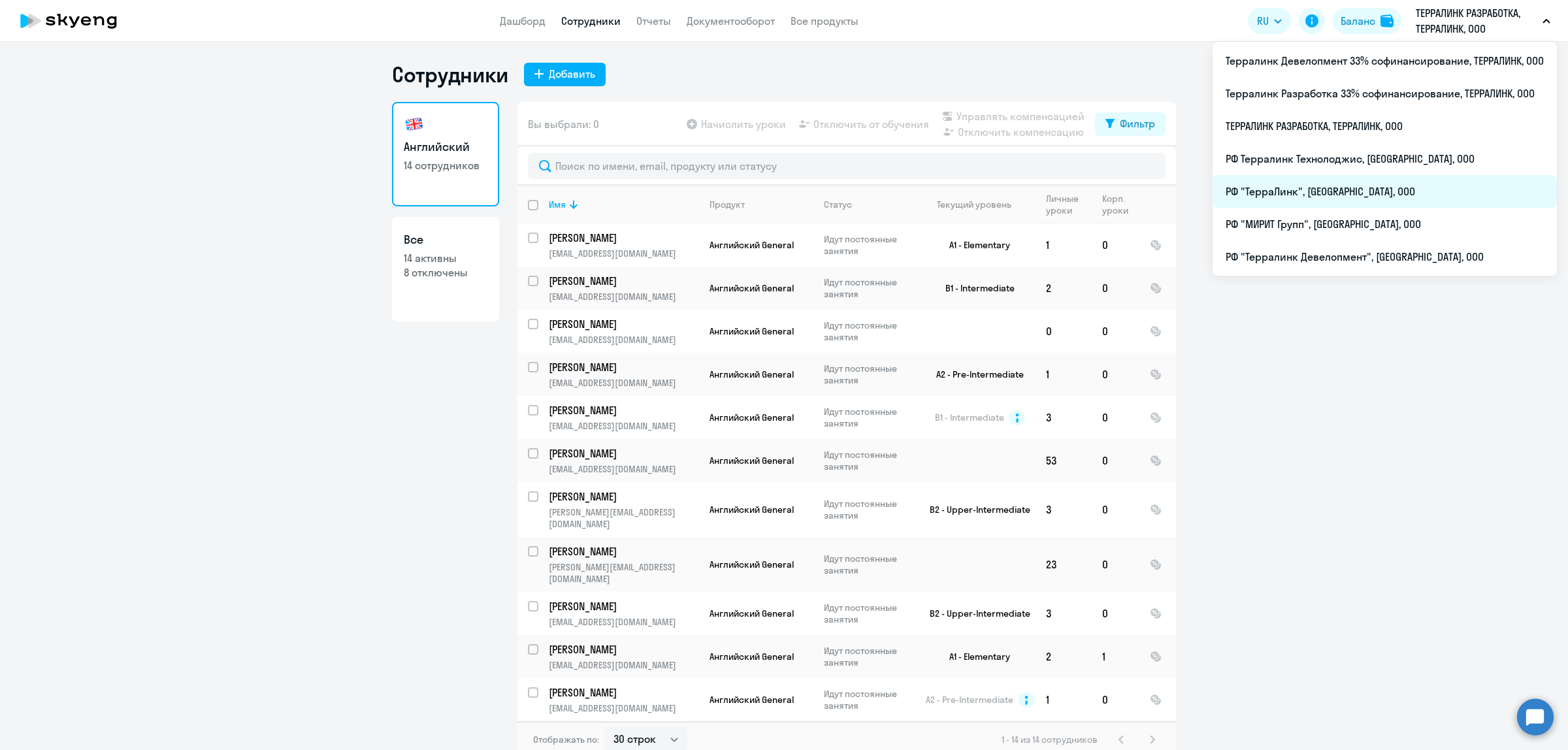
click at [1336, 185] on li "РФ "ТерраЛинк", [GEOGRAPHIC_DATA], ООО" at bounding box center [1384, 192] width 345 height 33
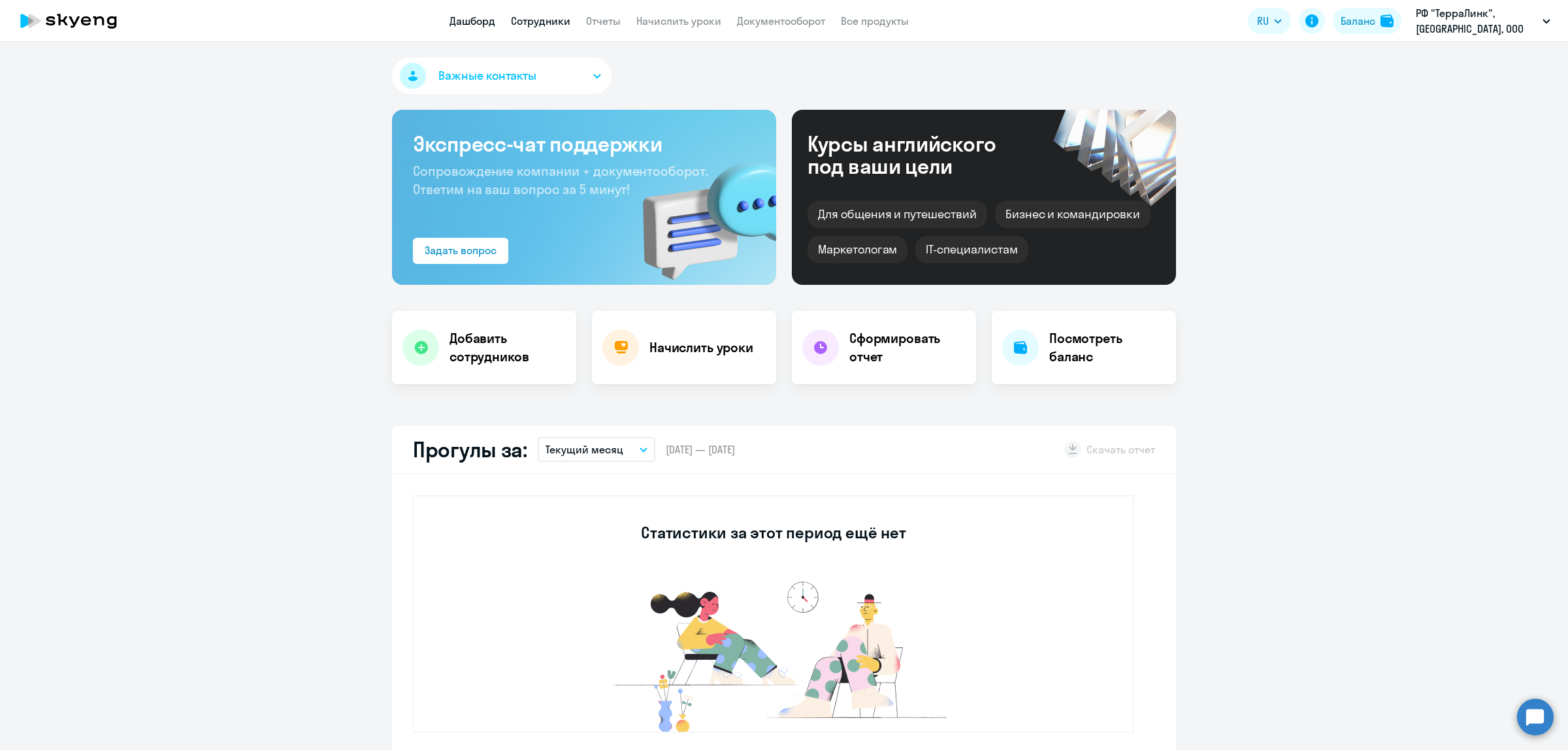
click at [545, 16] on link "Сотрудники" at bounding box center [540, 20] width 59 height 13
select select "30"
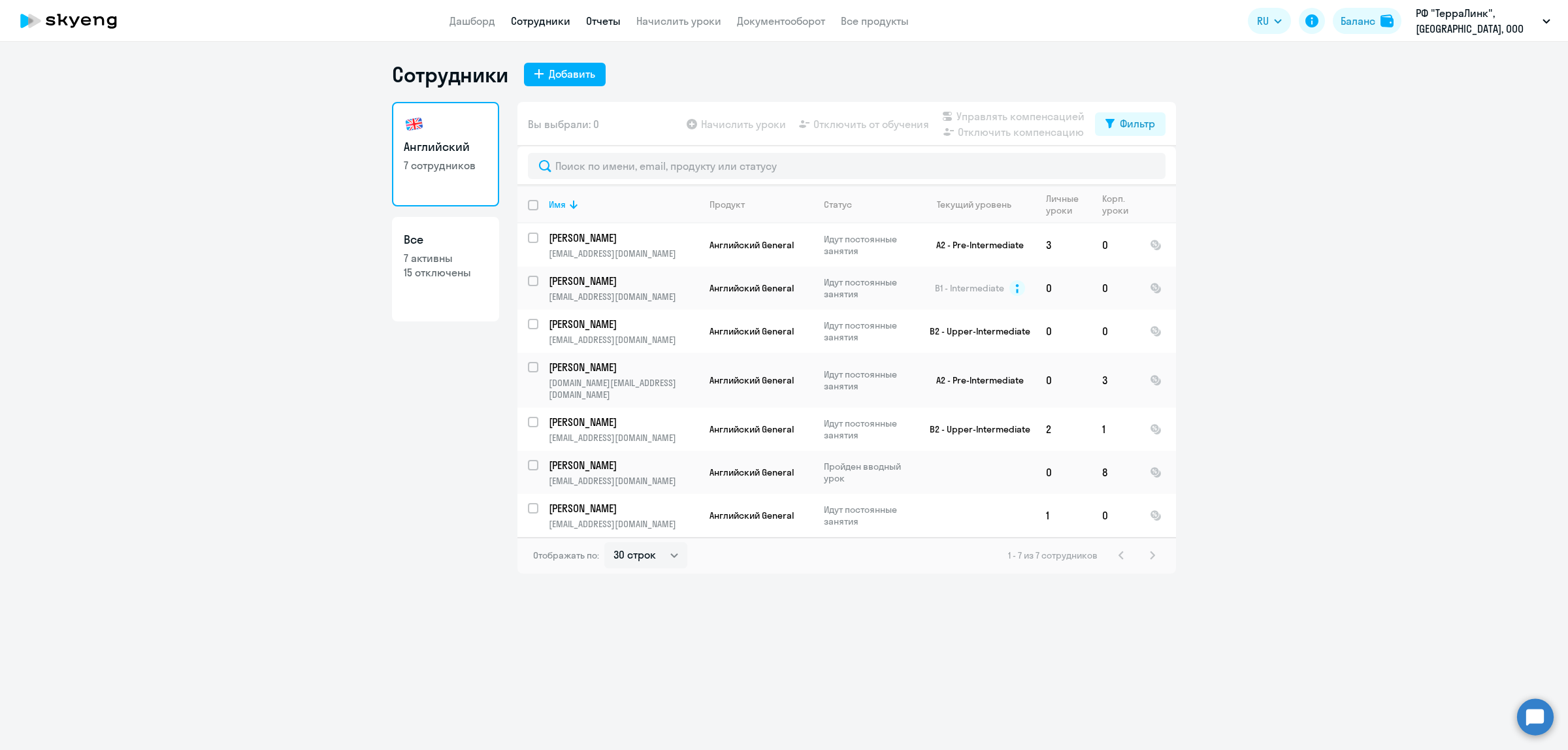
click at [607, 18] on link "Отчеты" at bounding box center [603, 20] width 35 height 13
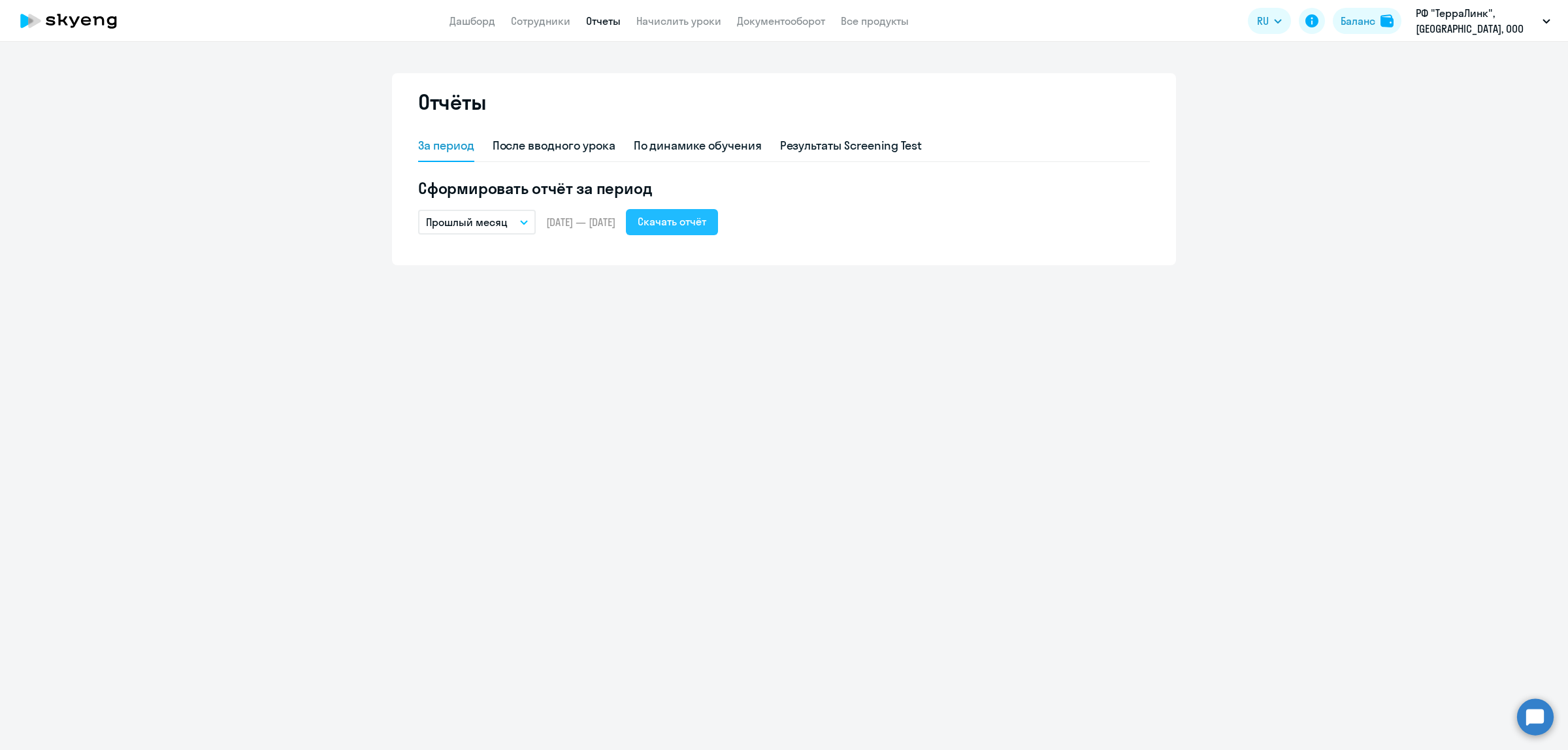
click at [686, 225] on div "Скачать отчёт" at bounding box center [671, 221] width 69 height 16
click at [536, 15] on link "Сотрудники" at bounding box center [540, 20] width 59 height 13
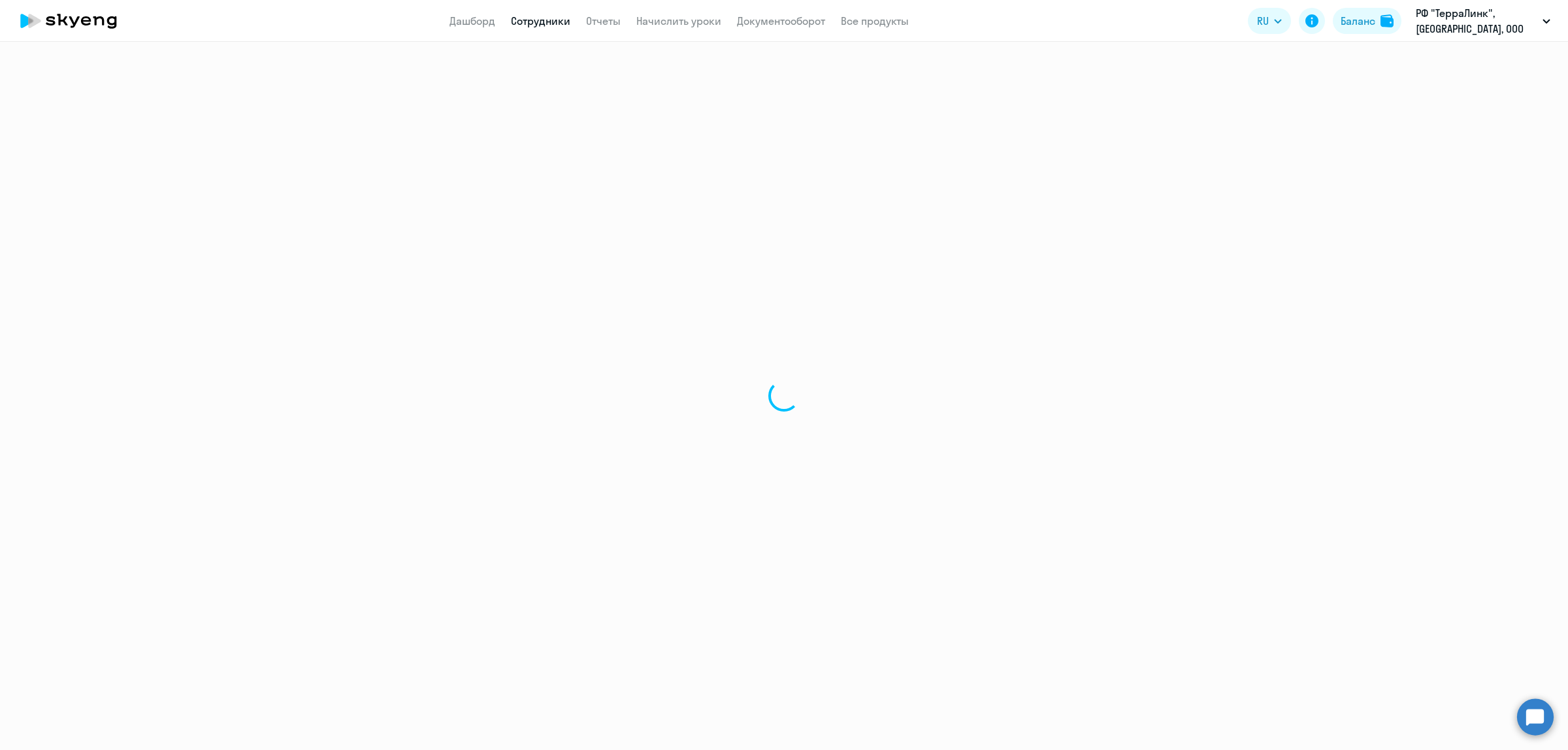
select select "30"
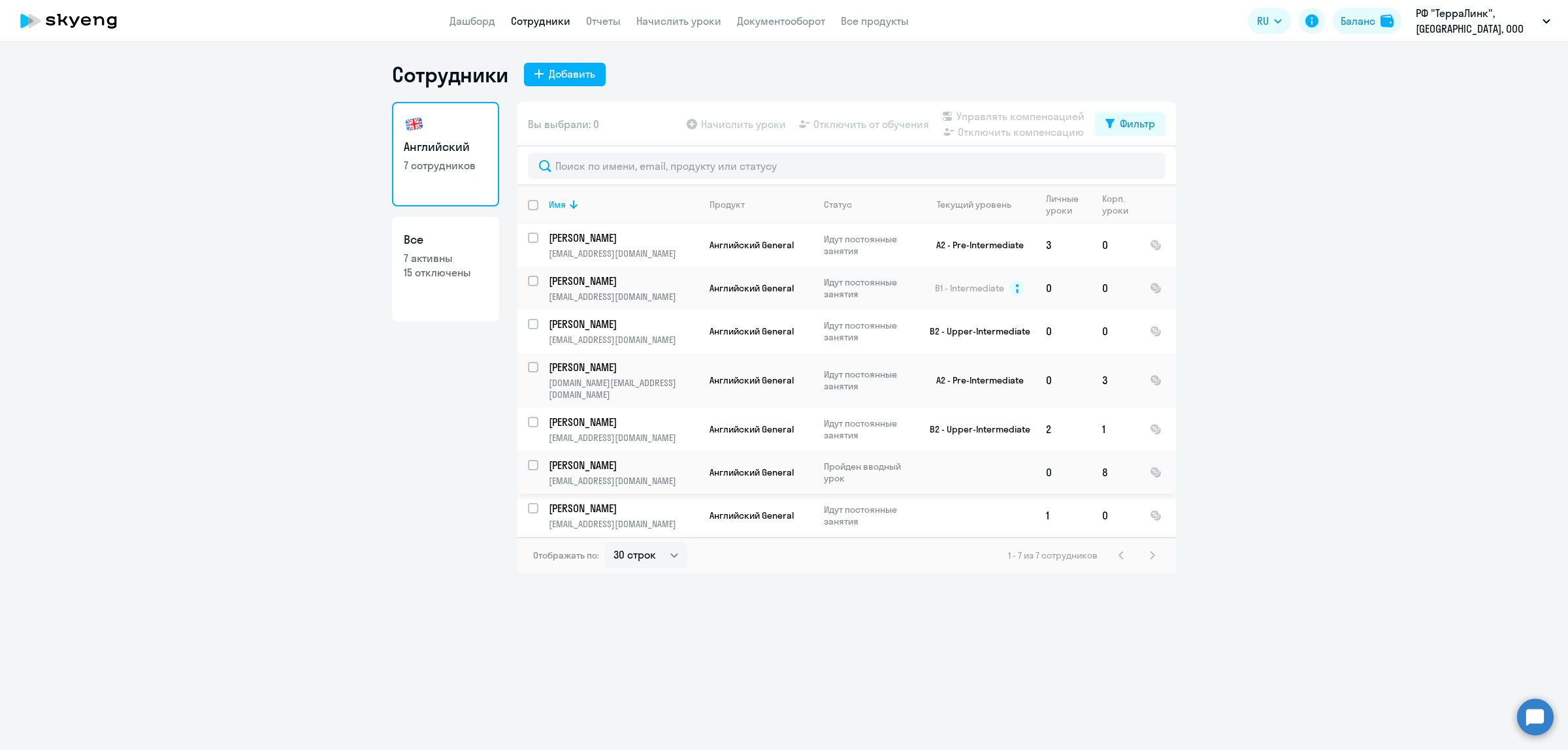
click at [593, 458] on p "[PERSON_NAME]" at bounding box center [622, 465] width 147 height 14
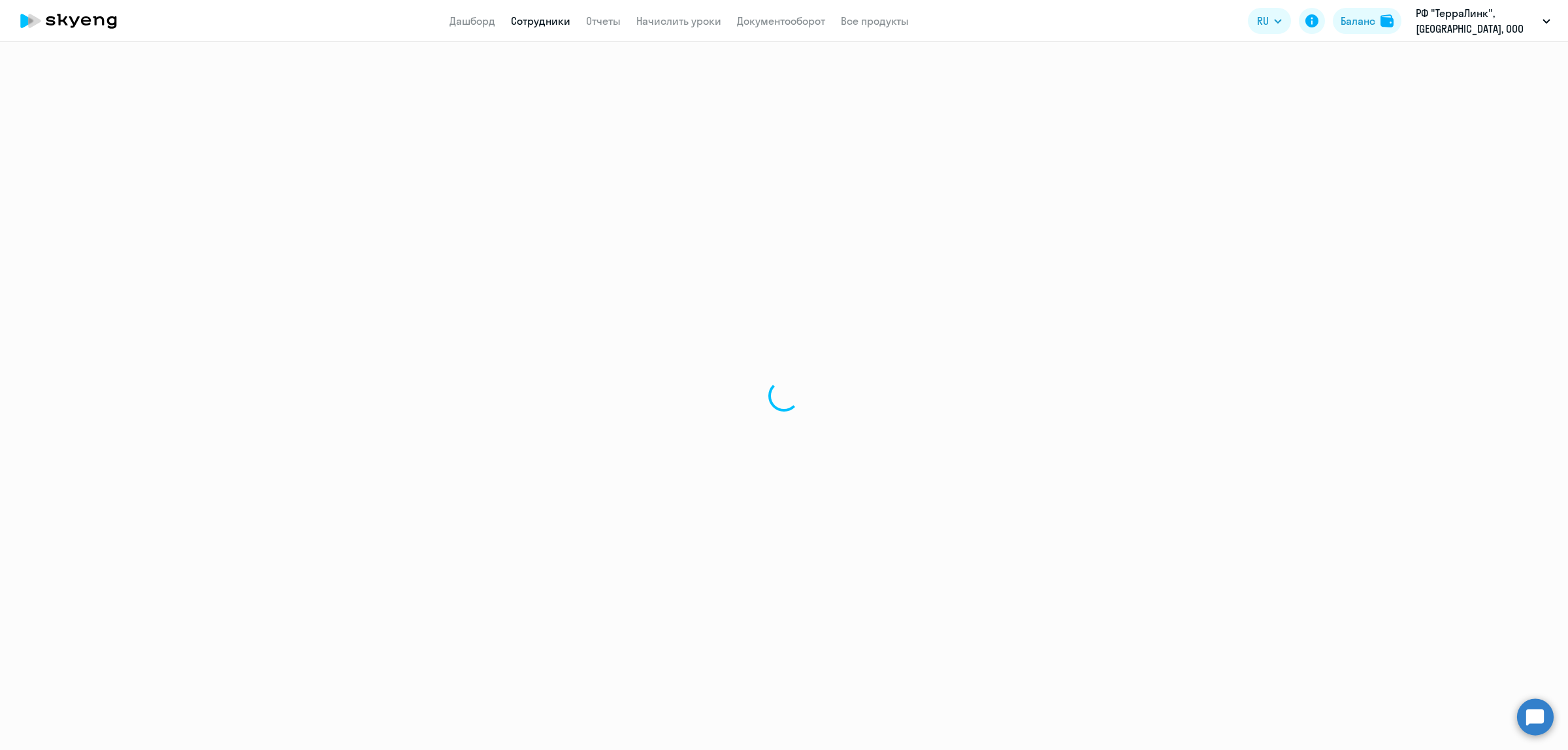
select select "english"
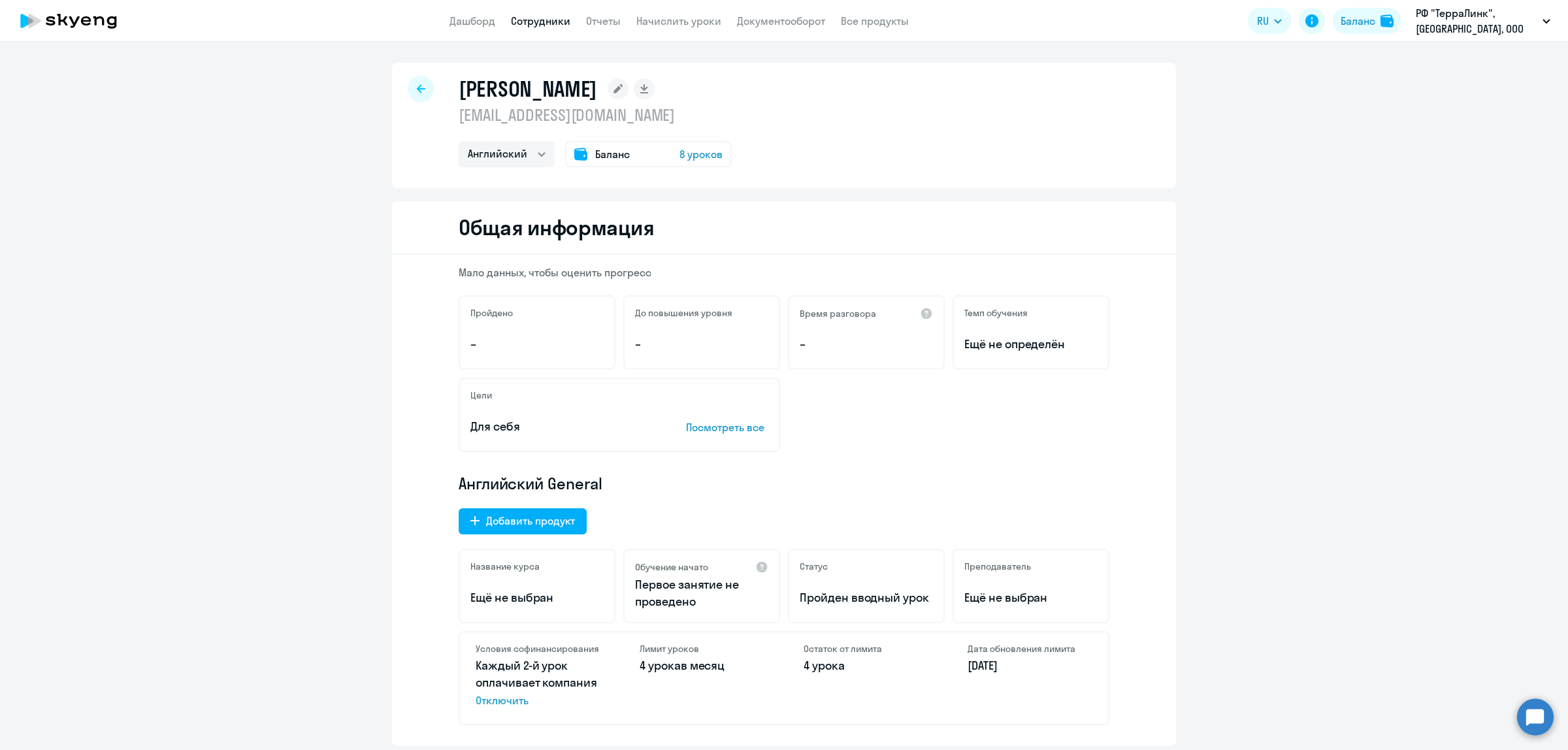
click at [601, 158] on span "Баланс" at bounding box center [612, 154] width 35 height 16
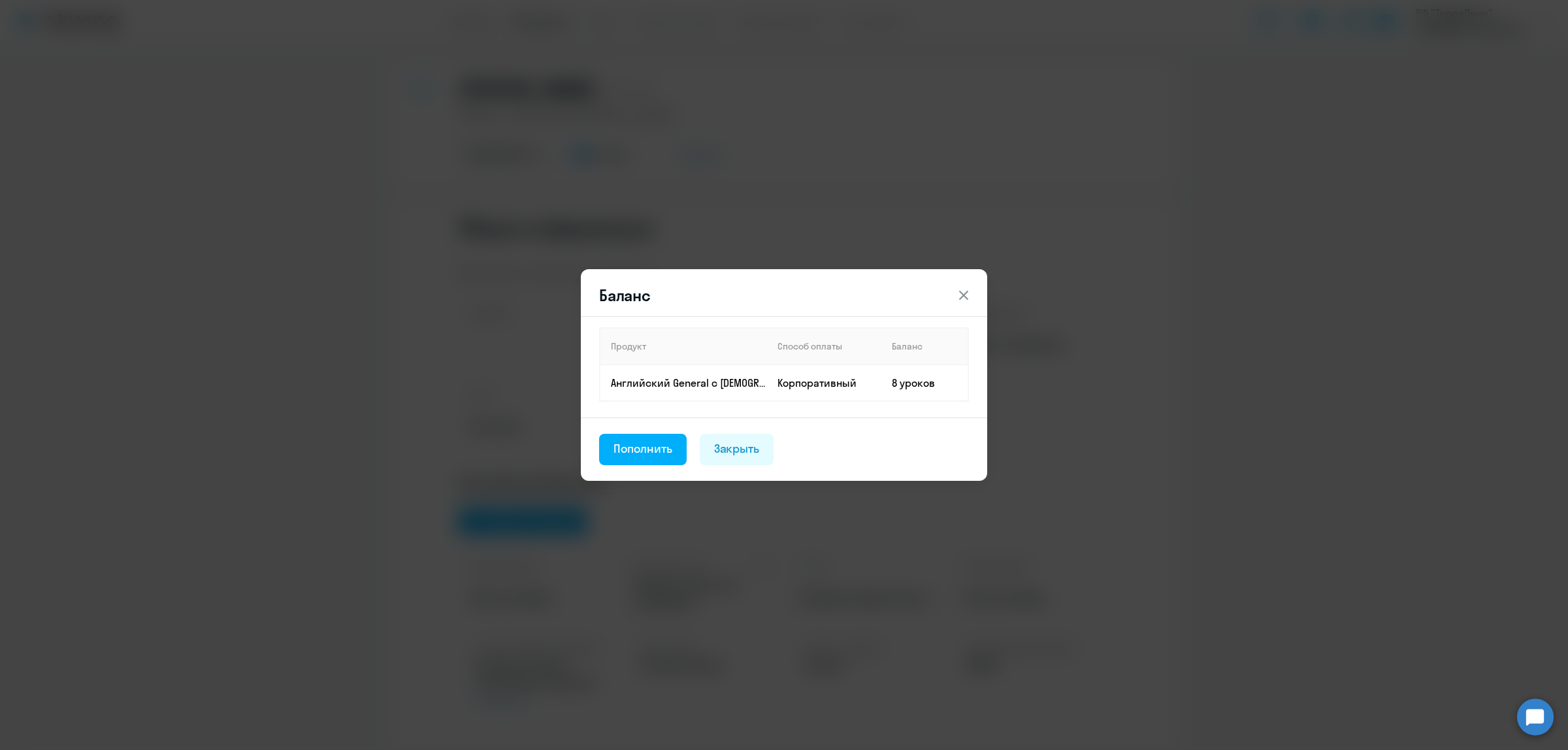
click at [963, 294] on icon at bounding box center [963, 295] width 16 height 16
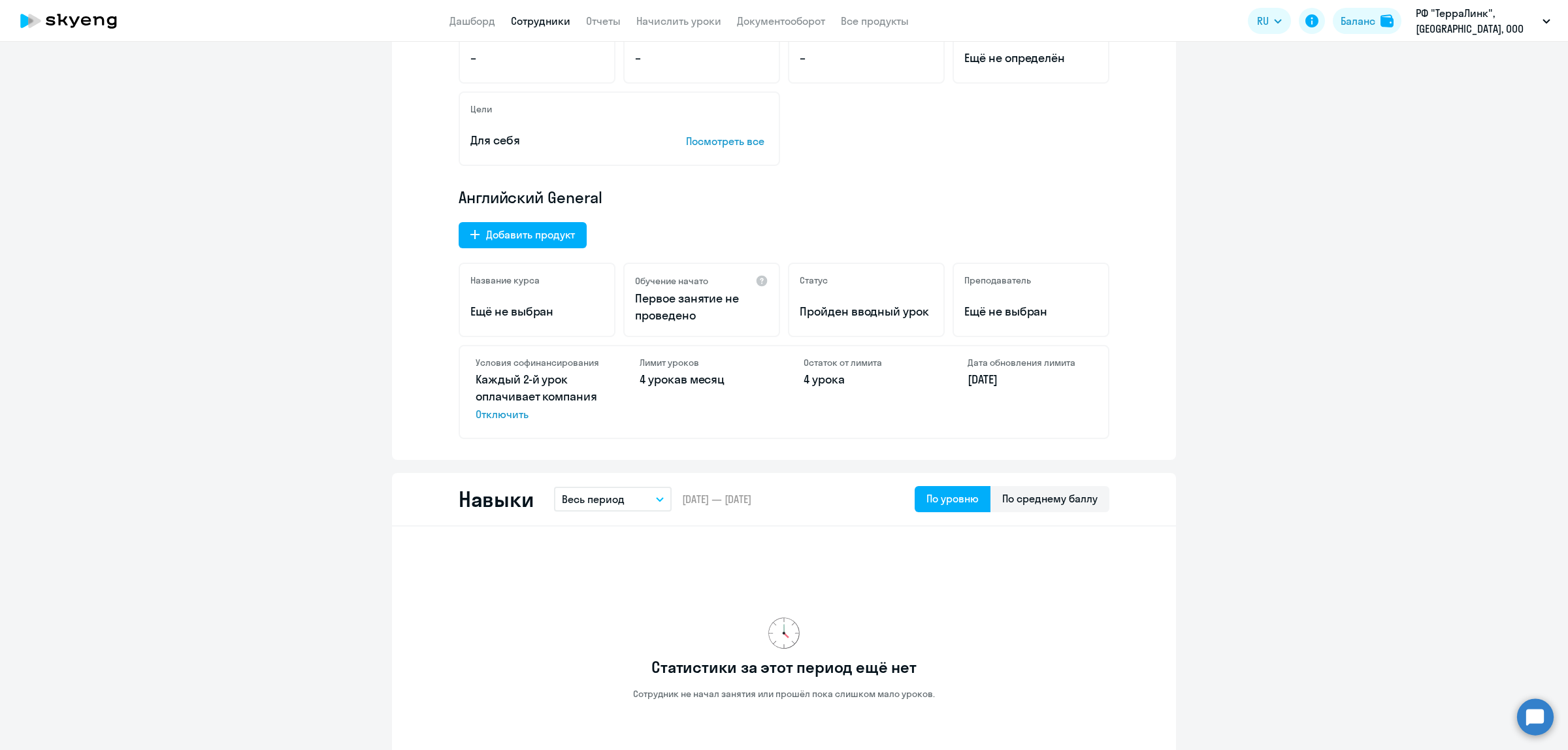
scroll to position [327, 0]
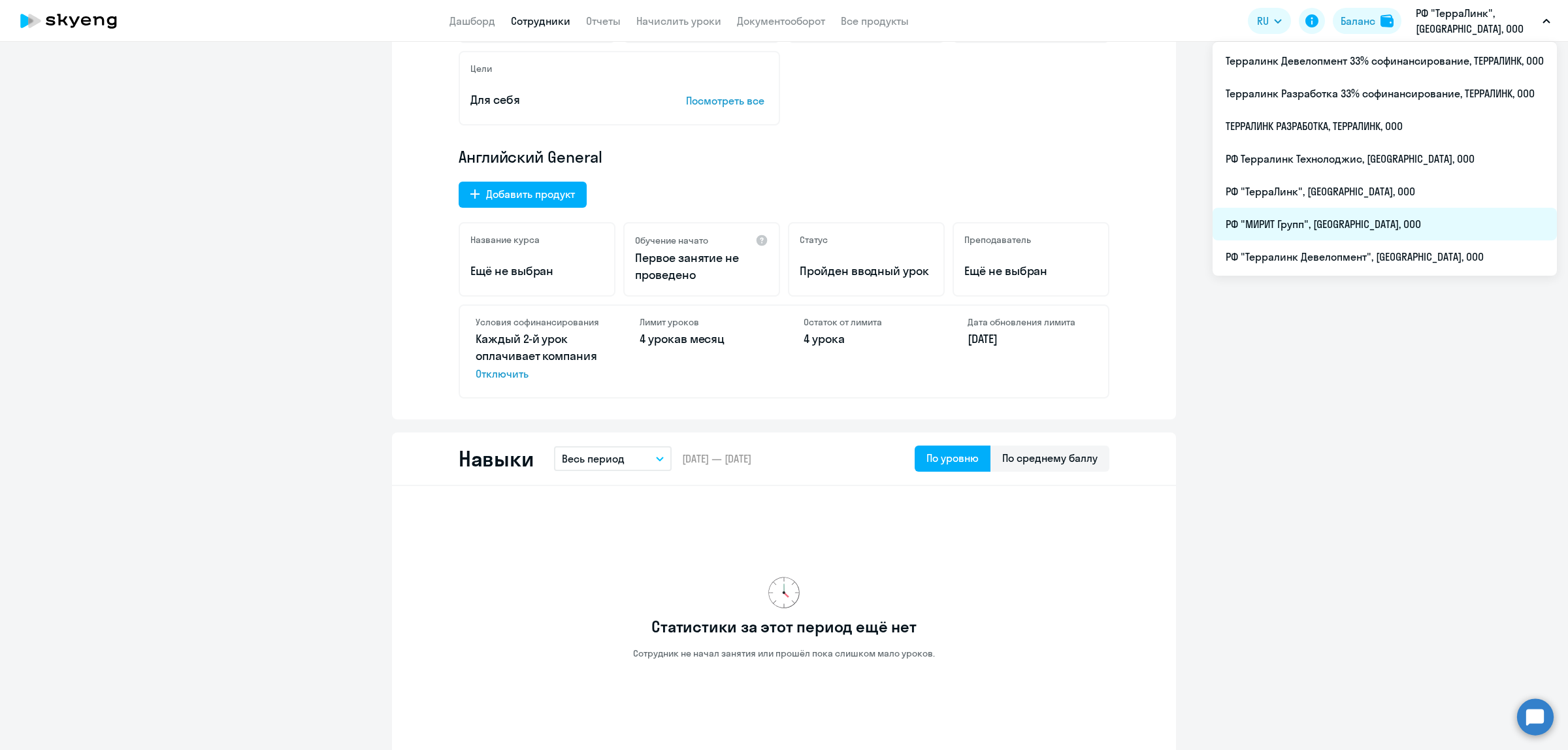
click at [1336, 231] on li "РФ "МИРИТ Групп", [GEOGRAPHIC_DATA], ООО" at bounding box center [1384, 224] width 345 height 33
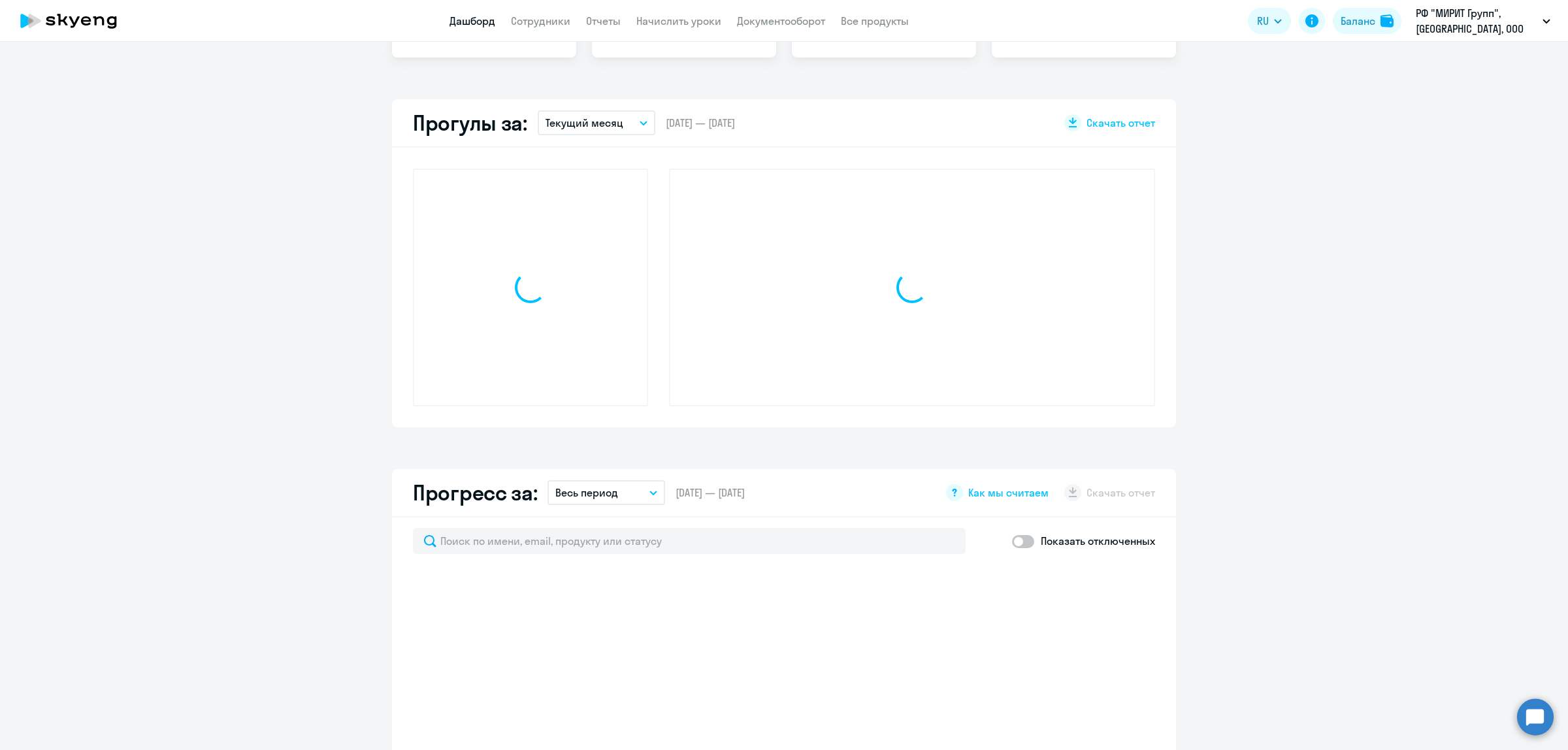
scroll to position [444, 0]
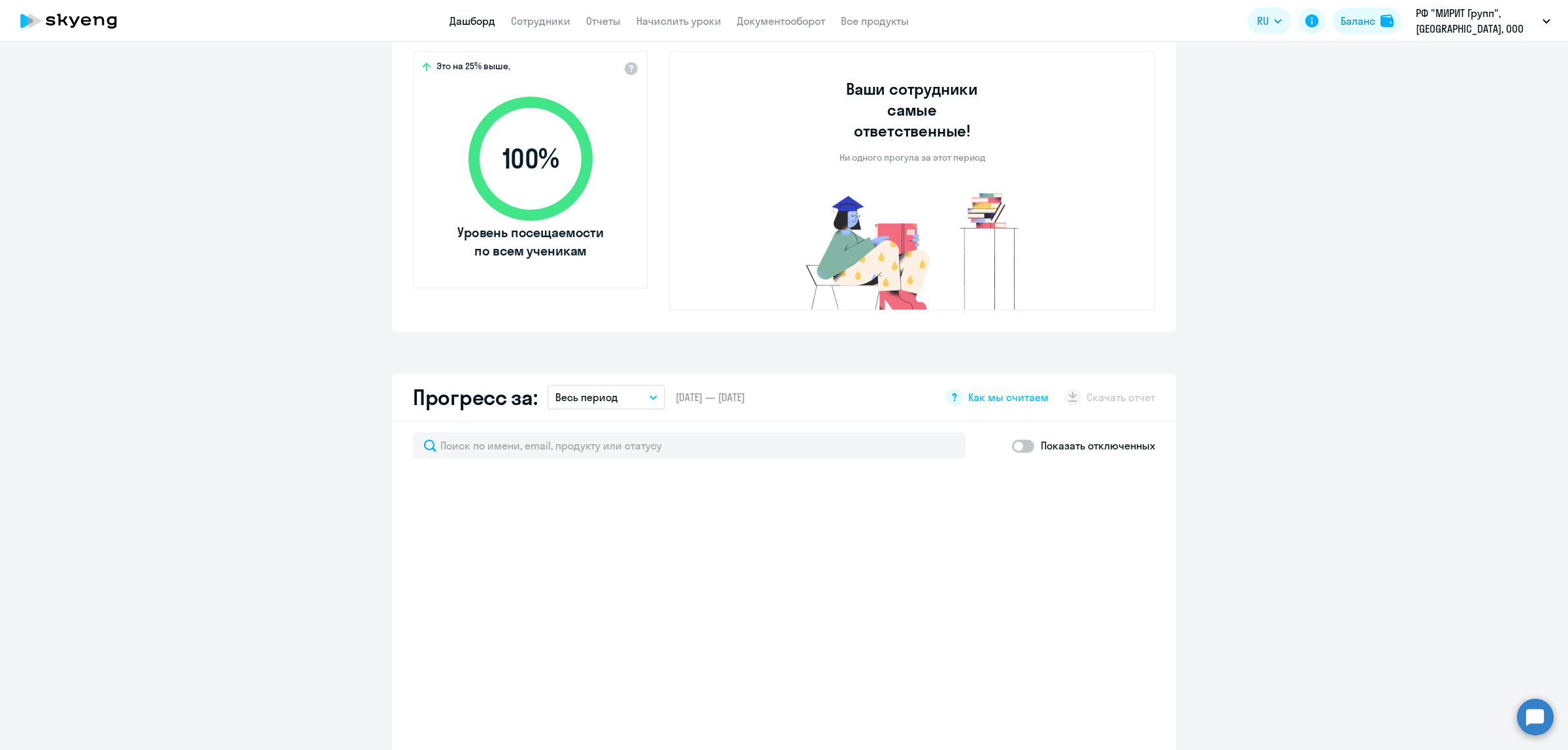
select select "30"
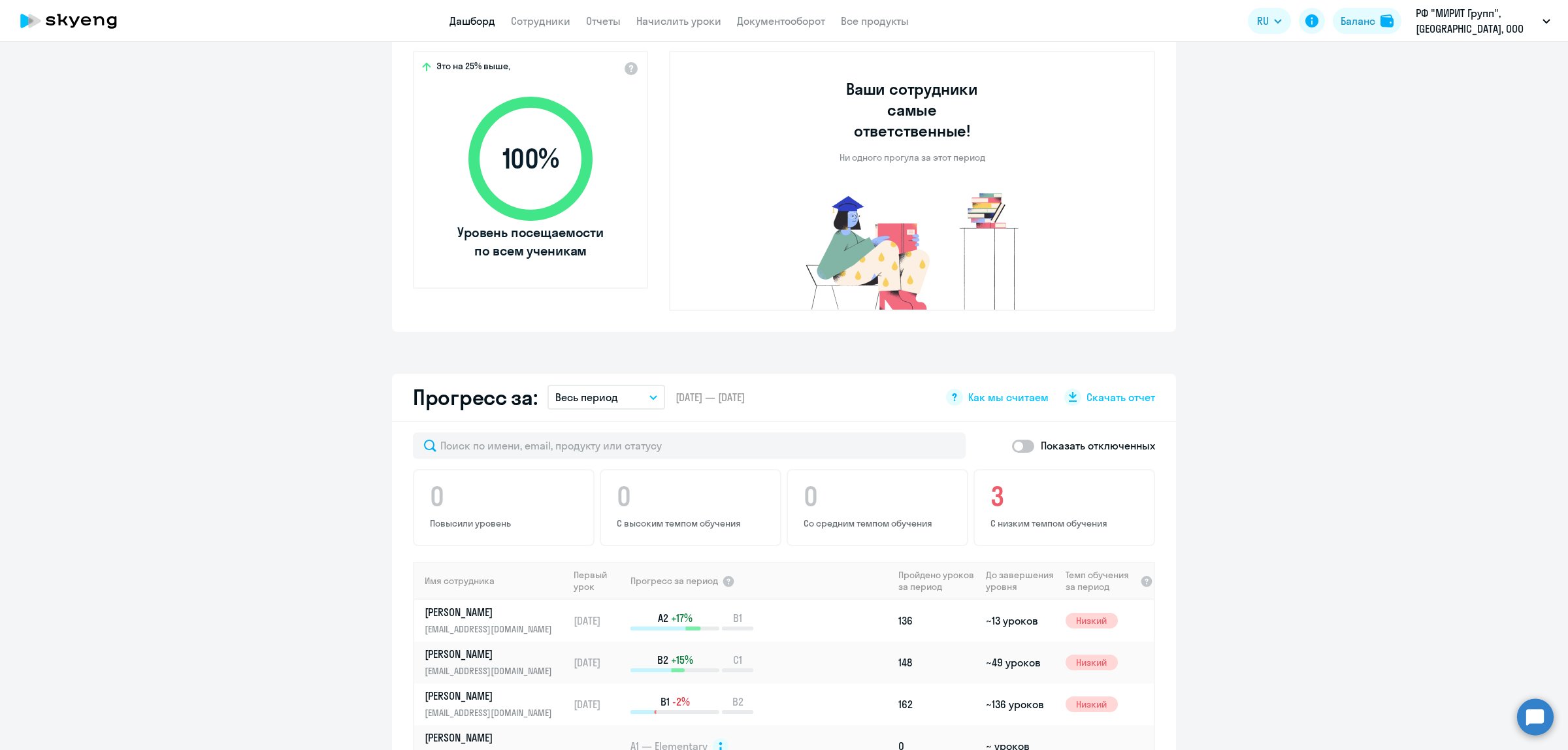
click at [549, 11] on app-header "Дашборд Сотрудники Отчеты Начислить уроки Документооборот Все продукты Дашборд …" at bounding box center [784, 20] width 1568 height 42
click at [549, 21] on link "Сотрудники" at bounding box center [540, 20] width 59 height 13
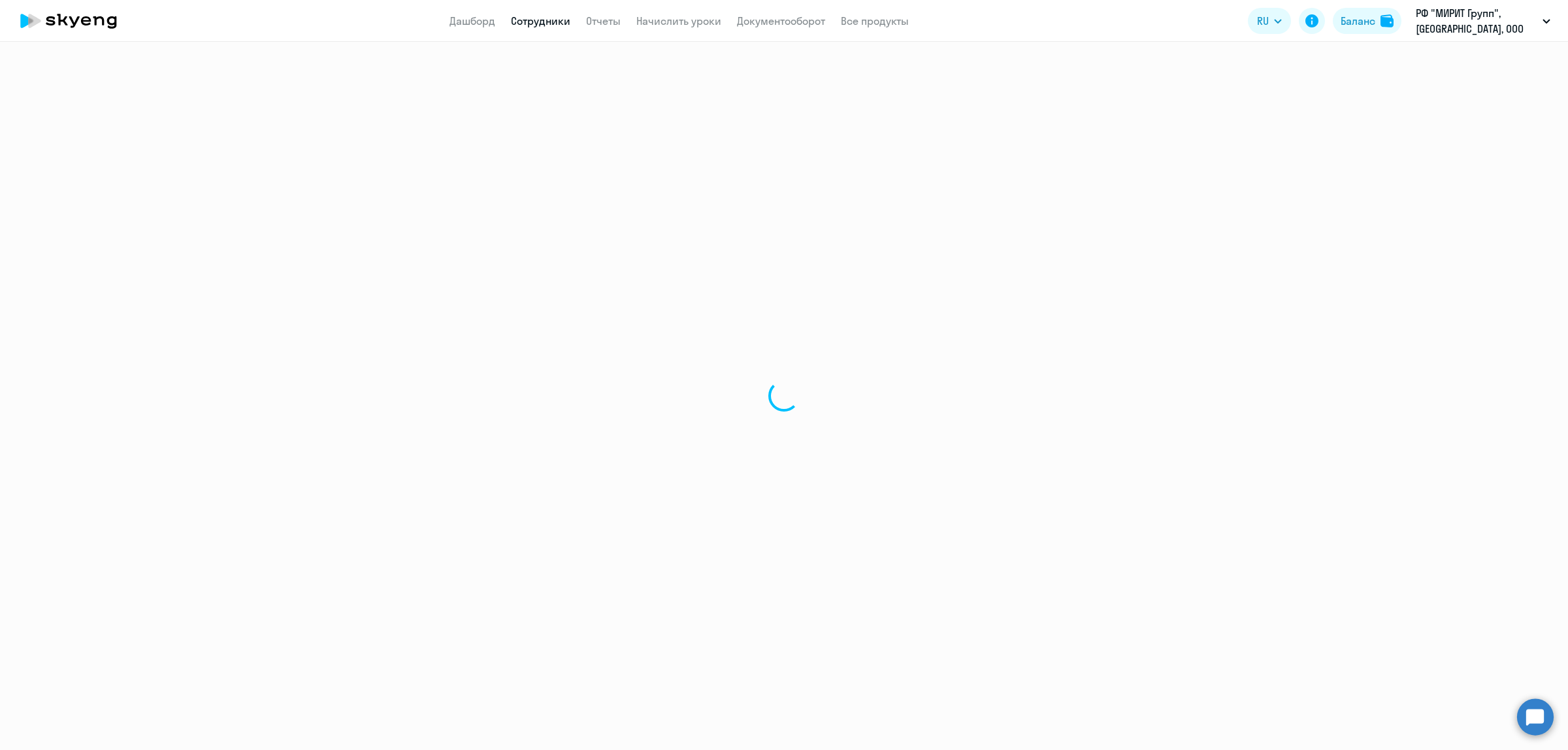
select select "30"
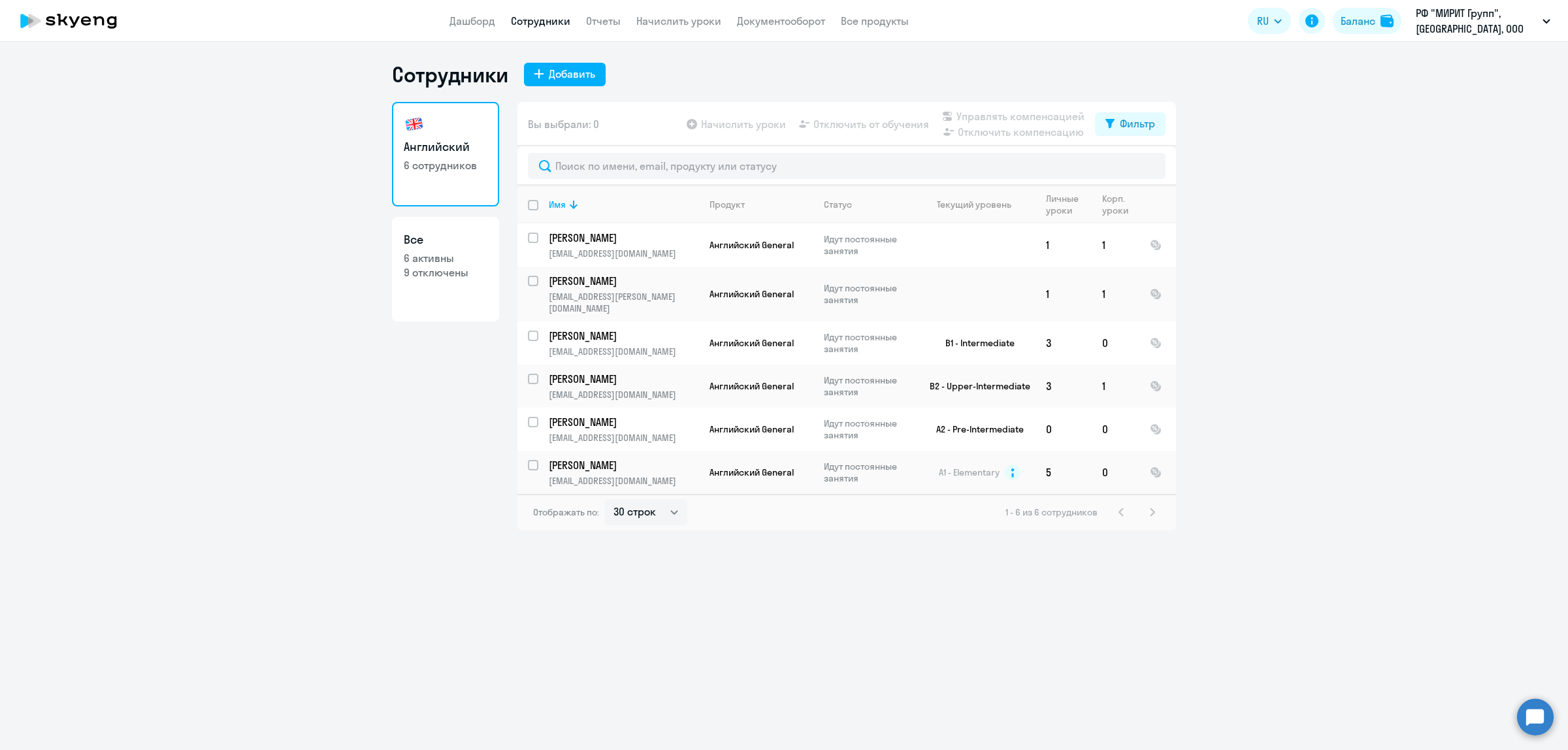
click at [611, 31] on app-header "Дашборд Сотрудники Отчеты Начислить уроки Документооборот Все продукты Дашборд …" at bounding box center [784, 20] width 1568 height 42
click at [609, 31] on app-header "Дашборд Сотрудники Отчеты Начислить уроки Документооборот Все продукты Дашборд …" at bounding box center [784, 20] width 1568 height 42
click at [607, 24] on link "Отчеты" at bounding box center [603, 20] width 35 height 13
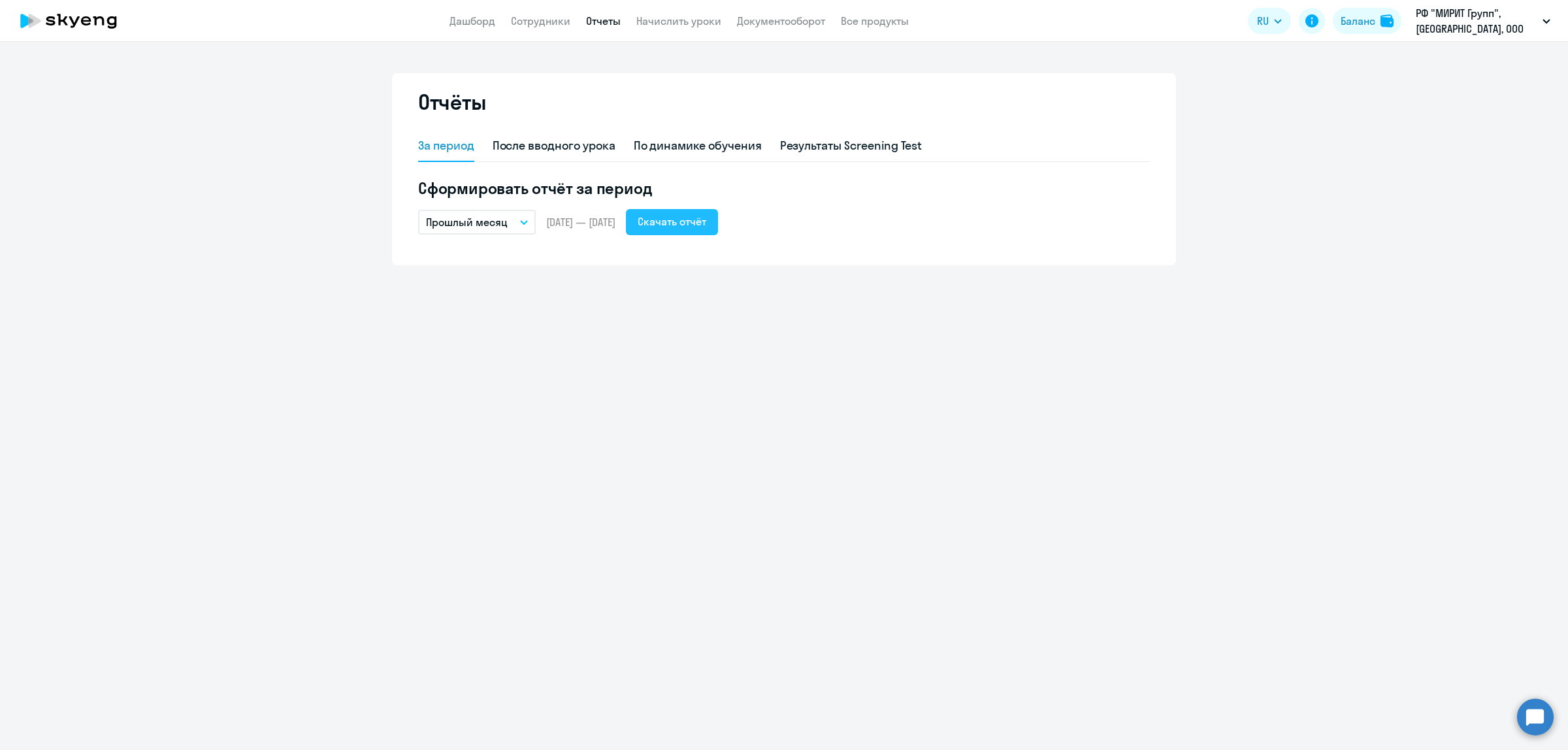
click at [706, 222] on div "Скачать отчёт" at bounding box center [671, 221] width 69 height 16
click at [538, 22] on link "Сотрудники" at bounding box center [540, 20] width 59 height 13
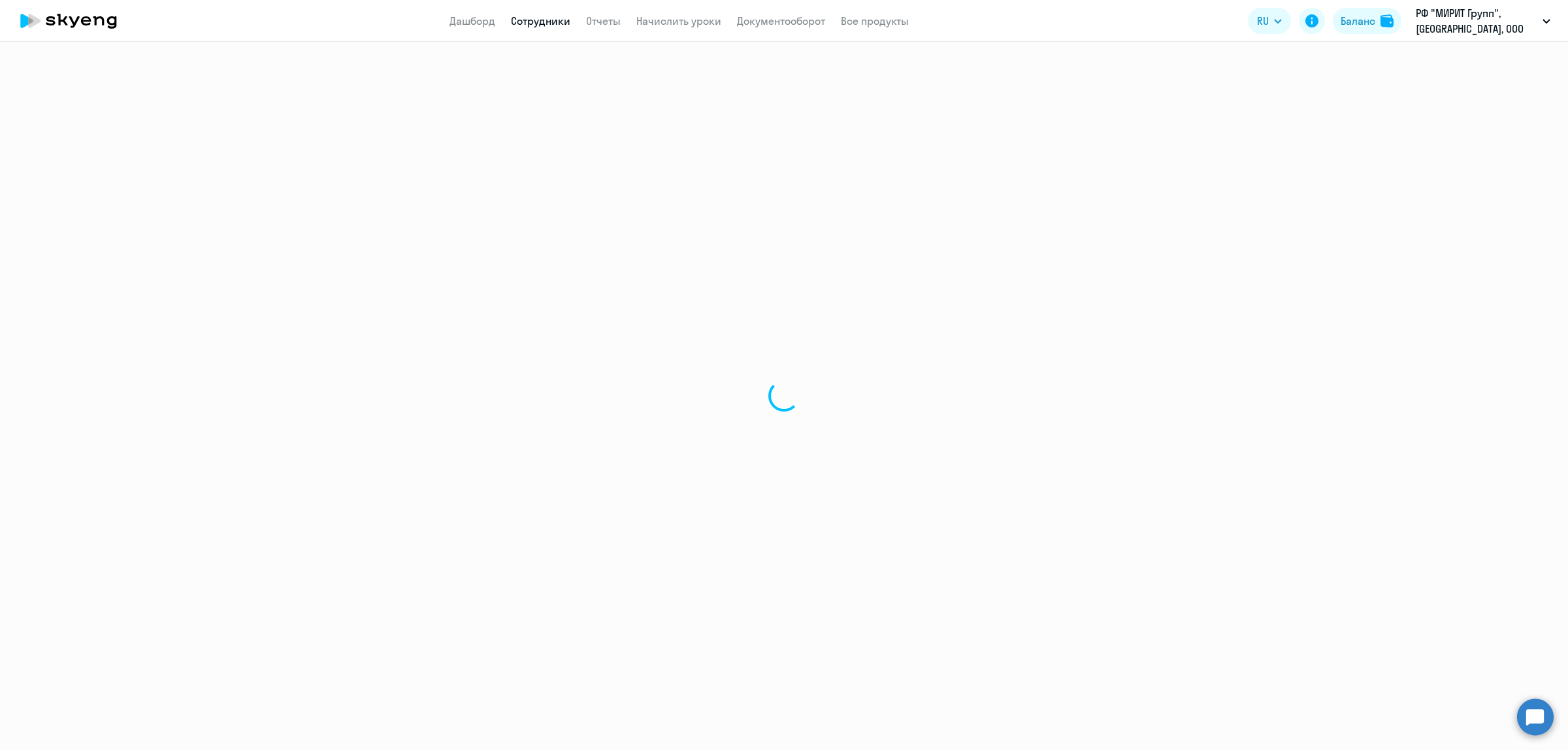
select select "30"
